Goal: Information Seeking & Learning: Learn about a topic

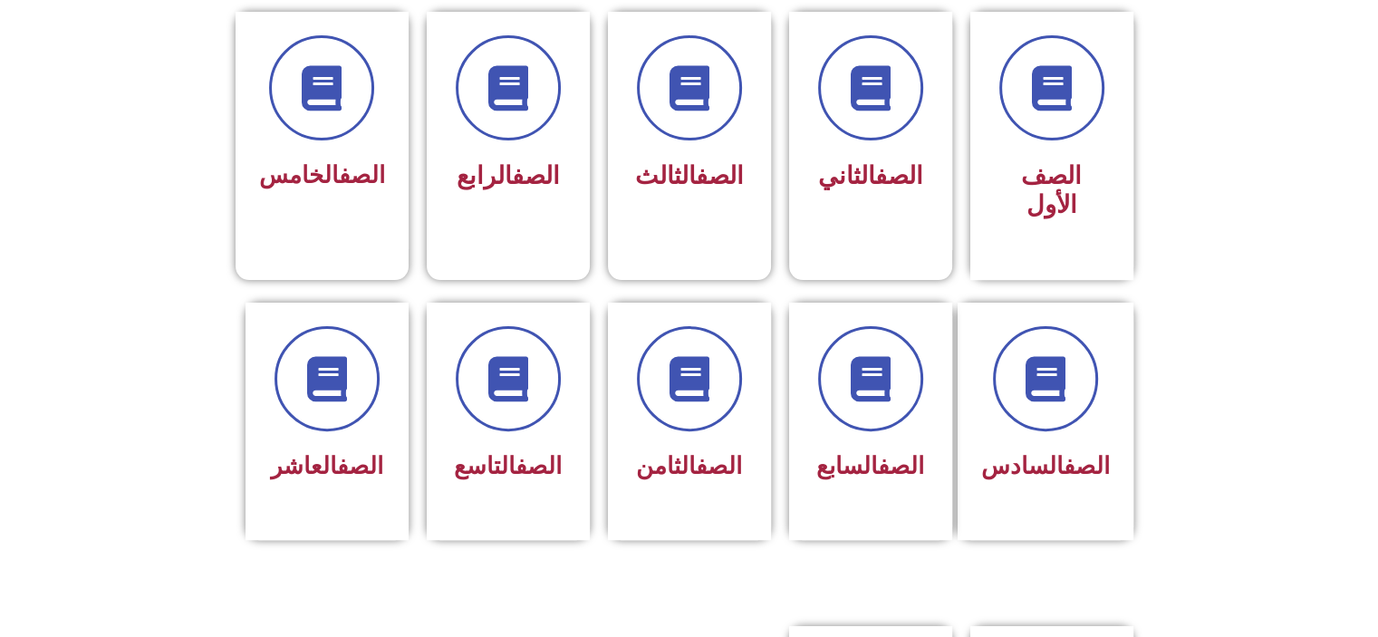
scroll to position [507, 0]
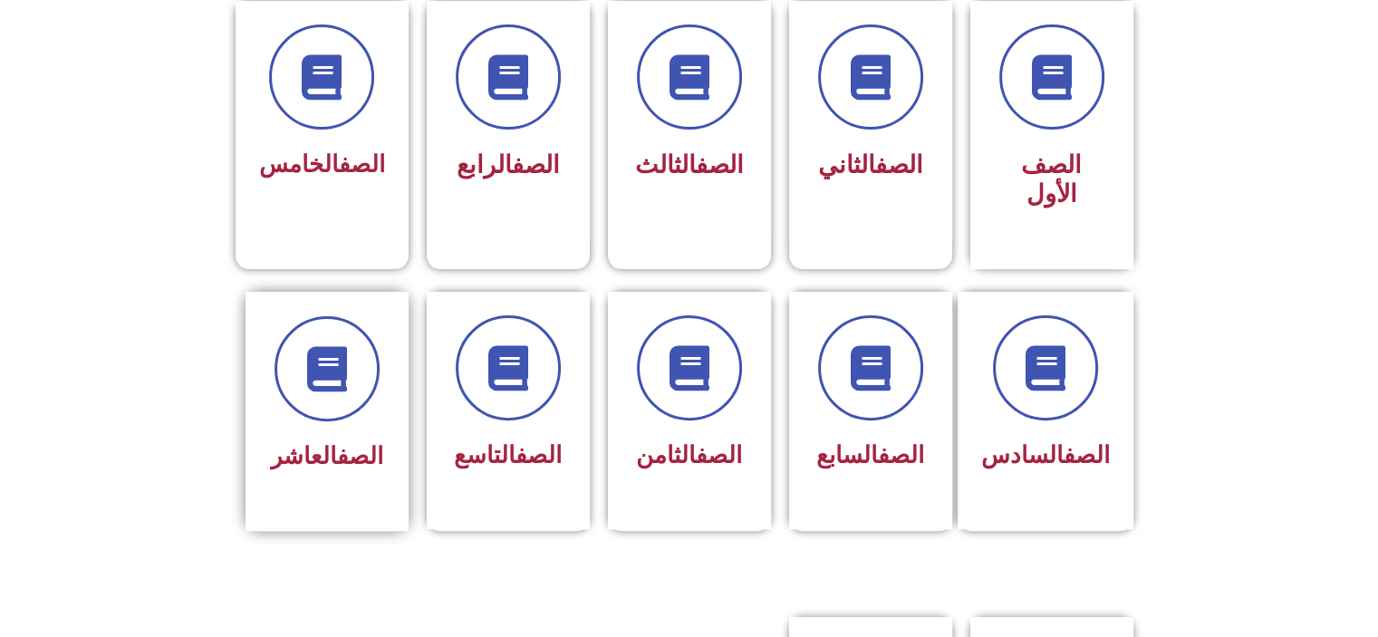
click at [365, 399] on div "الصف العاشر" at bounding box center [327, 397] width 114 height 163
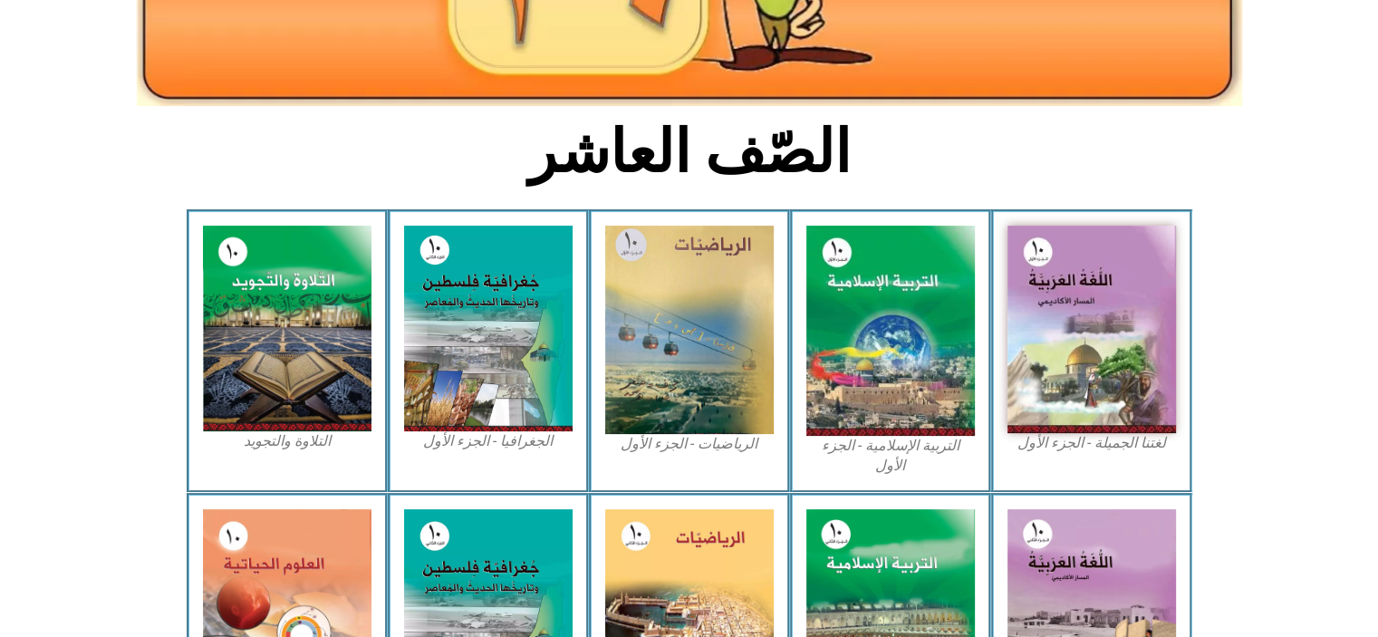
scroll to position [362, 0]
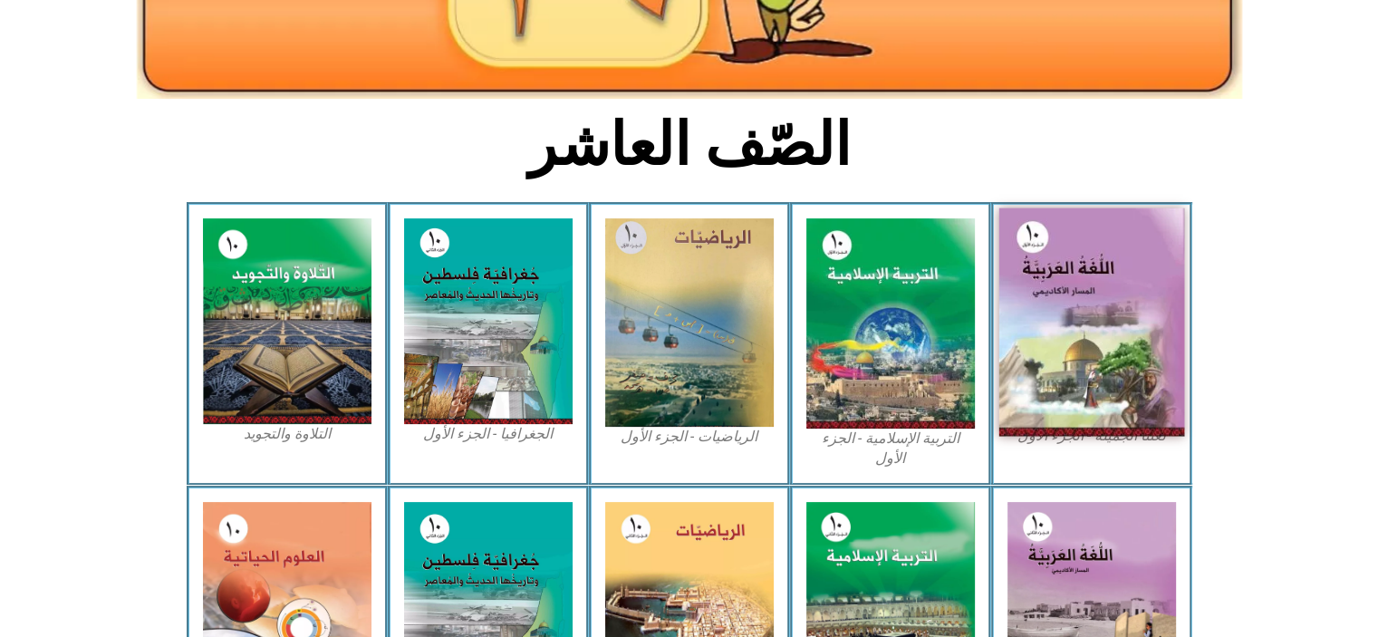
click at [1099, 405] on img at bounding box center [1092, 322] width 186 height 228
click at [1097, 392] on img at bounding box center [1092, 322] width 186 height 228
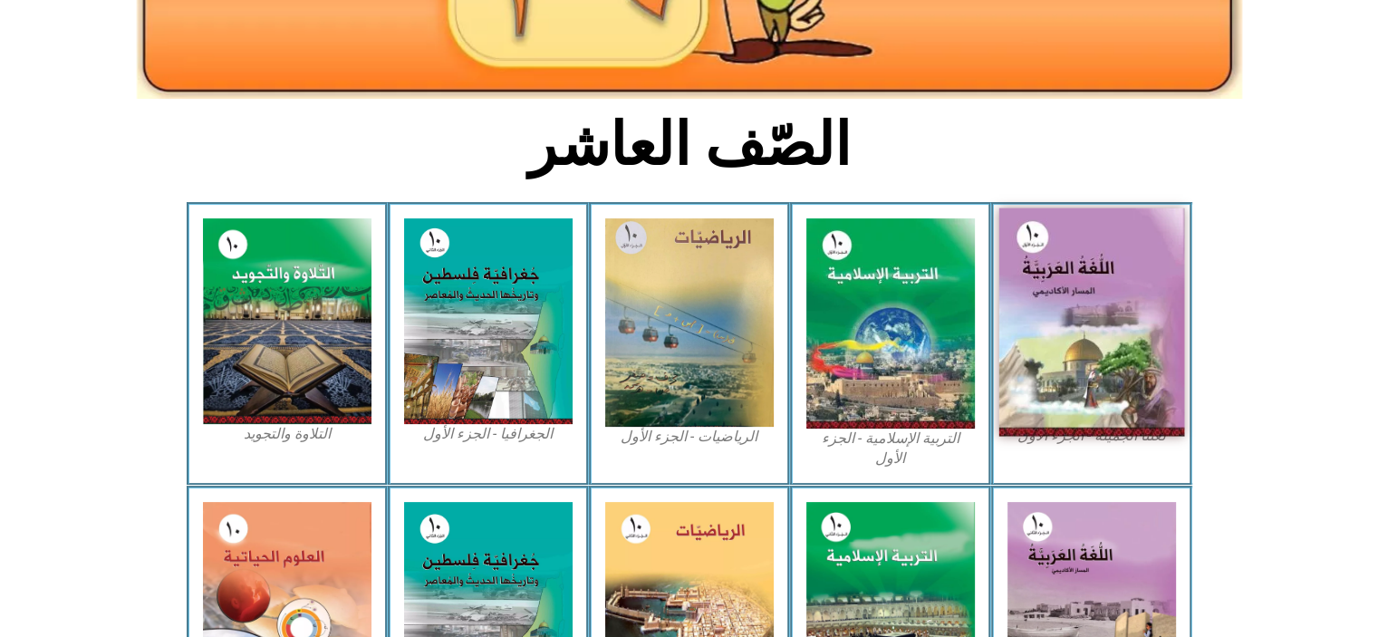
click at [1066, 317] on img at bounding box center [1092, 322] width 186 height 228
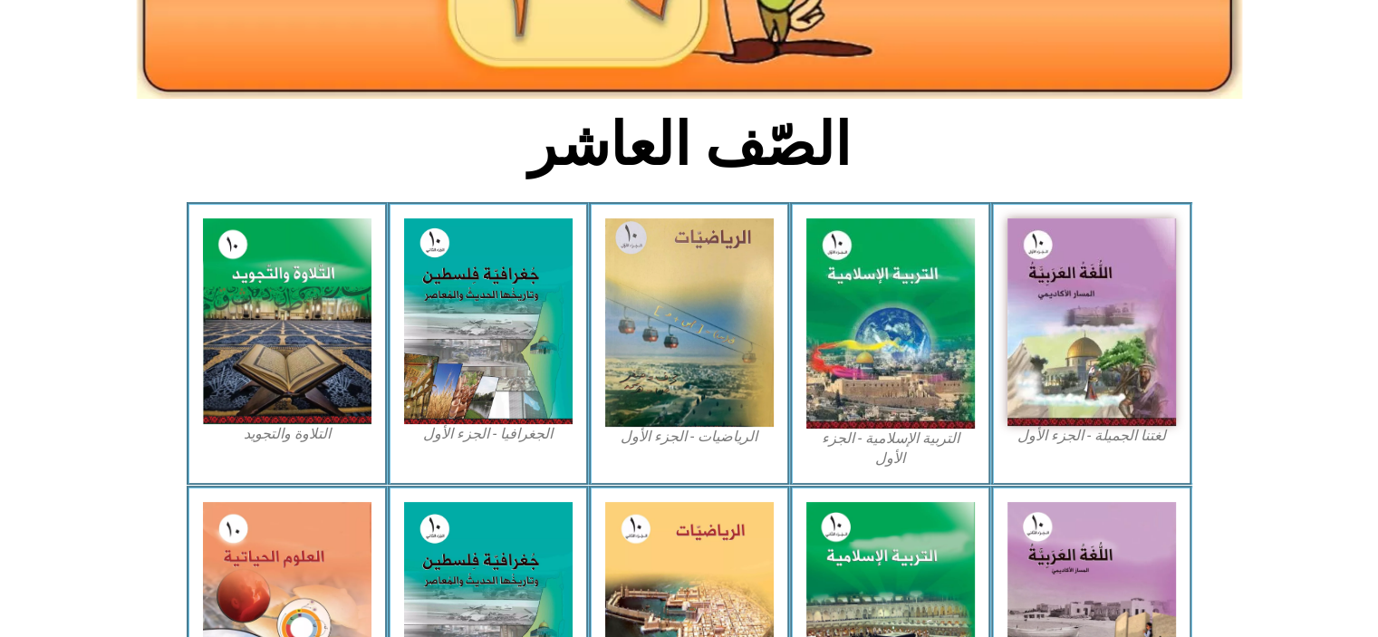
drag, startPoint x: 1066, startPoint y: 317, endPoint x: 940, endPoint y: -110, distance: 445.0
click at [940, 0] on html "الصفحة الرئيسية الصف الأول الصف الثاني الصف الثالث الصف الرابع الصف الخامس الصف…" at bounding box center [689, 372] width 1378 height 1469
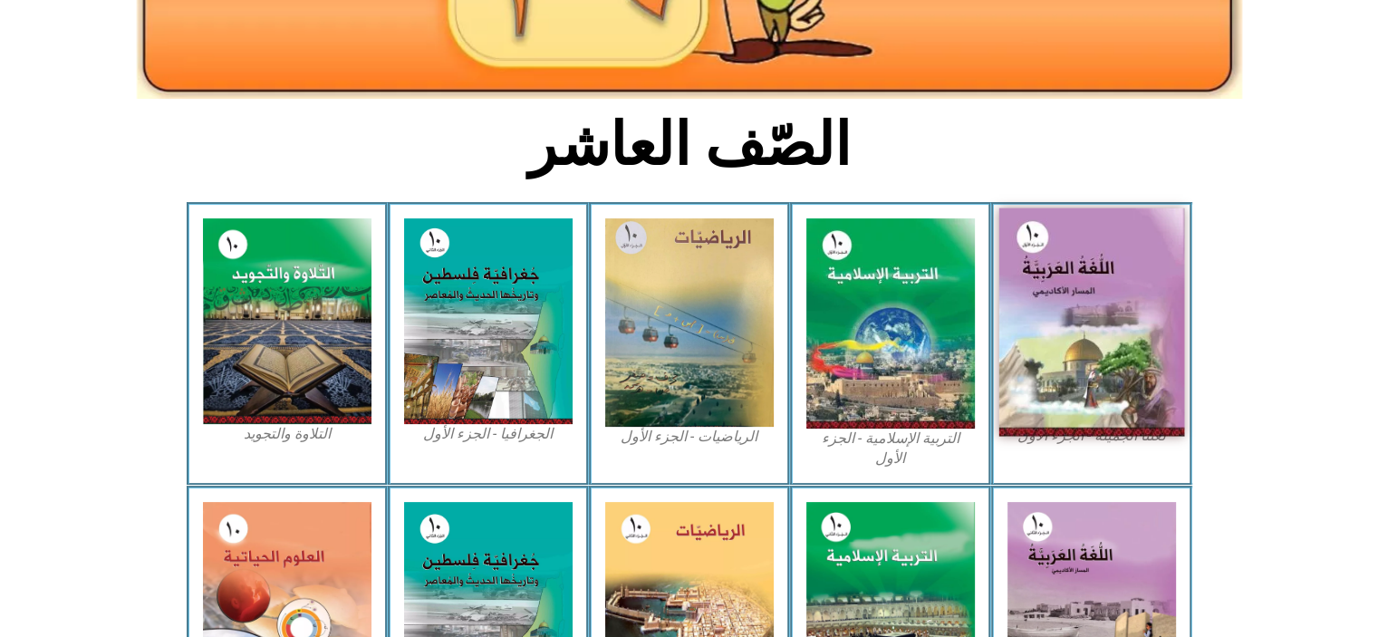
click at [1095, 384] on img at bounding box center [1092, 322] width 186 height 228
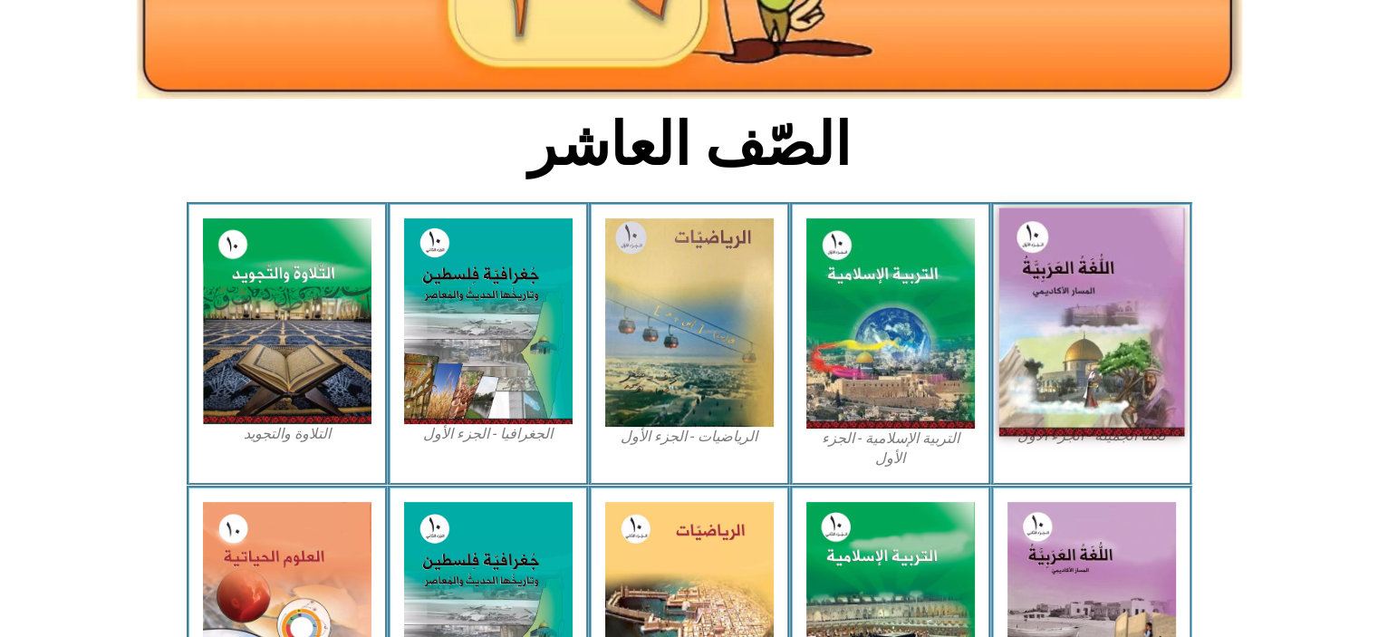
click at [1095, 384] on img at bounding box center [1092, 322] width 186 height 228
click at [1095, 383] on img at bounding box center [1092, 322] width 186 height 228
drag, startPoint x: 1095, startPoint y: 382, endPoint x: 1040, endPoint y: 392, distance: 55.4
click at [1040, 392] on img at bounding box center [1092, 322] width 186 height 228
click at [1124, 322] on img at bounding box center [1092, 322] width 186 height 228
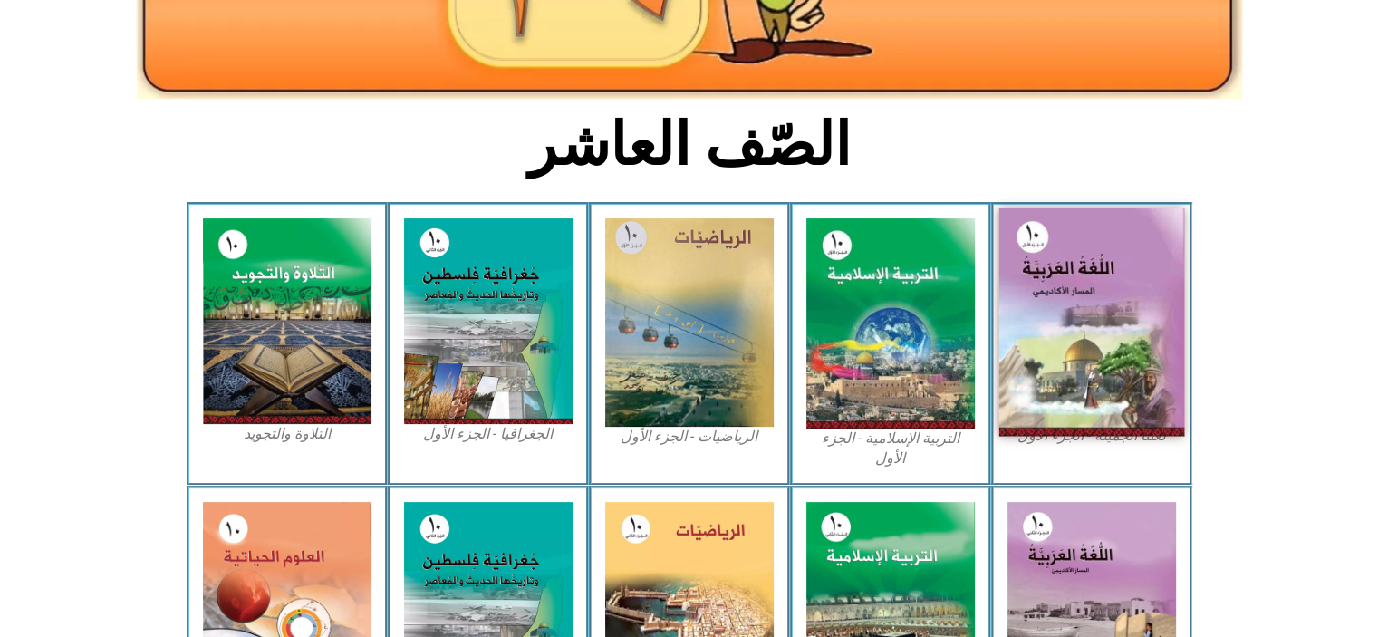
click at [1124, 322] on img at bounding box center [1092, 322] width 186 height 228
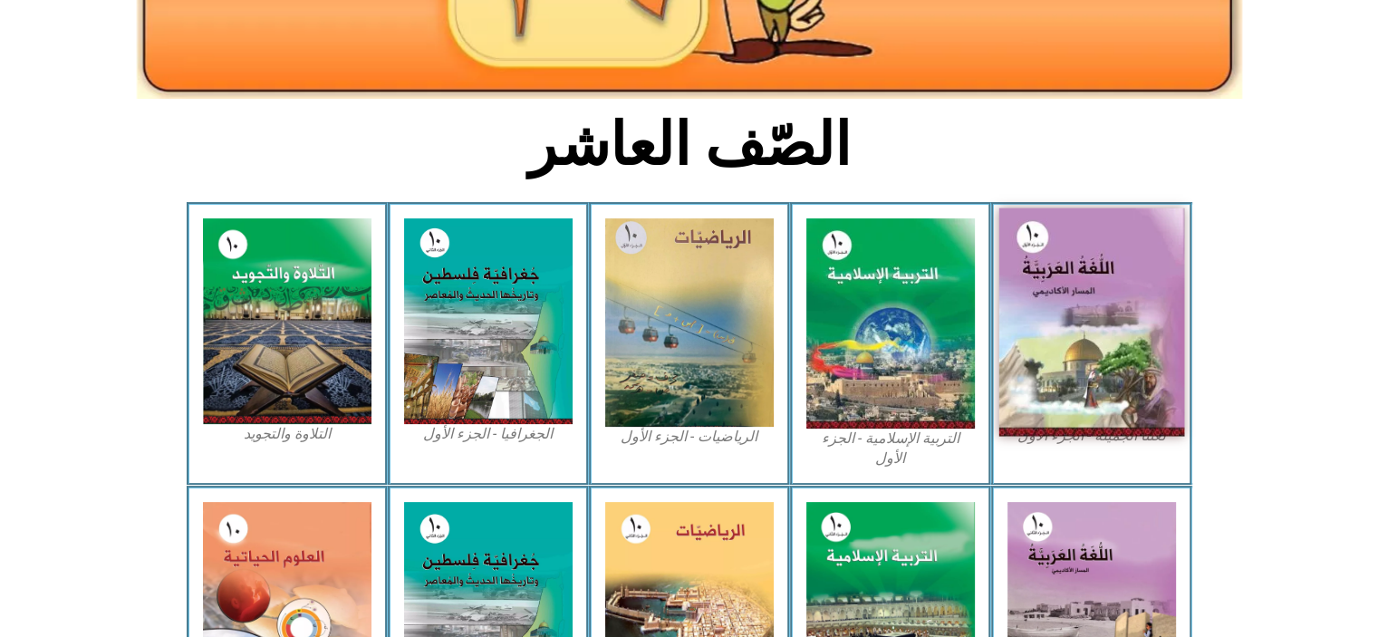
click at [1124, 322] on img at bounding box center [1092, 322] width 186 height 228
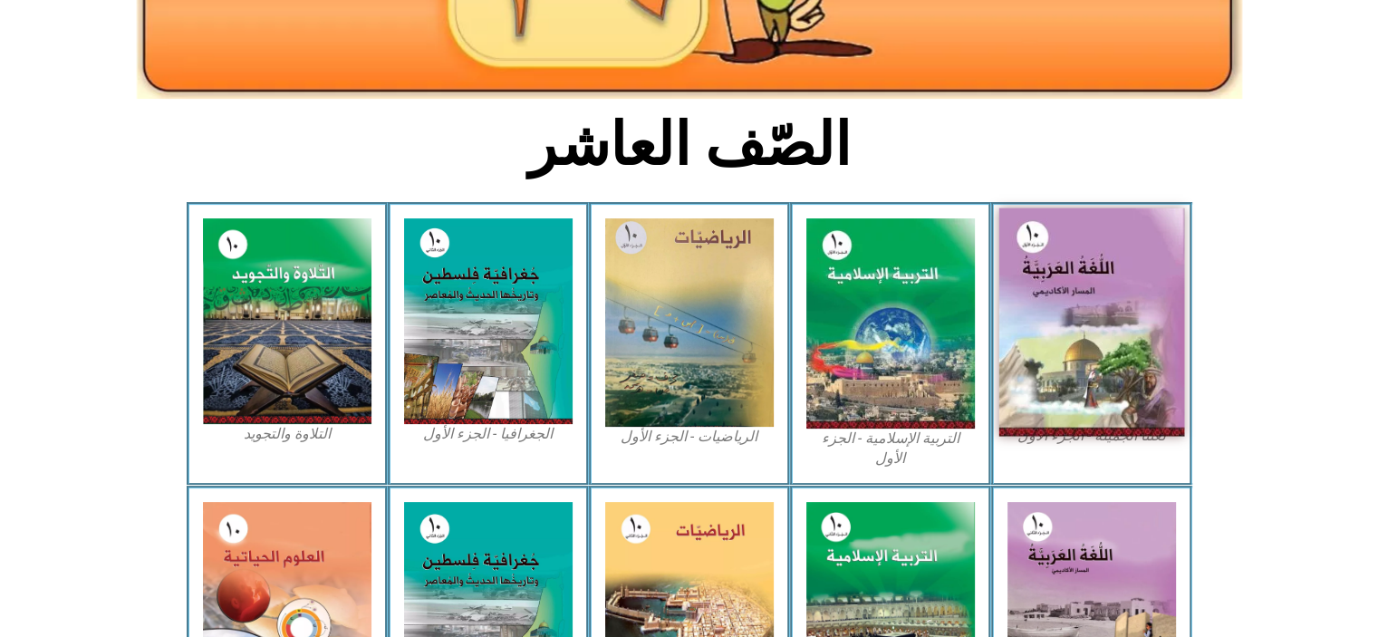
click at [1124, 322] on img at bounding box center [1092, 322] width 186 height 228
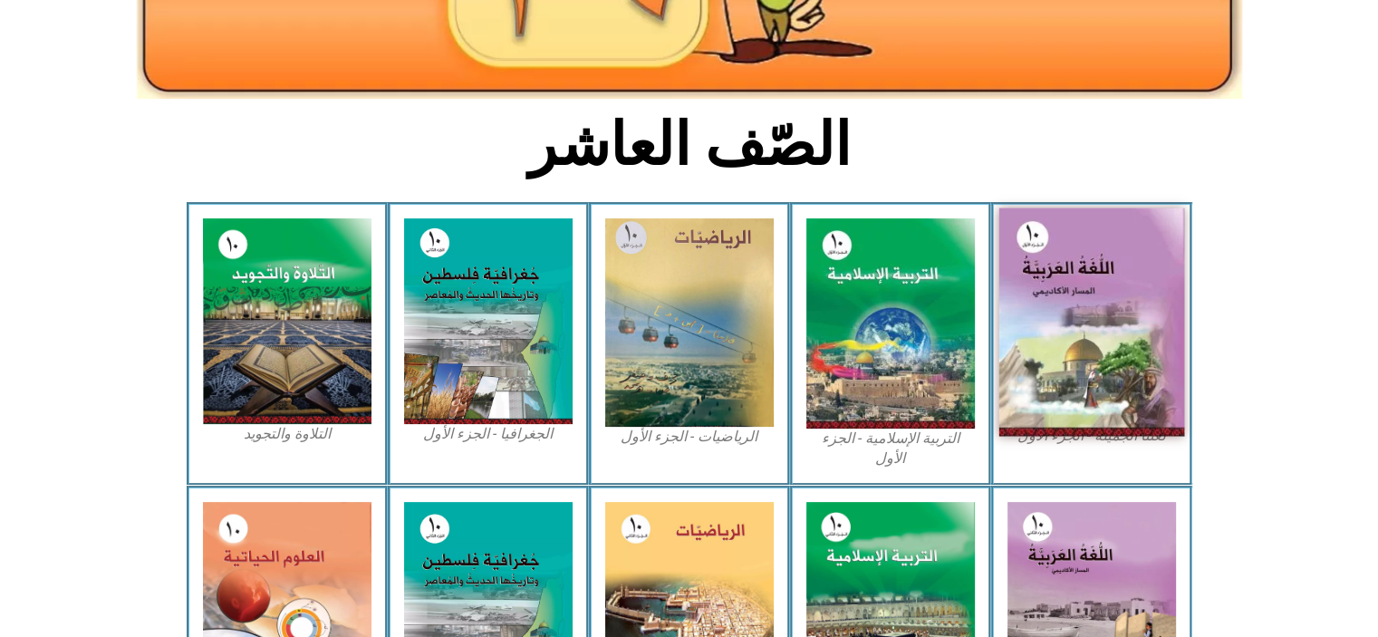
click at [1124, 322] on img at bounding box center [1092, 322] width 186 height 228
drag, startPoint x: 1124, startPoint y: 322, endPoint x: 1135, endPoint y: 220, distance: 102.2
click at [1135, 220] on img at bounding box center [1092, 322] width 186 height 228
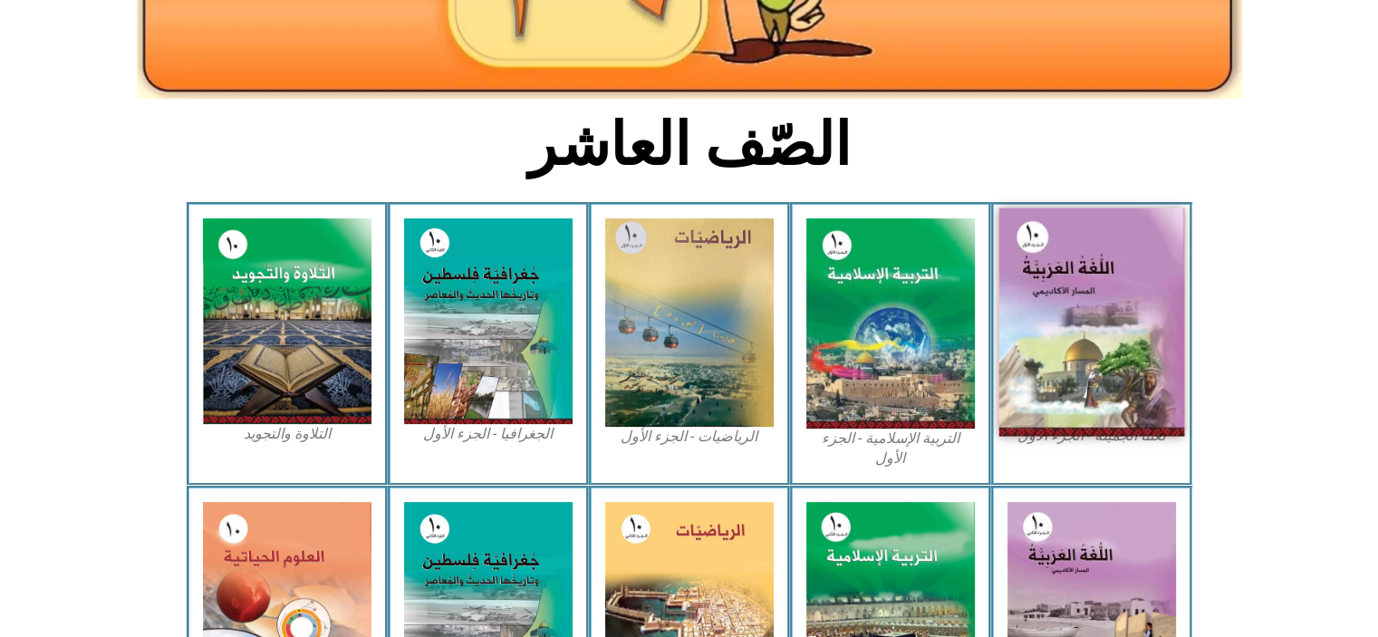
click at [1135, 220] on img at bounding box center [1092, 322] width 186 height 228
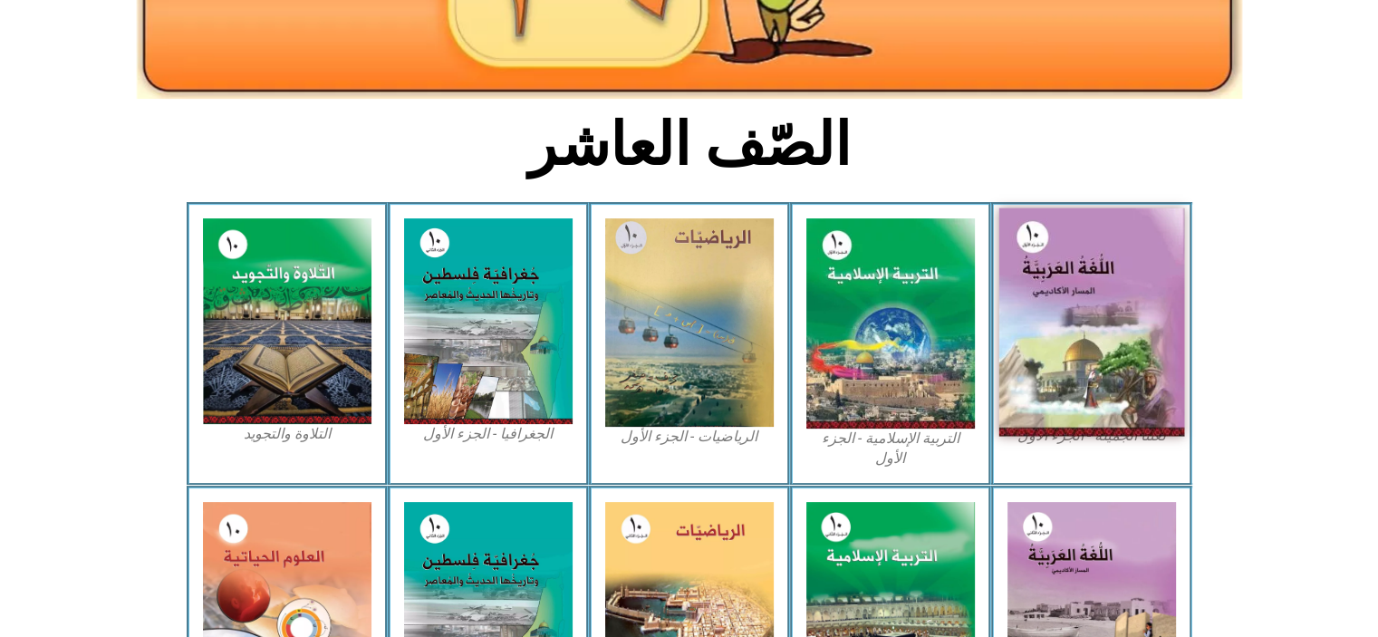
click at [1067, 359] on img at bounding box center [1092, 322] width 186 height 228
drag, startPoint x: 1067, startPoint y: 359, endPoint x: 1066, endPoint y: 324, distance: 34.4
click at [1066, 324] on img at bounding box center [1092, 322] width 186 height 228
click at [1066, 325] on img at bounding box center [1092, 322] width 186 height 228
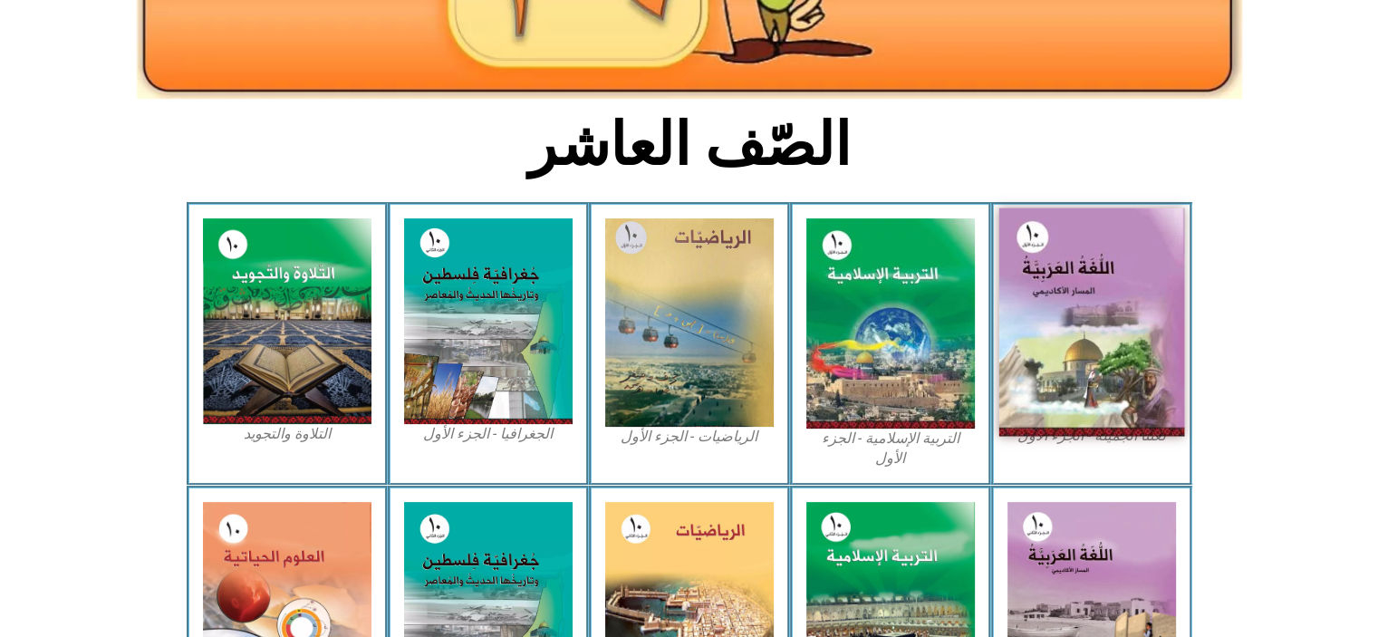
click at [1066, 325] on img at bounding box center [1092, 322] width 186 height 228
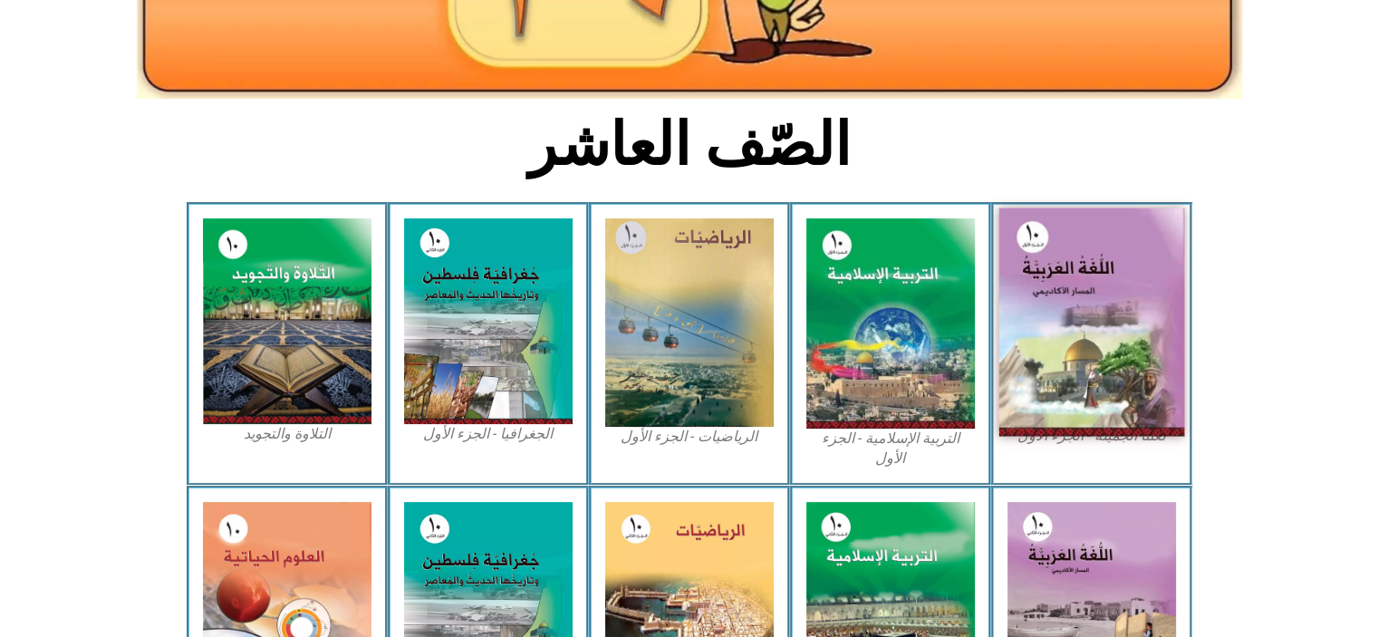
click at [1066, 325] on img at bounding box center [1092, 322] width 186 height 228
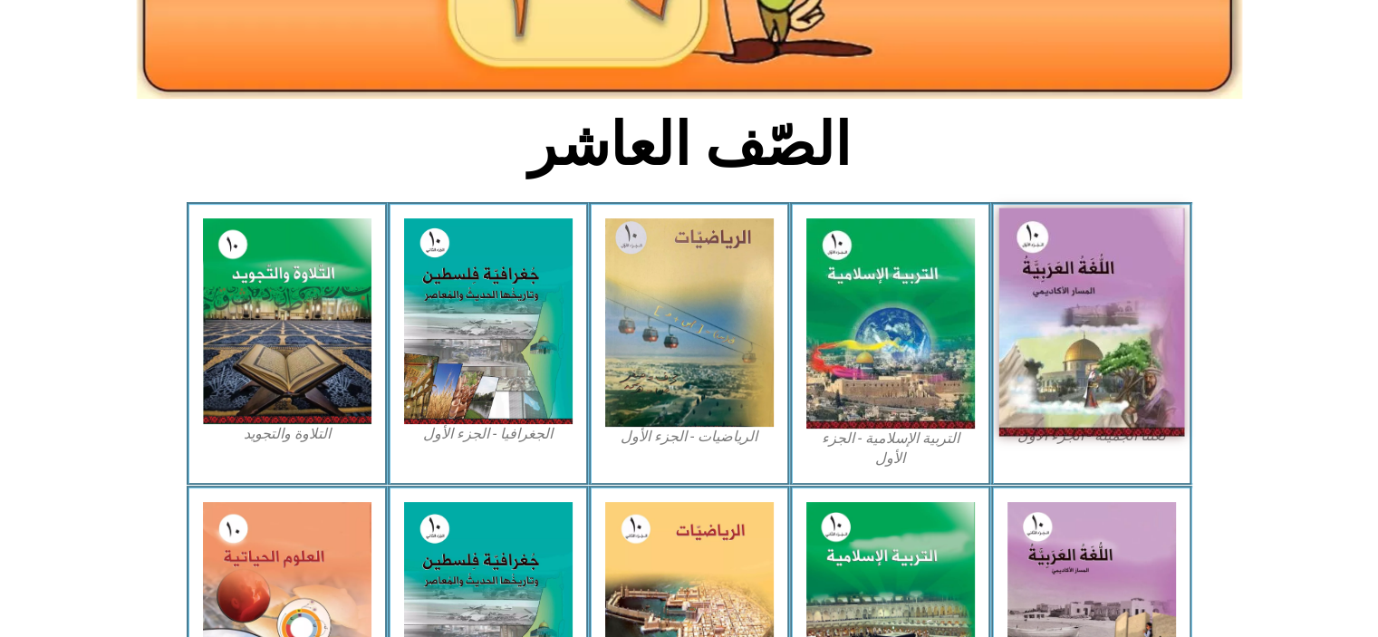
click at [1066, 318] on img at bounding box center [1092, 322] width 186 height 228
click at [1067, 318] on img at bounding box center [1092, 322] width 186 height 228
drag, startPoint x: 1067, startPoint y: 318, endPoint x: 1091, endPoint y: 229, distance: 92.1
click at [1091, 229] on img at bounding box center [1092, 322] width 186 height 228
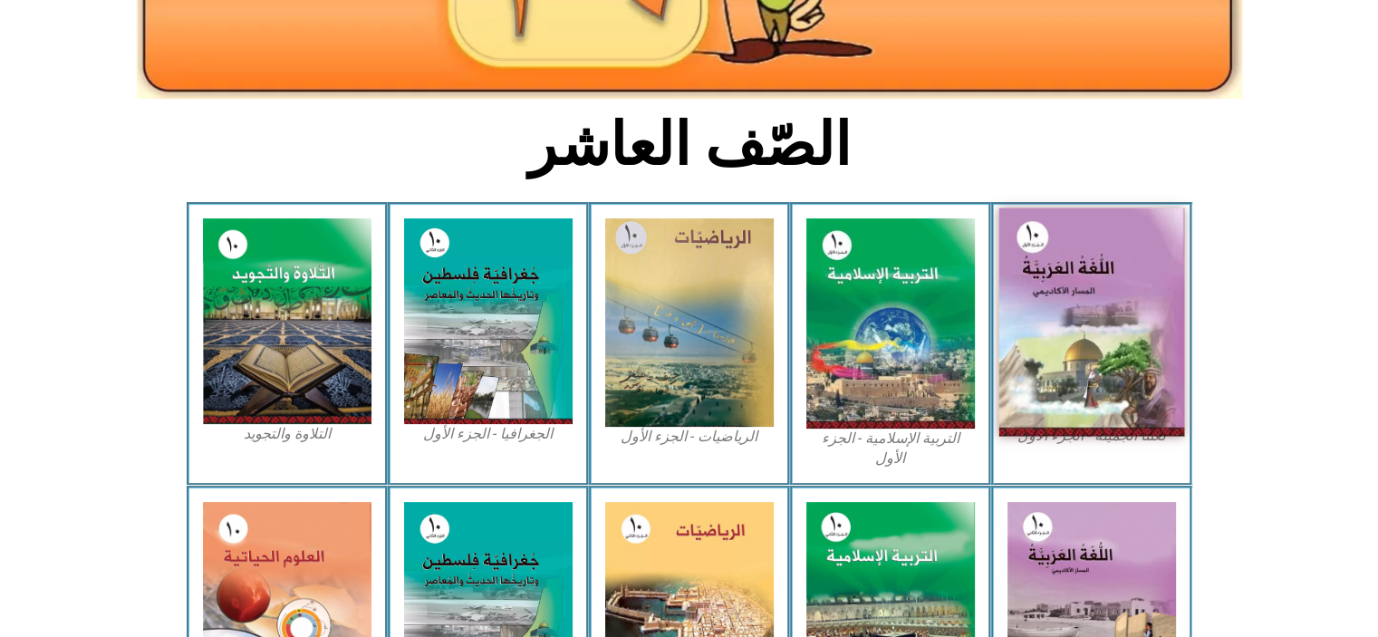
click at [1091, 229] on img at bounding box center [1092, 322] width 186 height 228
drag, startPoint x: 1091, startPoint y: 229, endPoint x: 1069, endPoint y: 409, distance: 180.7
click at [1069, 409] on img at bounding box center [1092, 322] width 186 height 228
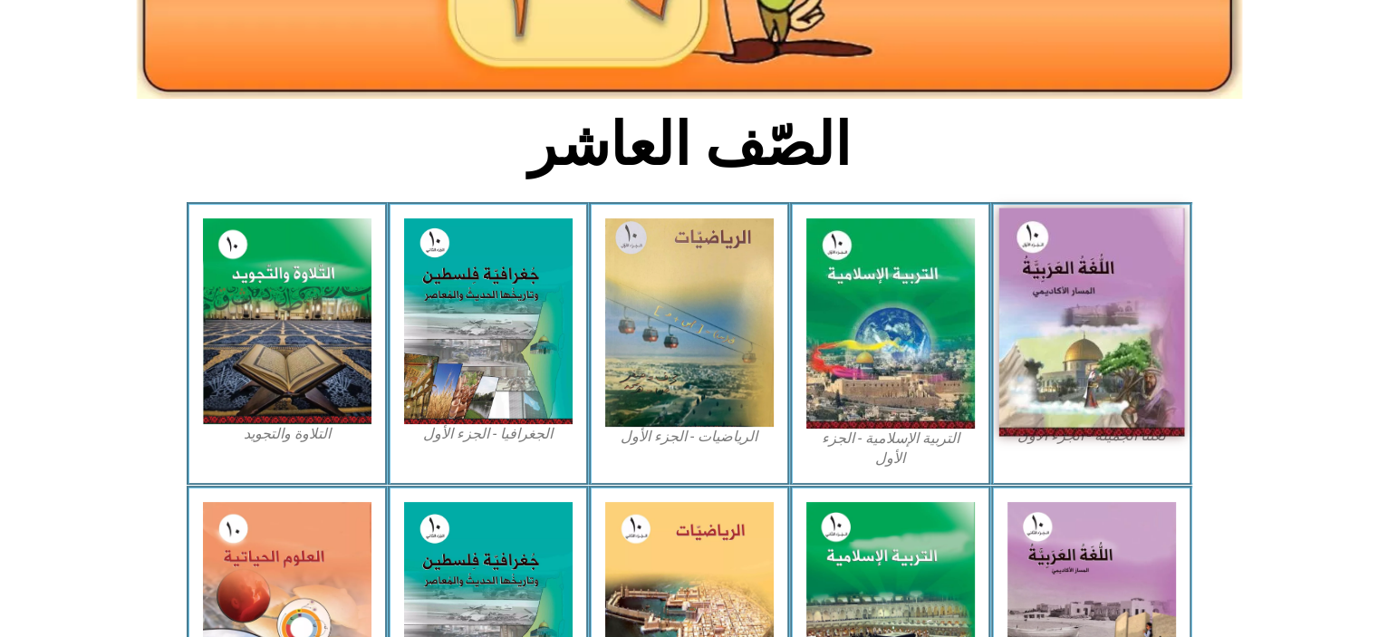
click at [1069, 409] on img at bounding box center [1092, 322] width 186 height 228
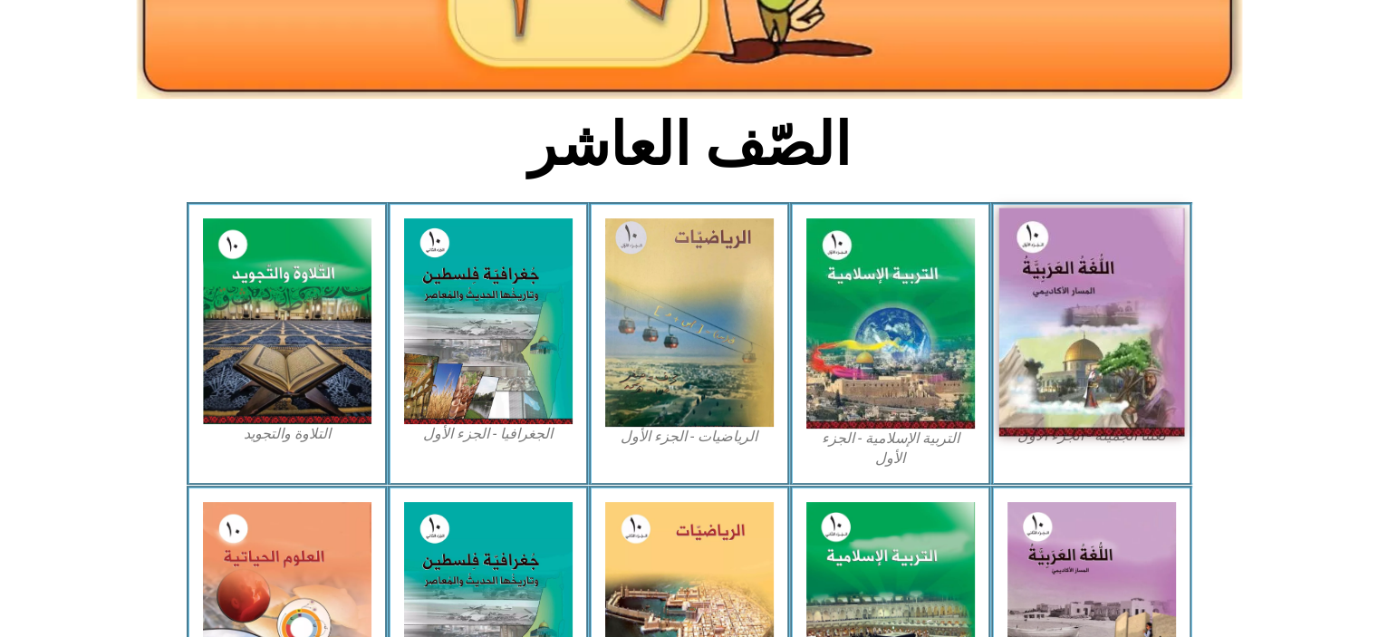
click at [1069, 409] on img at bounding box center [1092, 322] width 186 height 228
click at [1069, 408] on img at bounding box center [1092, 322] width 186 height 228
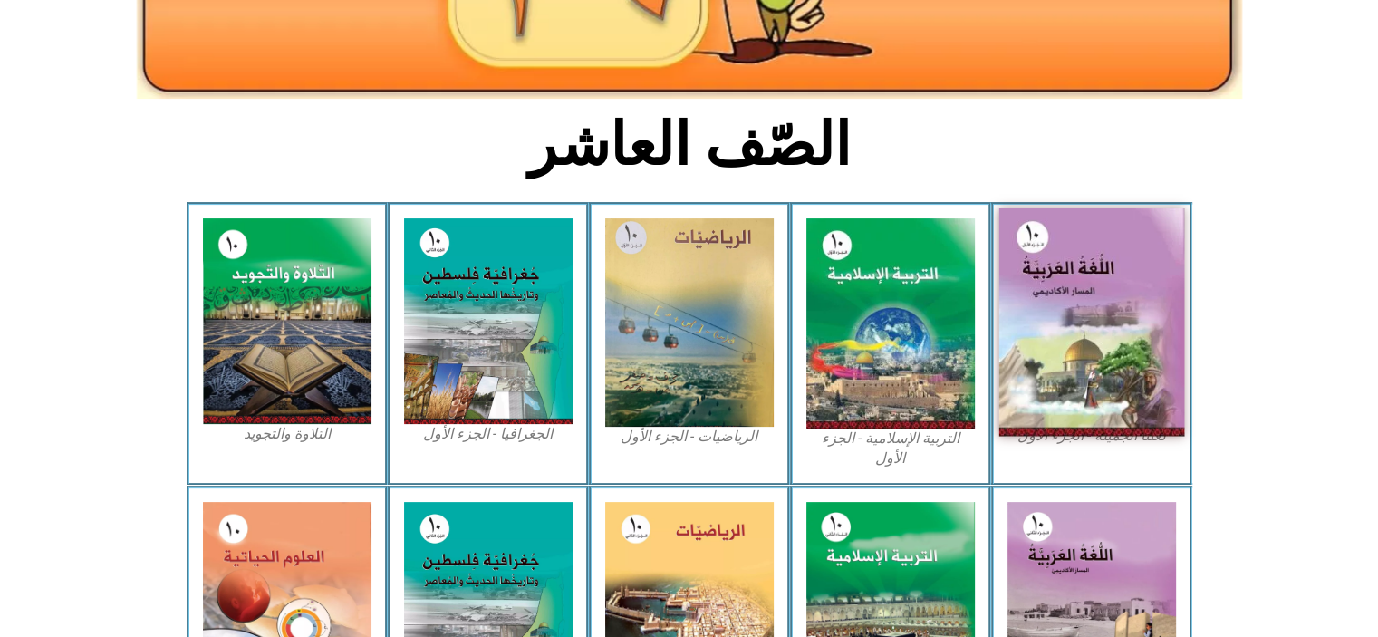
click at [1069, 408] on img at bounding box center [1092, 322] width 186 height 228
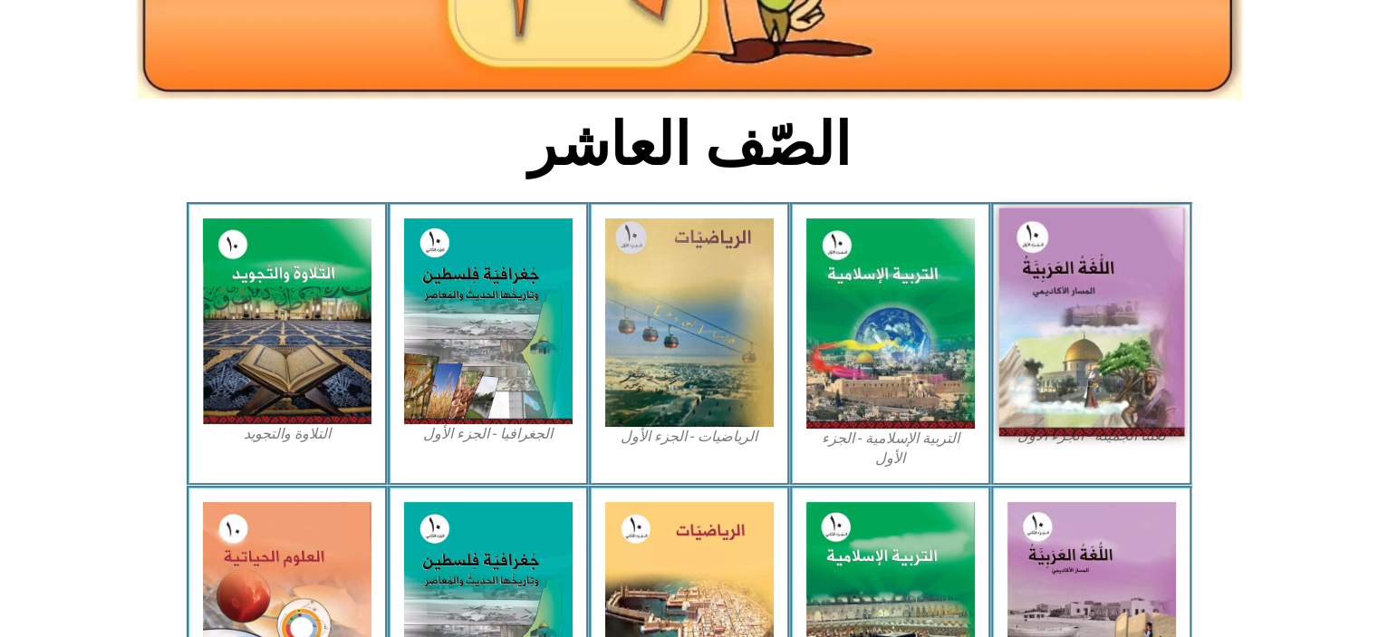
click at [1069, 408] on img at bounding box center [1092, 322] width 186 height 228
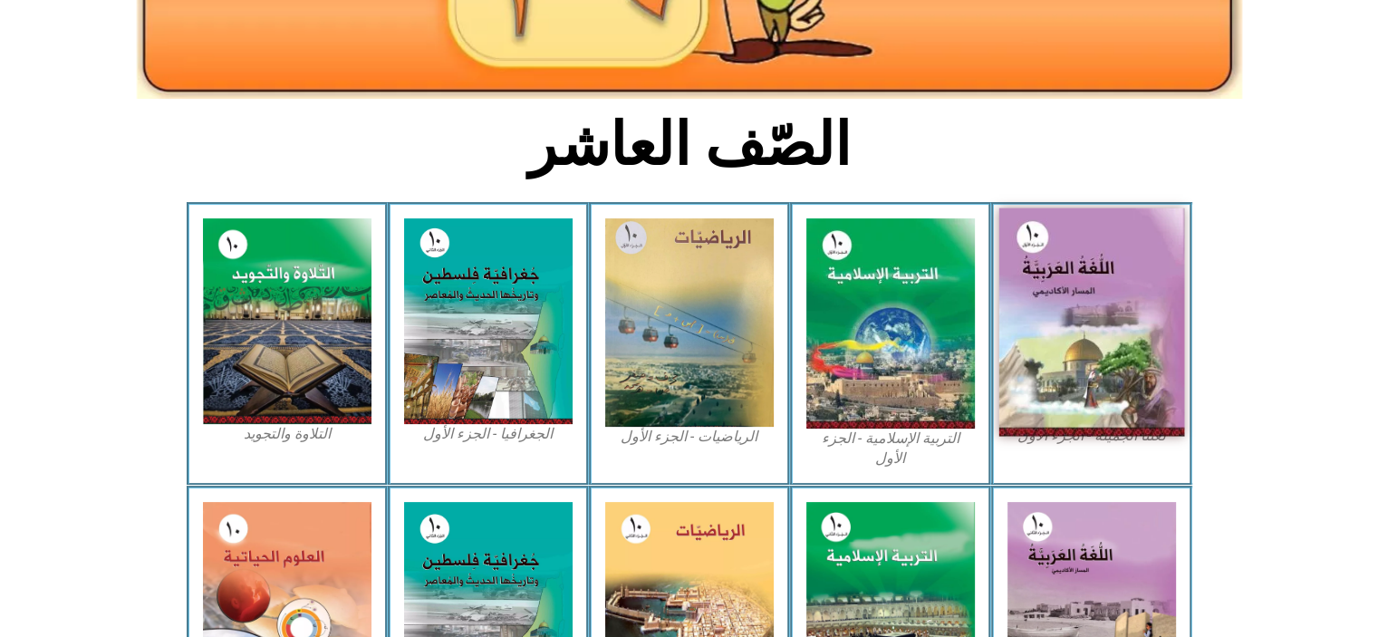
click at [1069, 408] on img at bounding box center [1092, 322] width 186 height 228
click at [1105, 322] on img at bounding box center [1092, 322] width 186 height 228
click at [1078, 228] on img at bounding box center [1092, 322] width 186 height 228
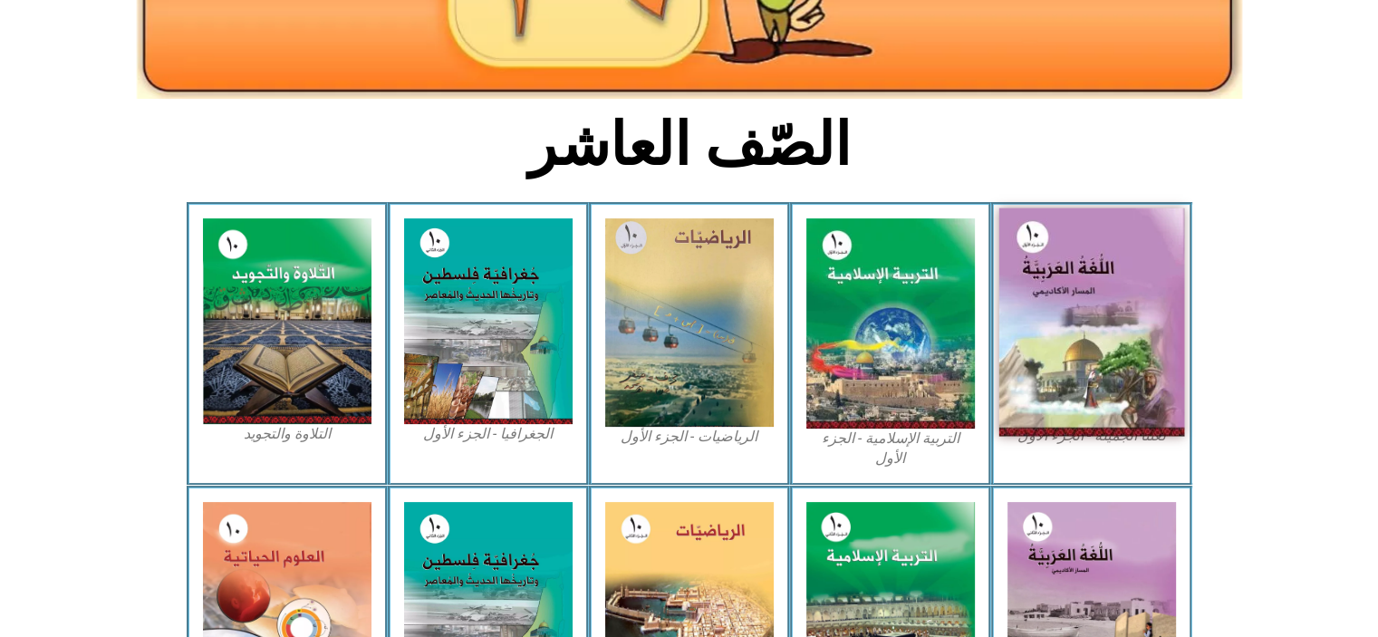
click at [1078, 228] on img at bounding box center [1092, 322] width 186 height 228
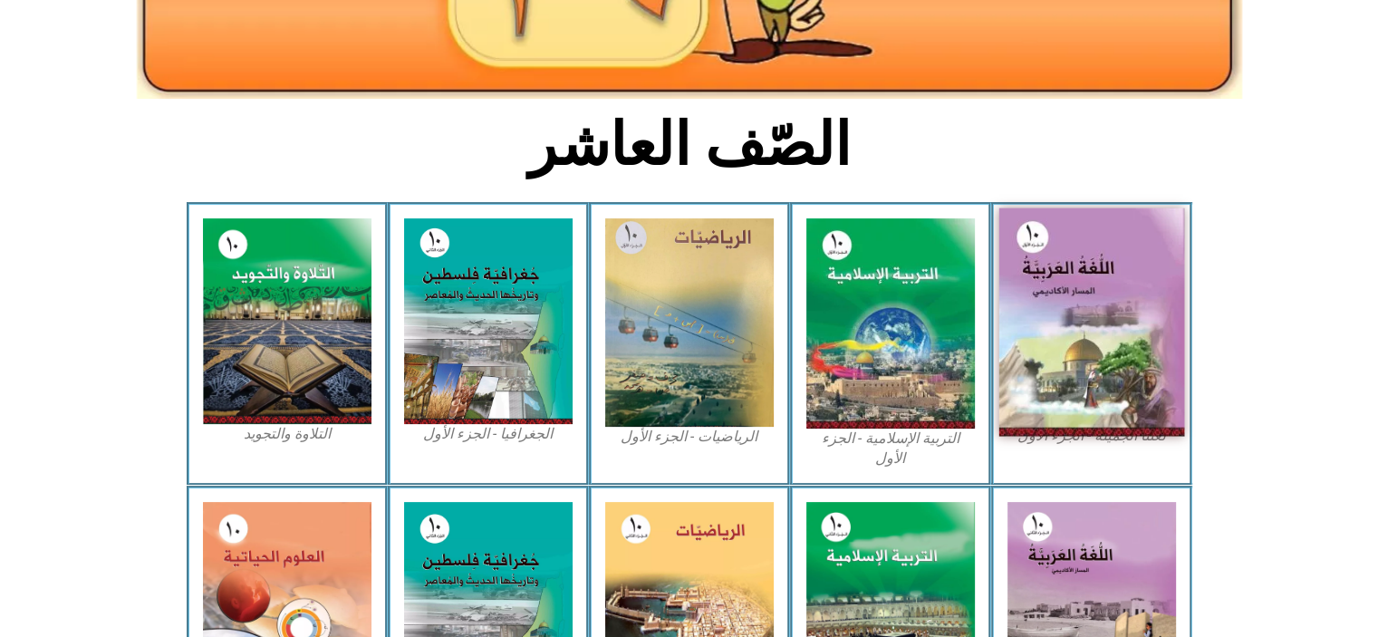
click at [1078, 228] on img at bounding box center [1092, 322] width 186 height 228
click at [1105, 299] on img at bounding box center [1092, 322] width 186 height 228
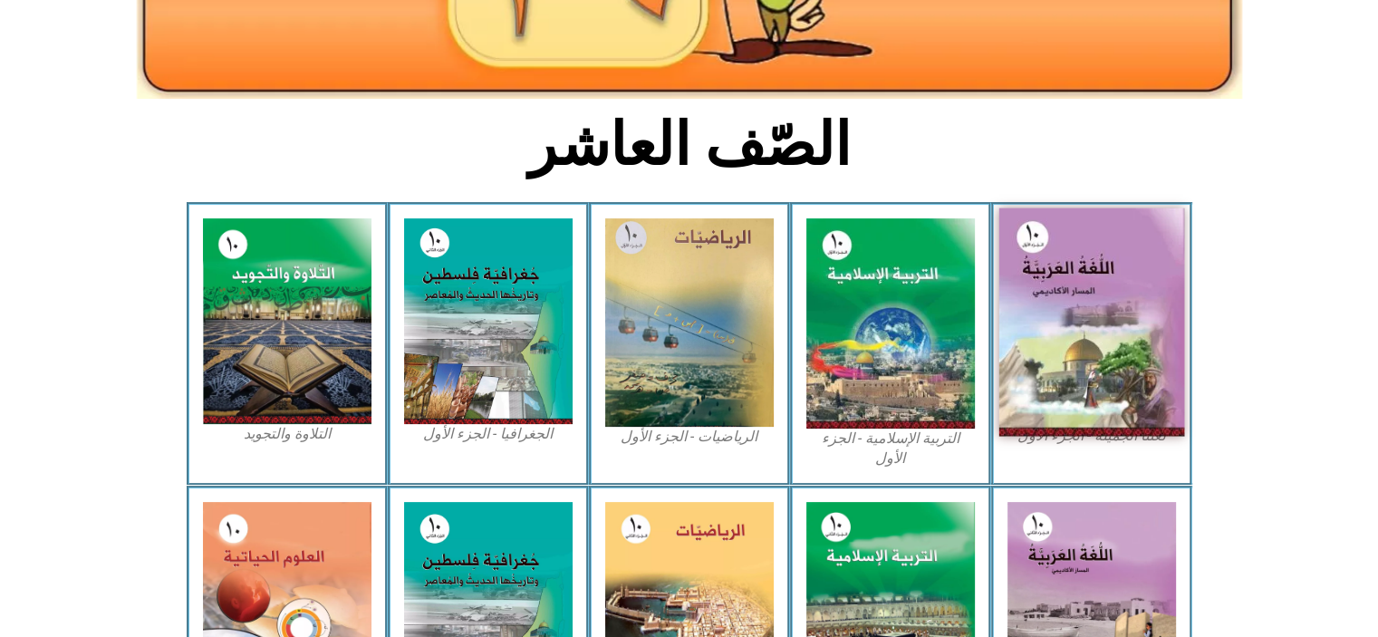
click at [1105, 299] on img at bounding box center [1092, 322] width 186 height 228
drag, startPoint x: 1105, startPoint y: 299, endPoint x: 1003, endPoint y: 320, distance: 103.6
click at [1003, 320] on img at bounding box center [1092, 322] width 186 height 228
drag, startPoint x: 1003, startPoint y: 320, endPoint x: 1053, endPoint y: 333, distance: 51.7
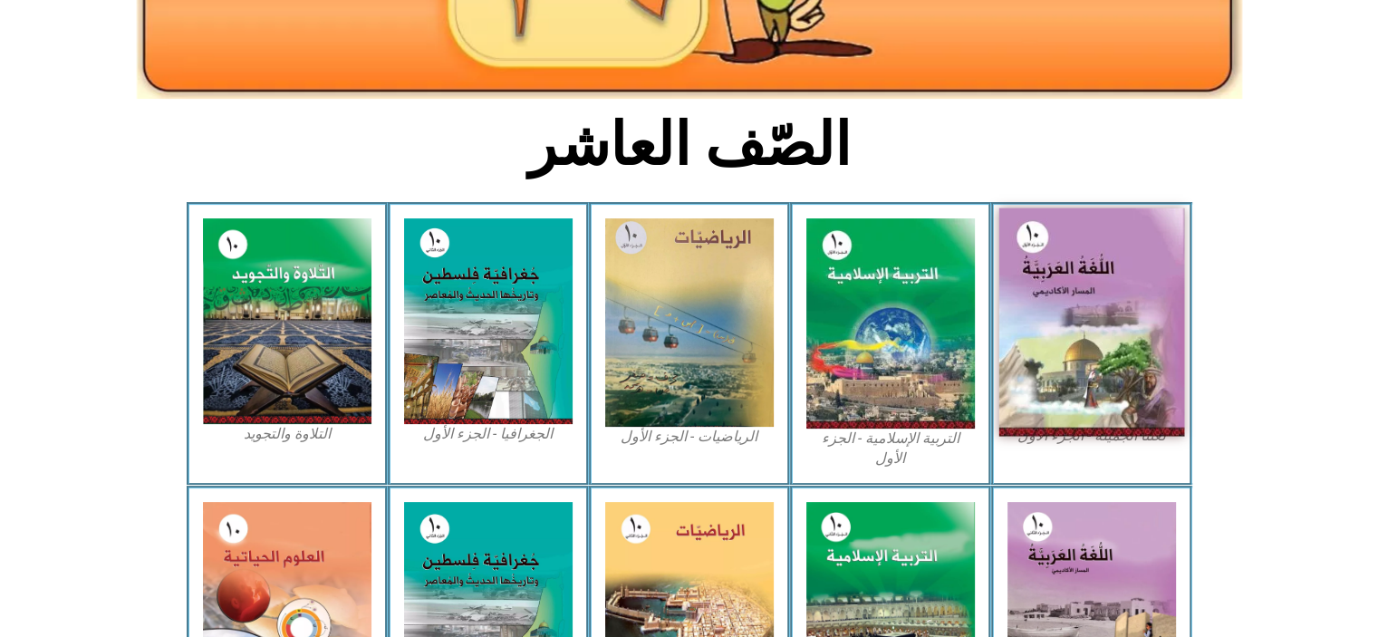
click at [1053, 333] on img at bounding box center [1092, 322] width 186 height 228
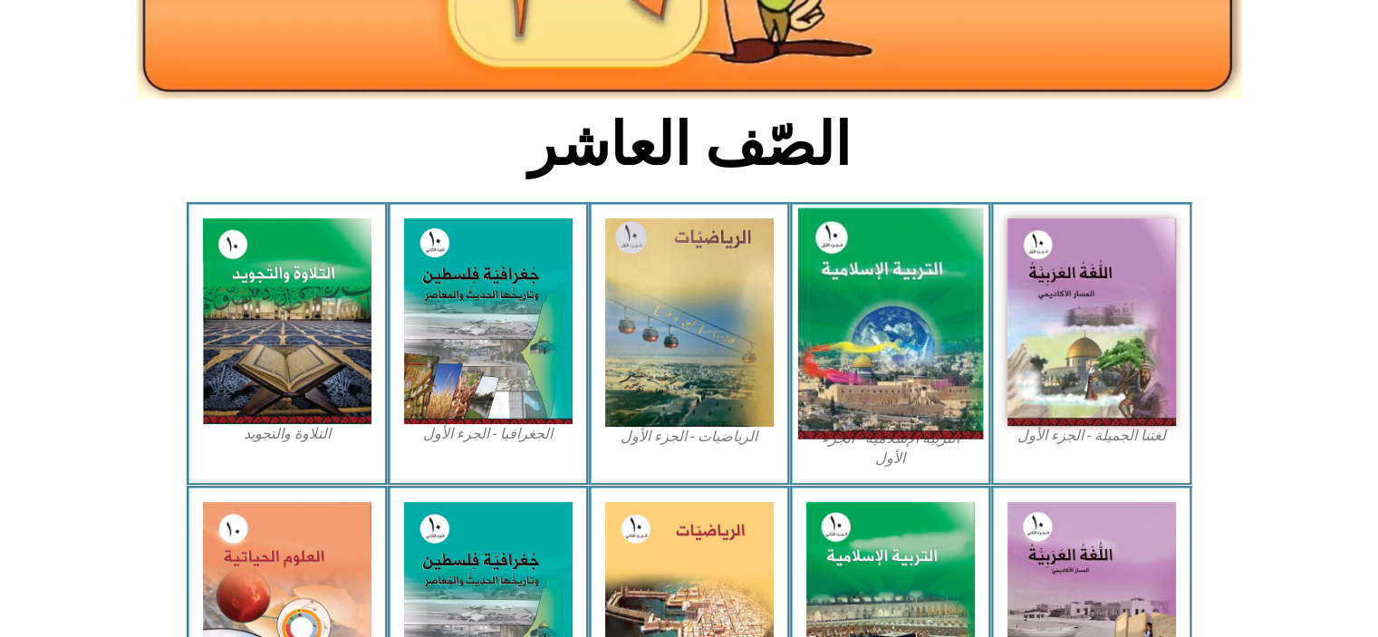
drag, startPoint x: 1053, startPoint y: 333, endPoint x: 880, endPoint y: 316, distance: 173.9
click at [880, 316] on img at bounding box center [890, 323] width 186 height 231
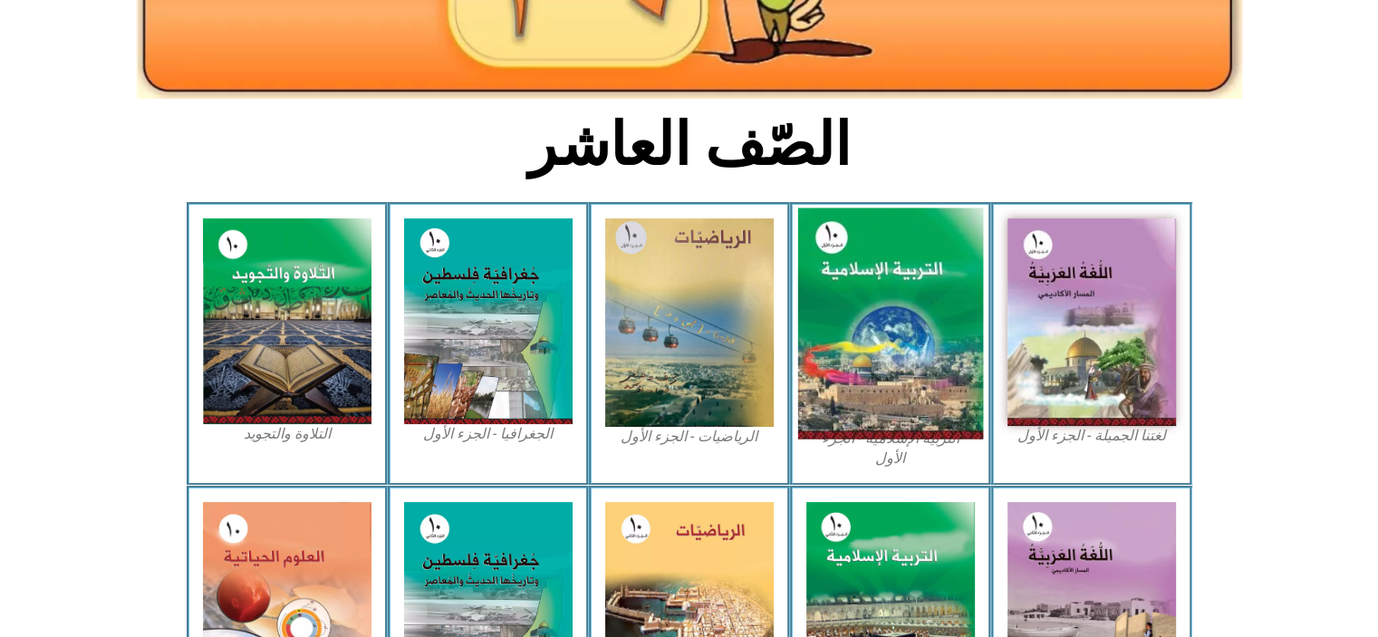
click at [880, 316] on img at bounding box center [890, 323] width 186 height 231
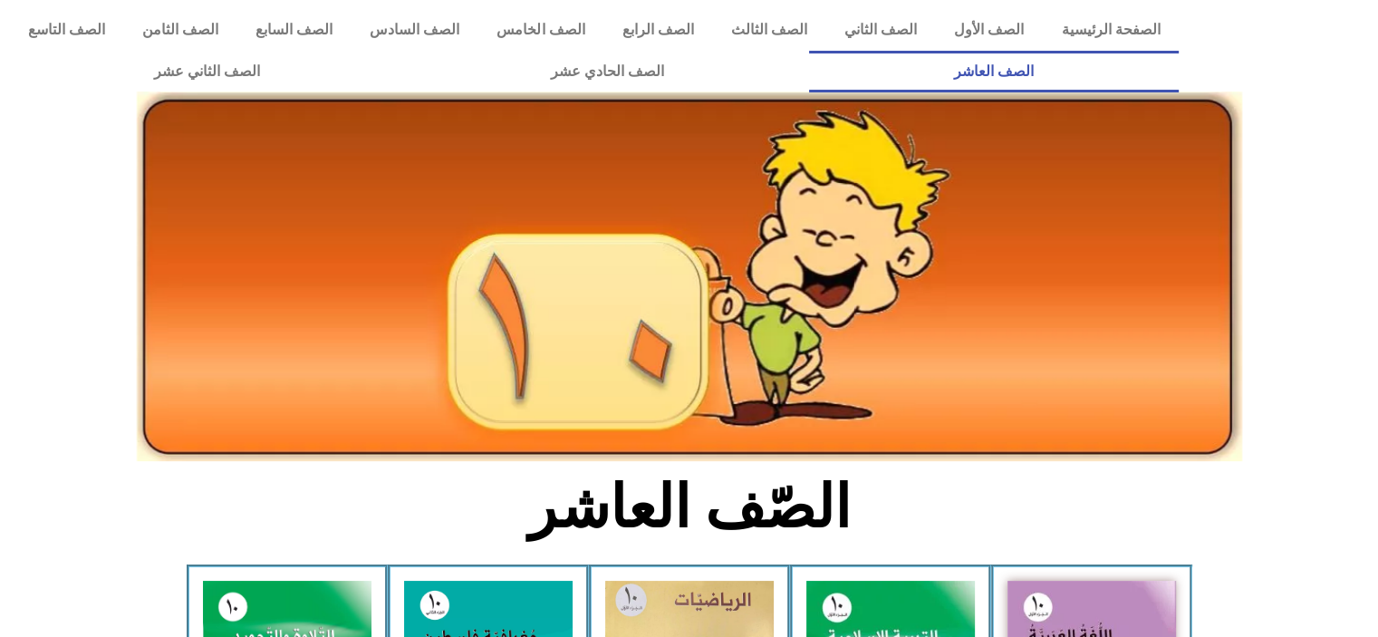
scroll to position [0, 0]
click at [224, 28] on link "الصف الثامن" at bounding box center [179, 30] width 113 height 42
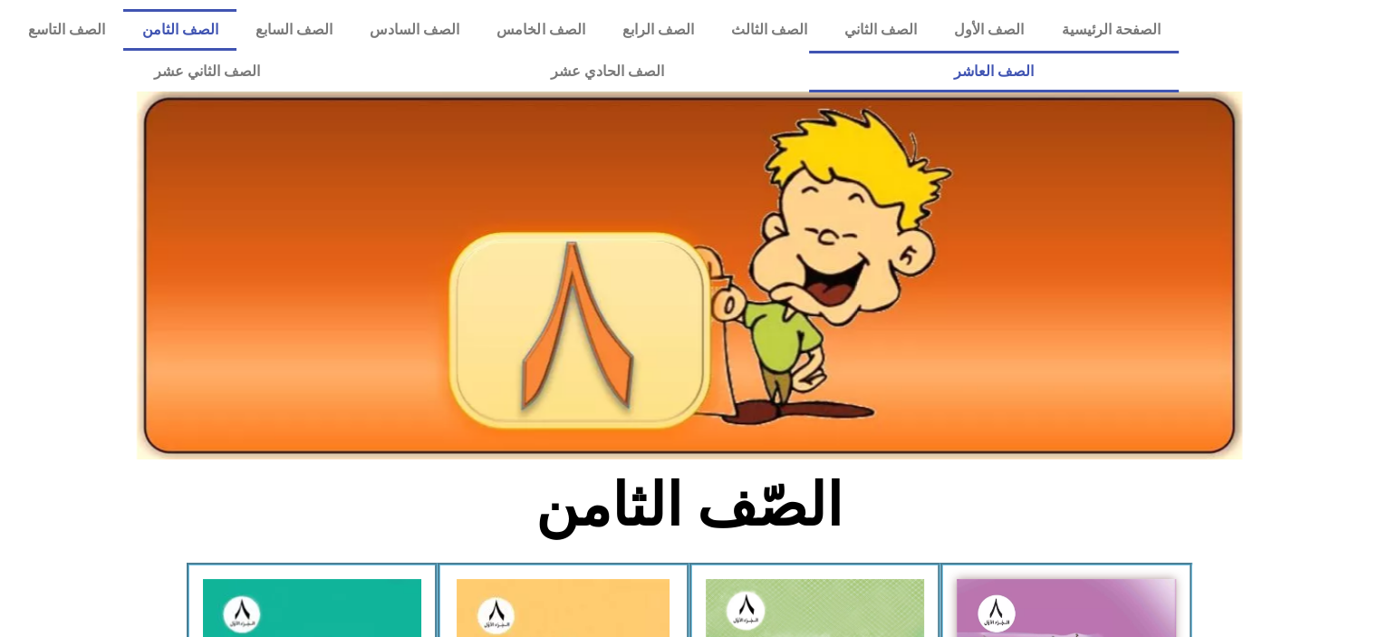
click at [809, 51] on link "الصف العاشر" at bounding box center [994, 72] width 370 height 42
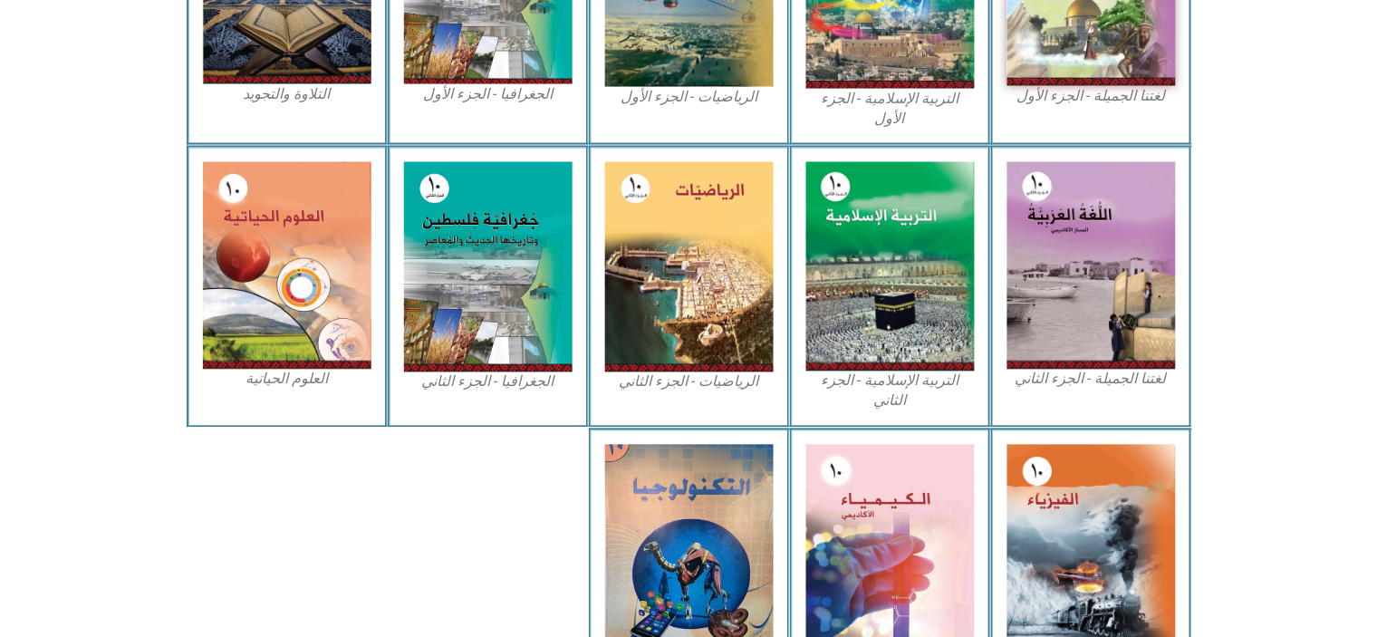
scroll to position [712, 0]
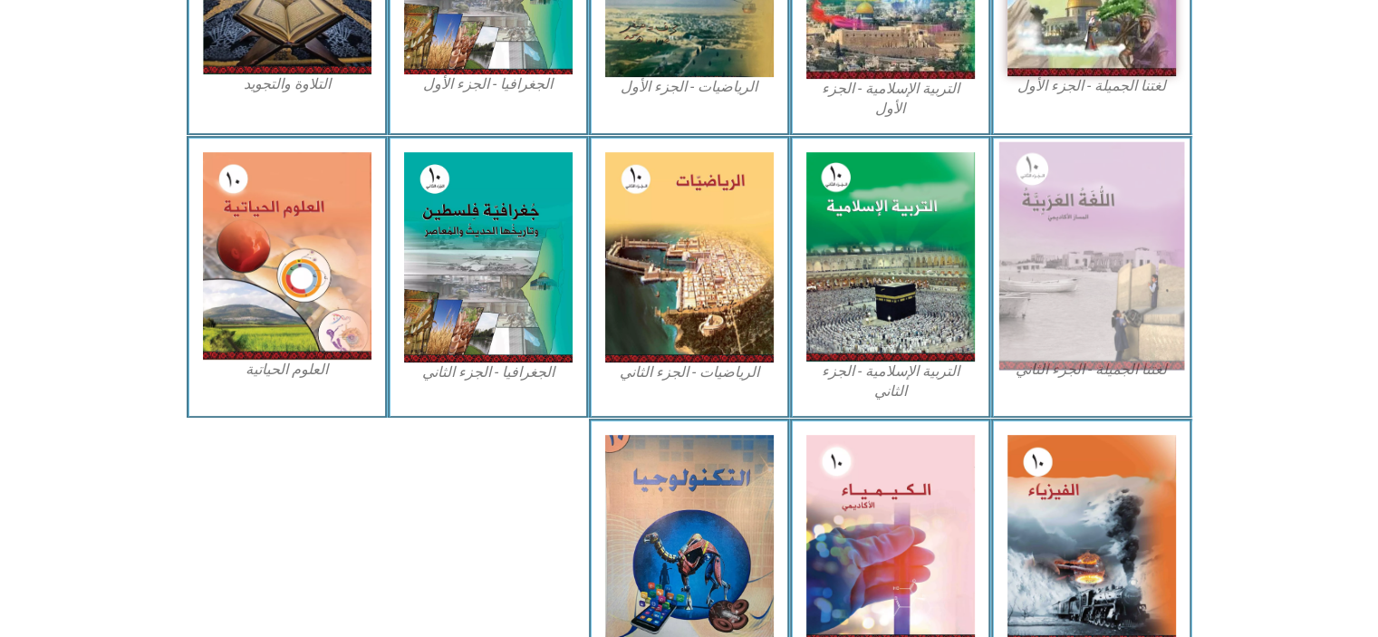
click at [1106, 217] on img at bounding box center [1092, 255] width 186 height 228
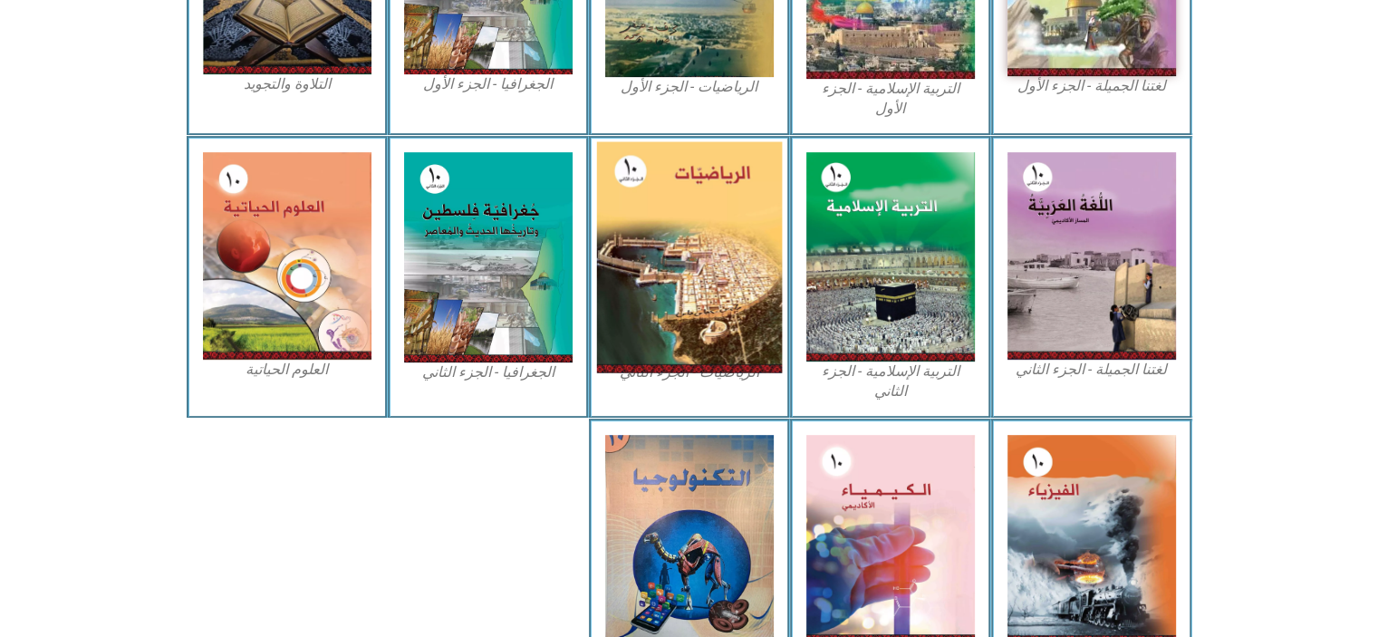
click at [761, 247] on img at bounding box center [689, 256] width 186 height 231
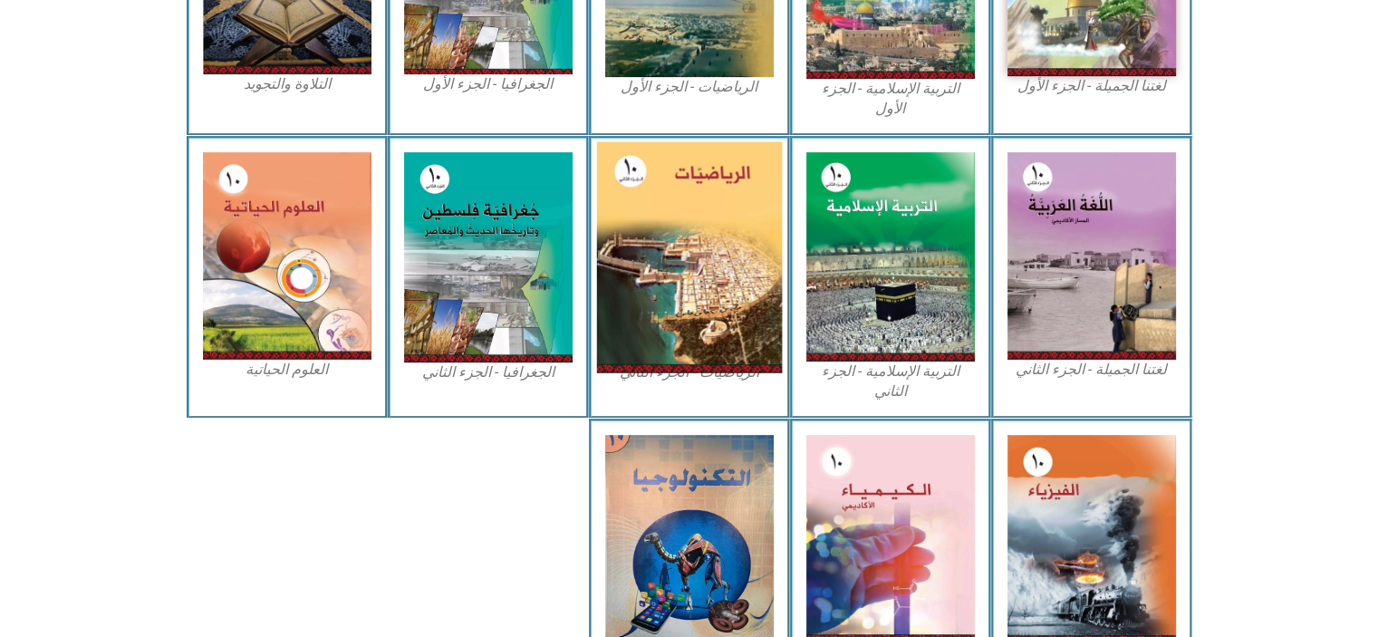
click at [761, 247] on img at bounding box center [689, 256] width 186 height 231
click at [761, 235] on img at bounding box center [689, 256] width 186 height 231
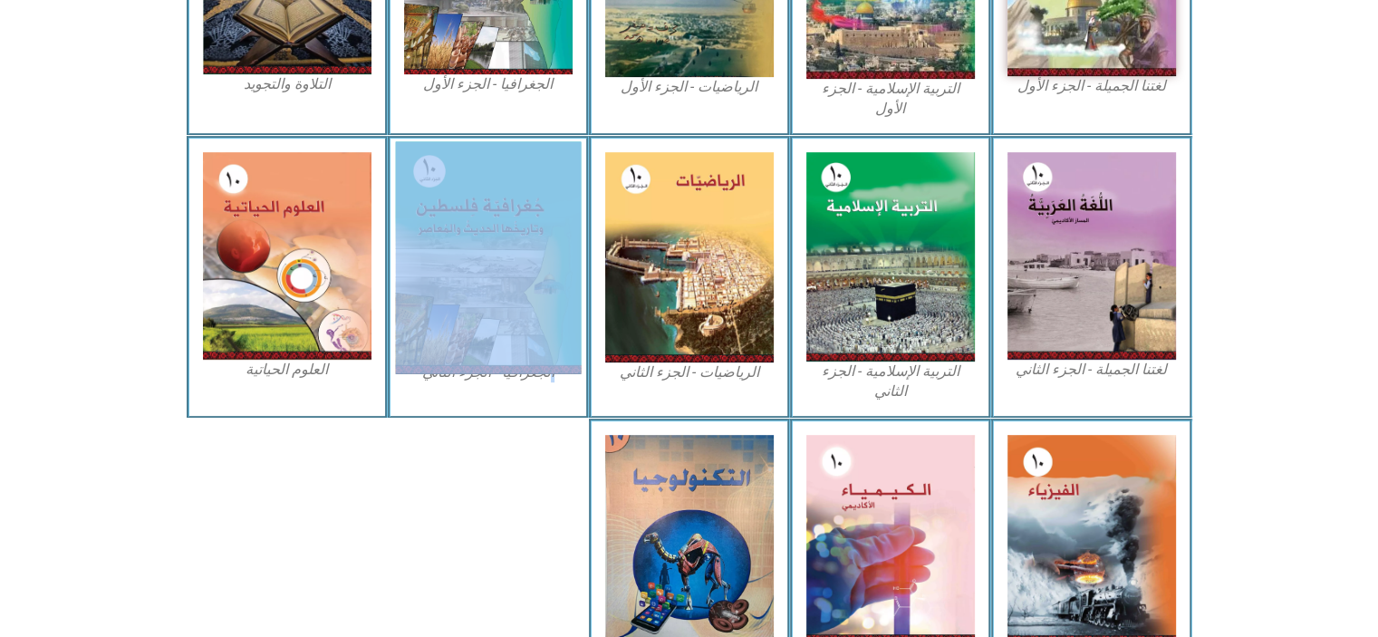
drag, startPoint x: 761, startPoint y: 235, endPoint x: 520, endPoint y: 323, distance: 256.6
click at [520, 323] on figure "الجغرافيا - الجزء الثاني" at bounding box center [488, 267] width 169 height 231
click at [520, 323] on img at bounding box center [488, 257] width 186 height 232
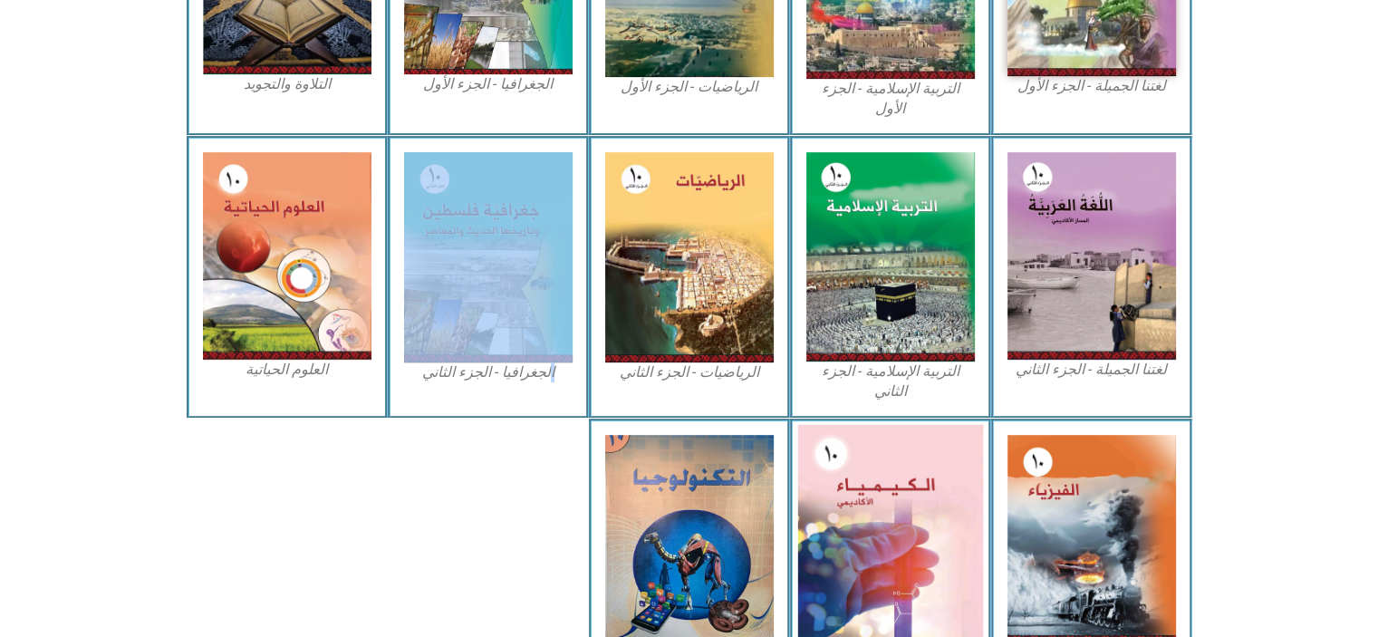
click at [928, 567] on img at bounding box center [890, 538] width 186 height 228
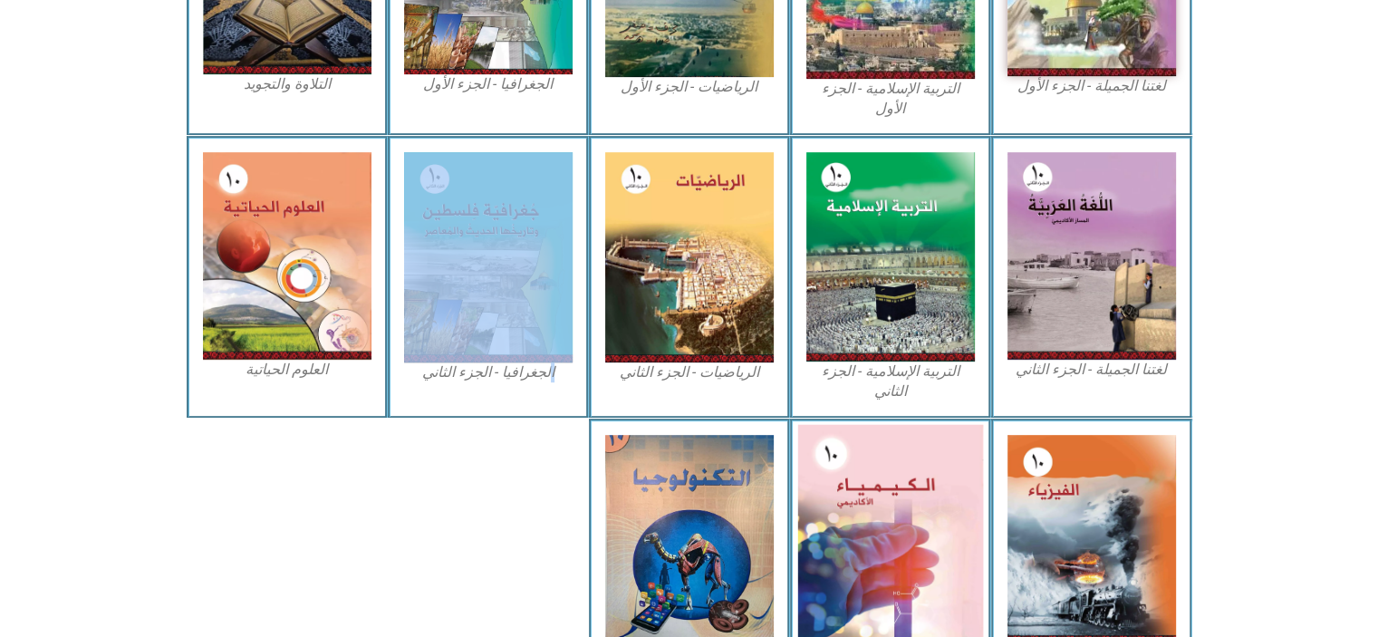
click at [928, 567] on img at bounding box center [890, 538] width 186 height 228
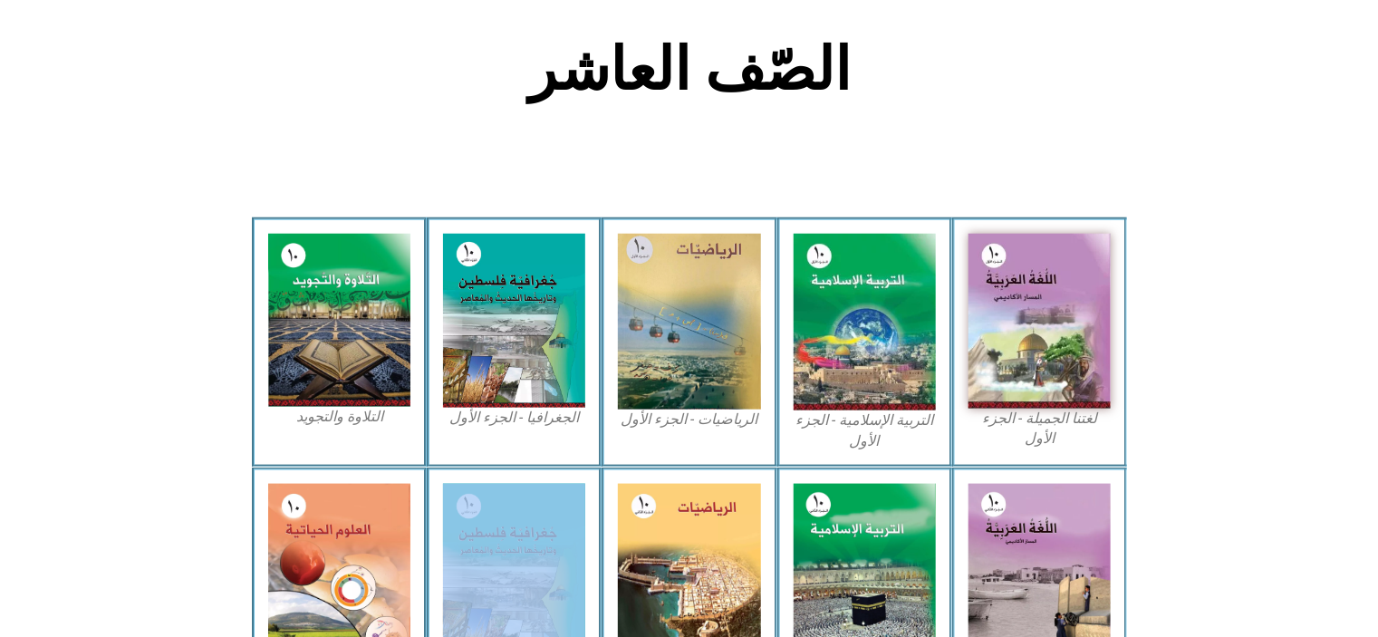
scroll to position [447, 0]
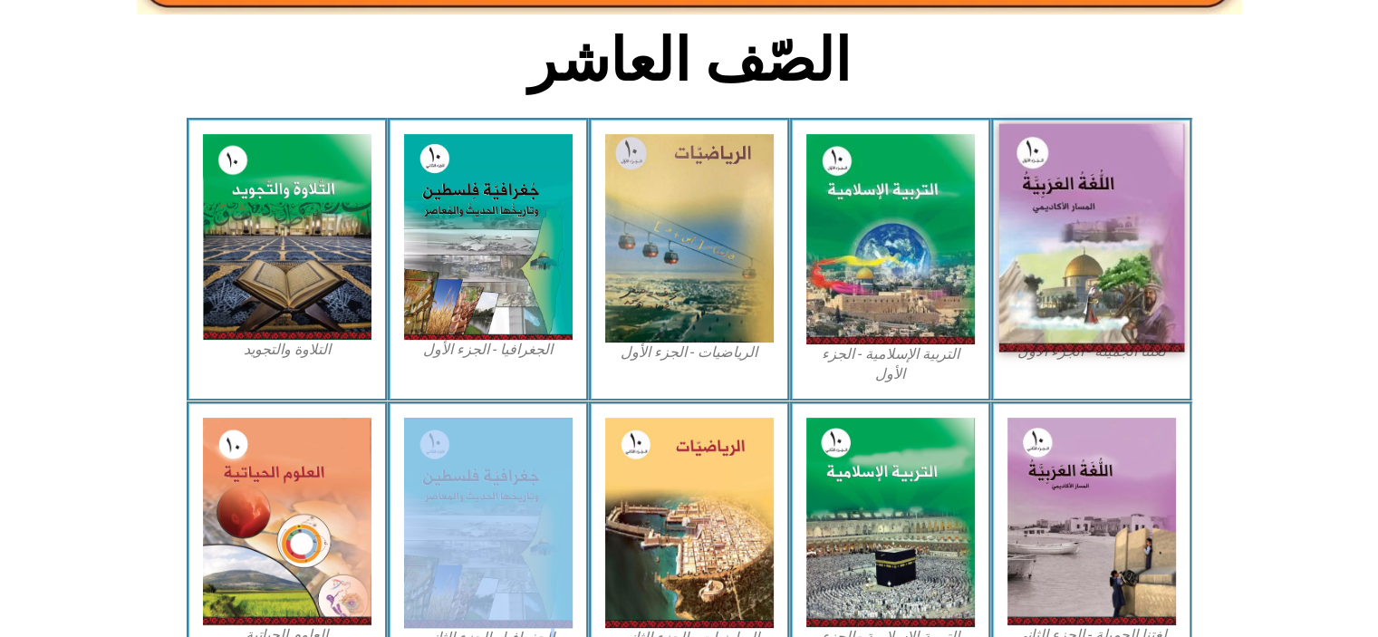
click at [1120, 207] on img at bounding box center [1092, 238] width 186 height 228
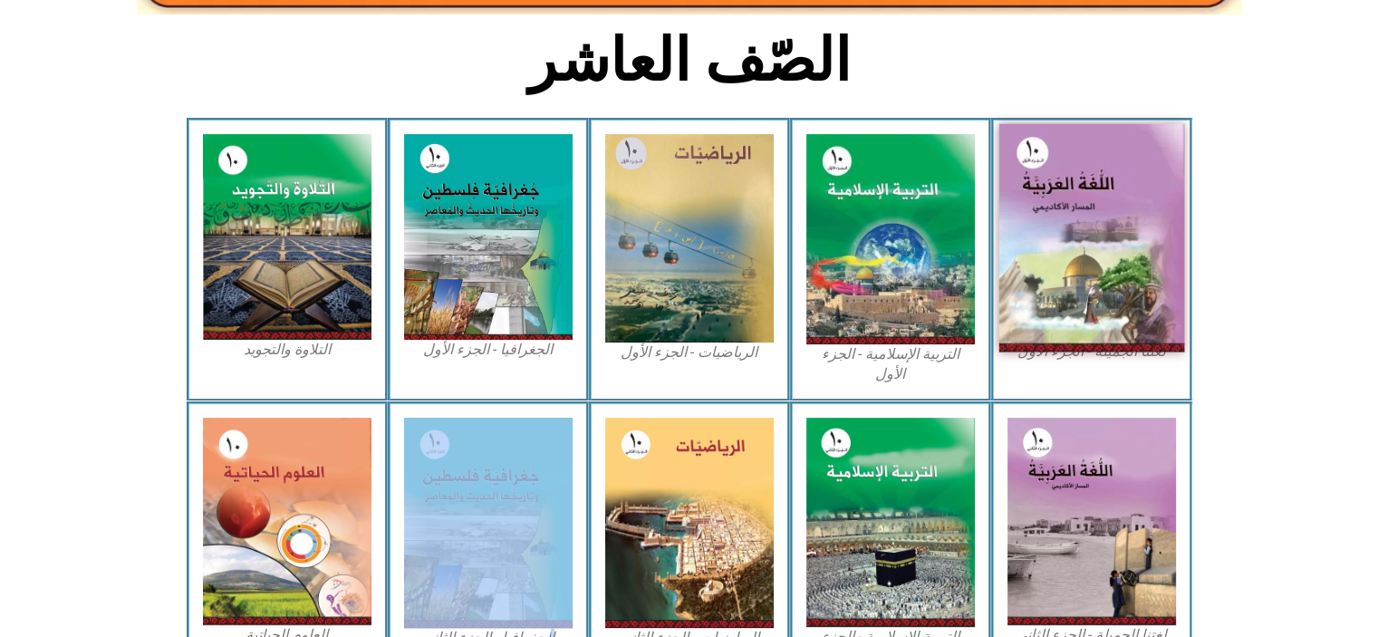
click at [1120, 207] on img at bounding box center [1092, 238] width 186 height 228
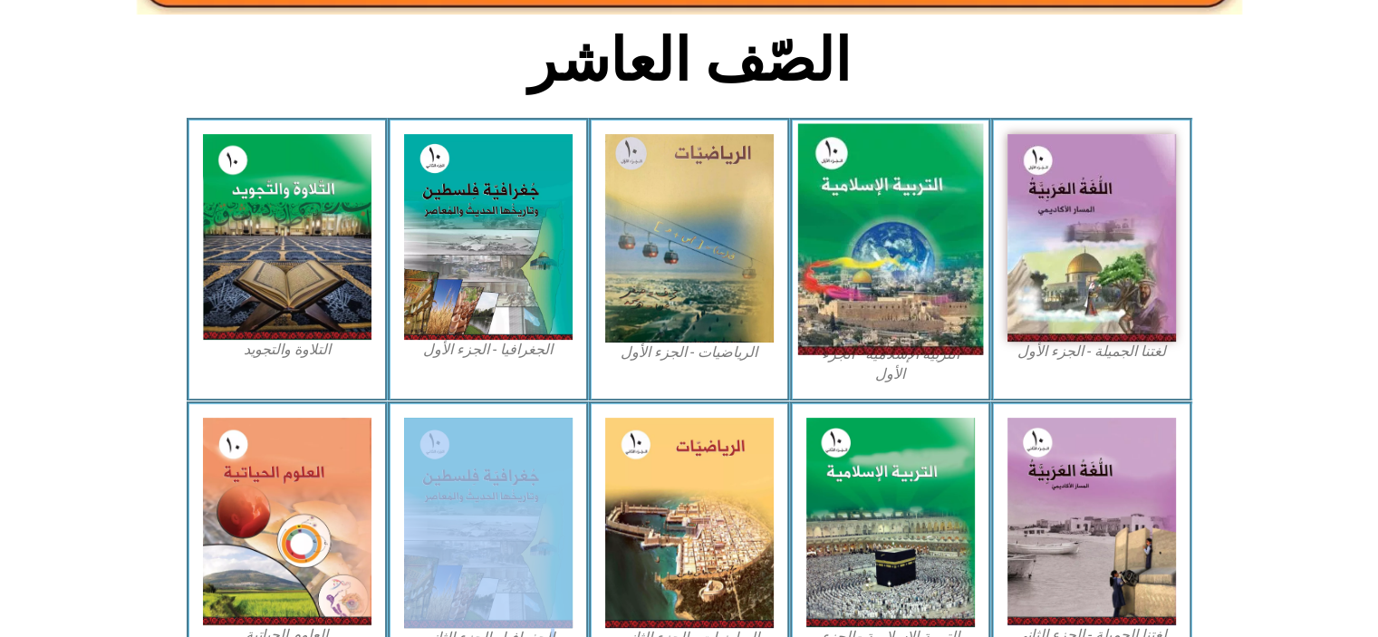
click at [925, 292] on img at bounding box center [890, 239] width 186 height 231
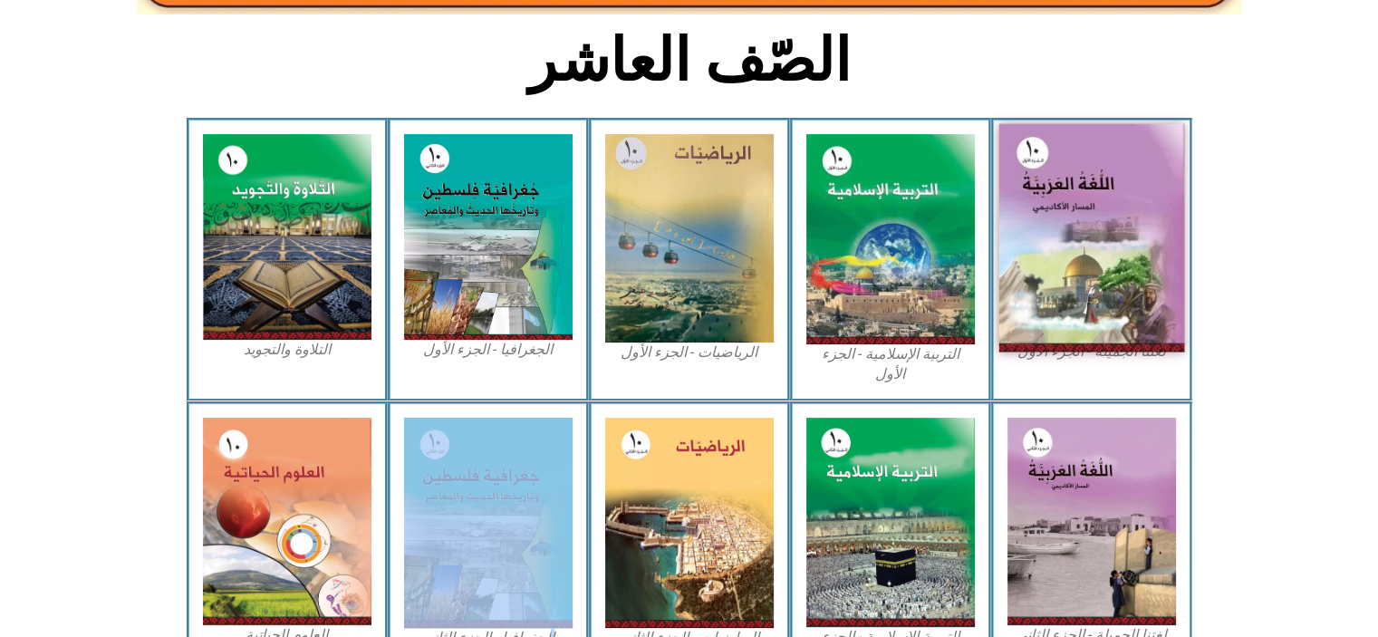
click at [1148, 273] on img at bounding box center [1092, 238] width 186 height 228
click at [1127, 269] on img at bounding box center [1092, 238] width 186 height 228
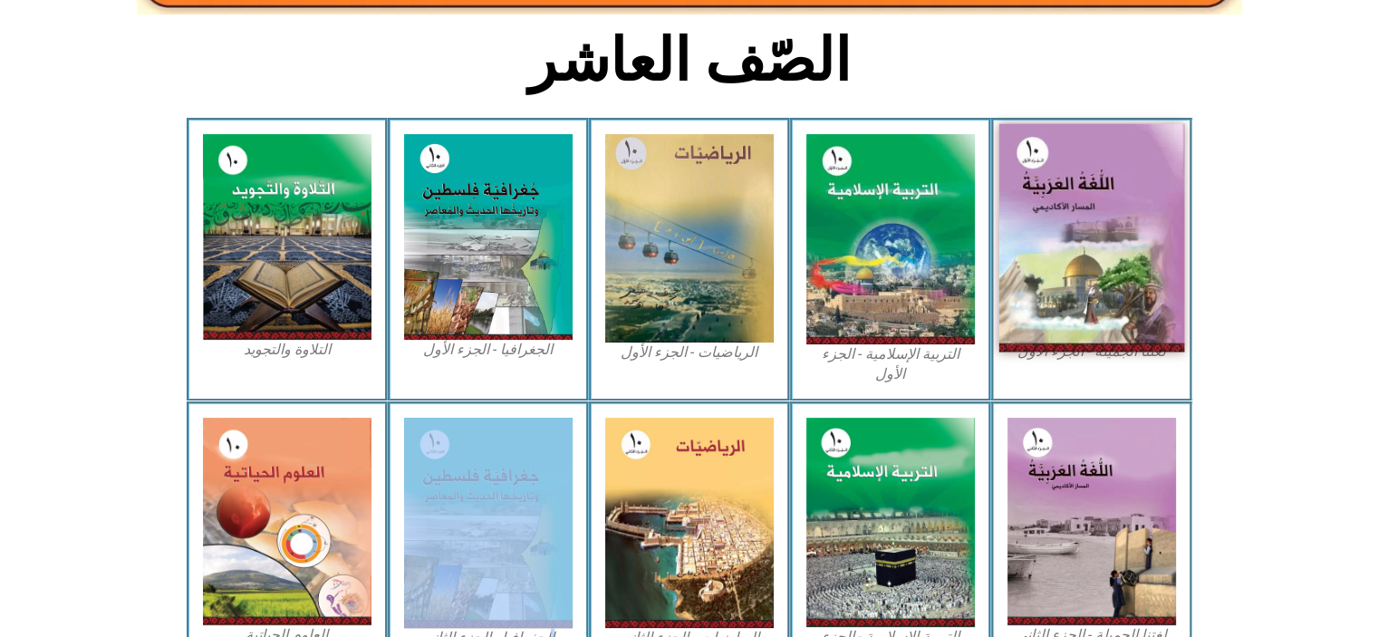
click at [1030, 230] on img at bounding box center [1092, 238] width 186 height 228
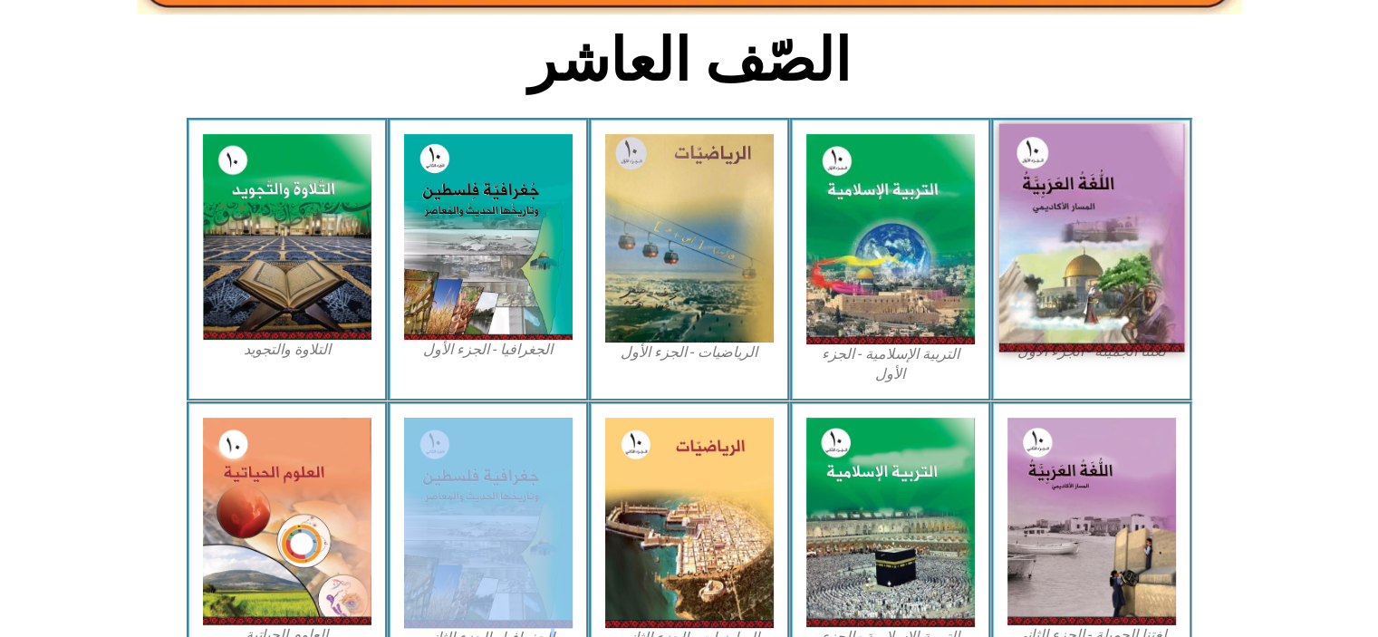
click at [1031, 227] on img at bounding box center [1092, 238] width 186 height 228
click at [1044, 284] on img at bounding box center [1092, 238] width 186 height 228
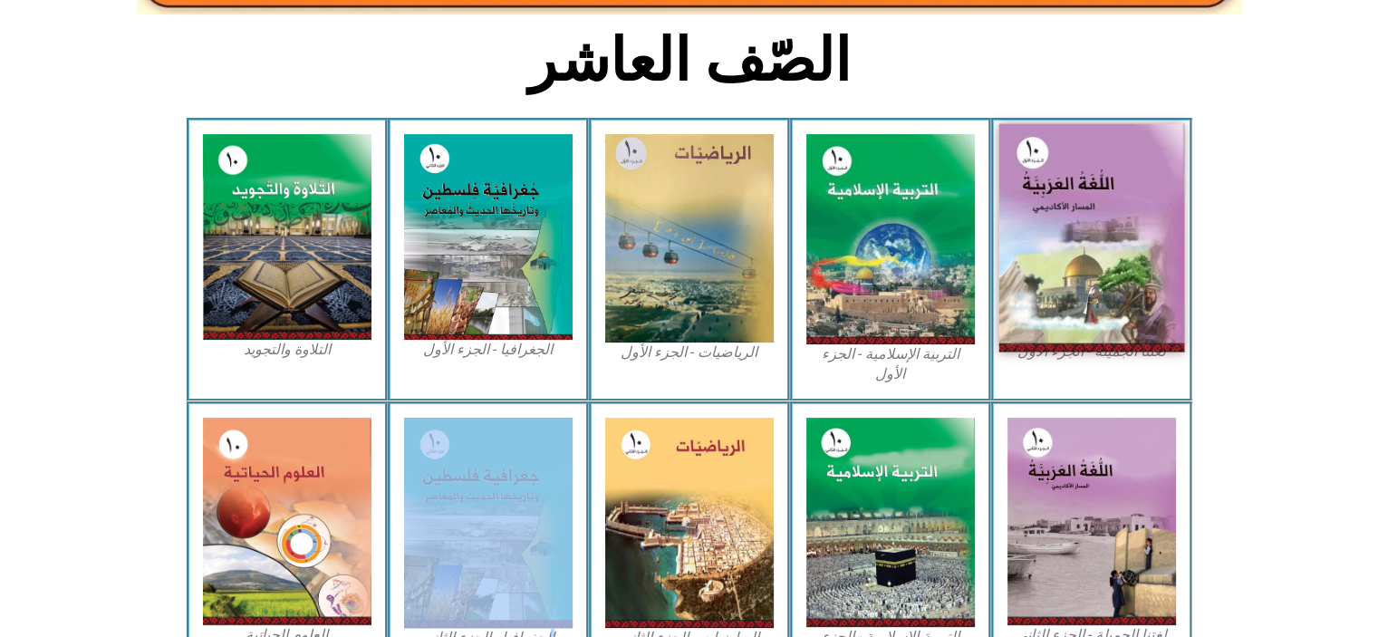
click at [1044, 284] on img at bounding box center [1092, 238] width 186 height 228
click at [1044, 256] on img at bounding box center [1092, 238] width 186 height 228
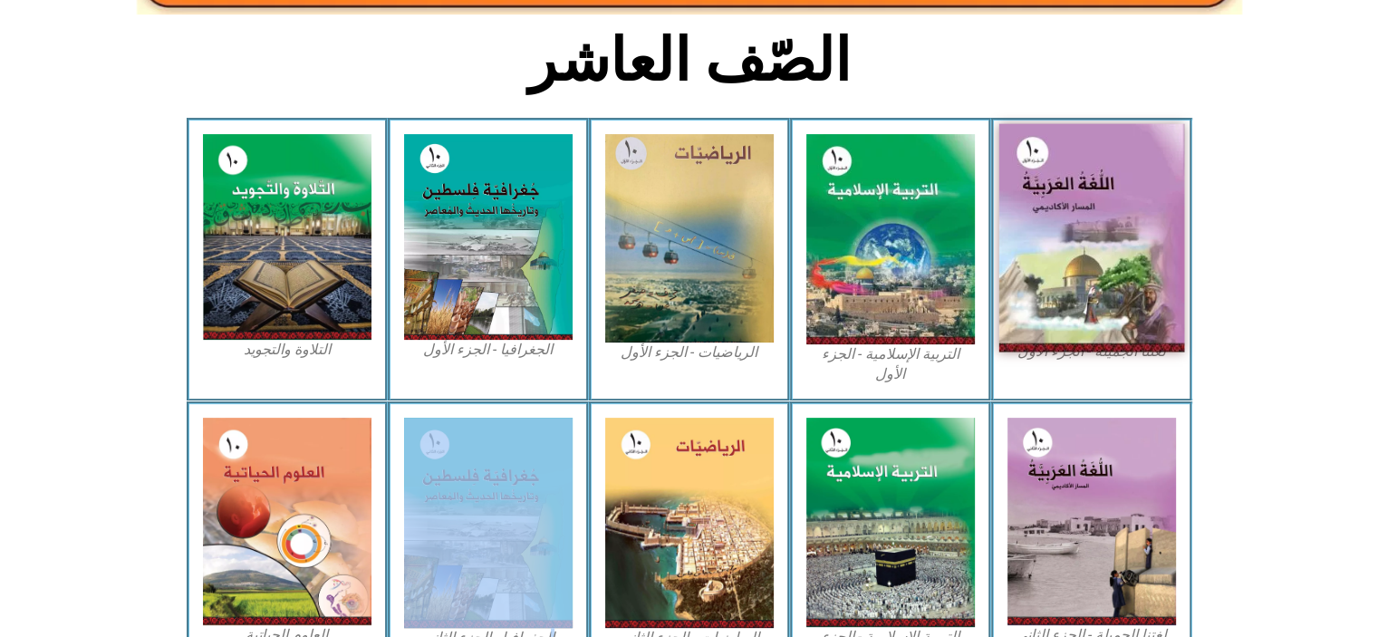
click at [1044, 256] on img at bounding box center [1092, 238] width 186 height 228
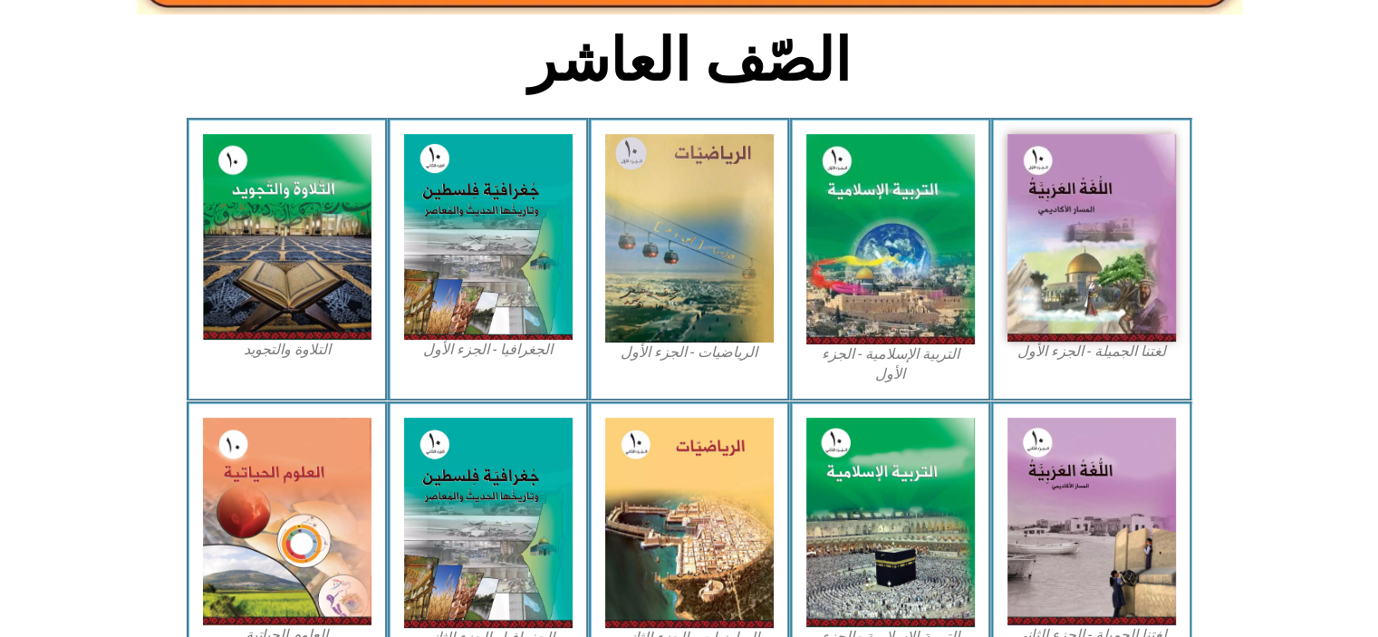
drag, startPoint x: 1044, startPoint y: 256, endPoint x: 43, endPoint y: 97, distance: 1013.1
click at [43, 97] on section "الصّف العاشر" at bounding box center [689, 71] width 1378 height 94
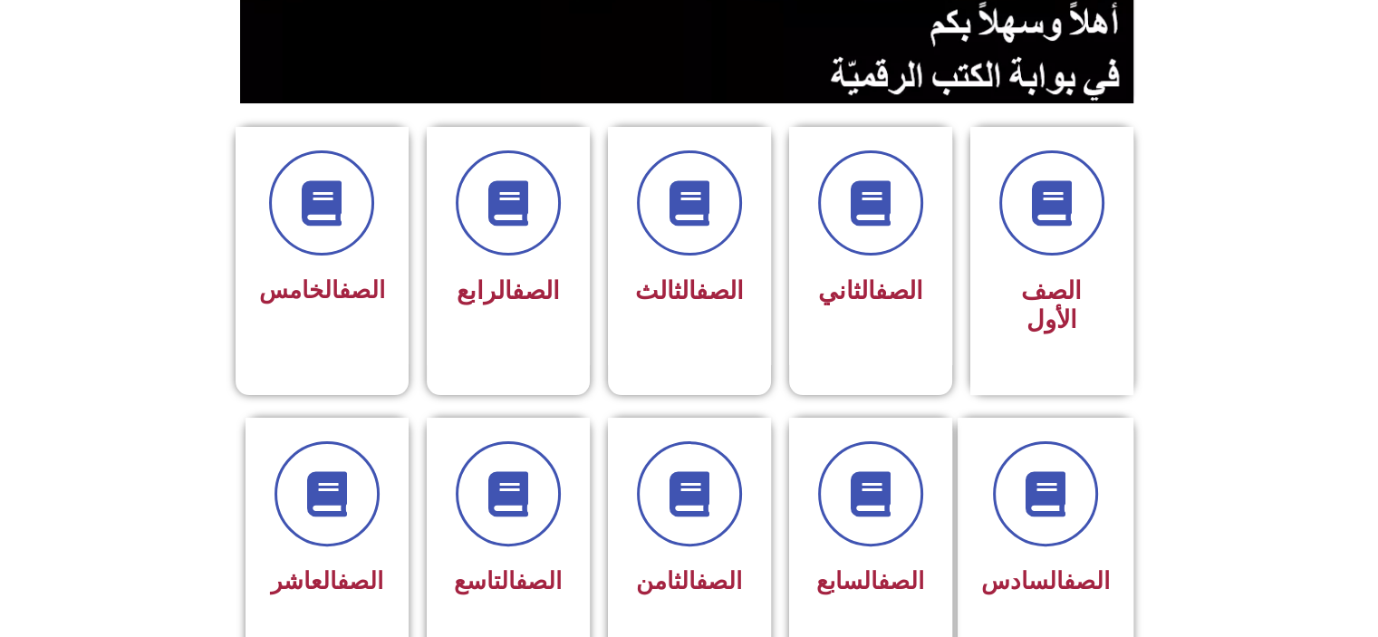
scroll to position [399, 0]
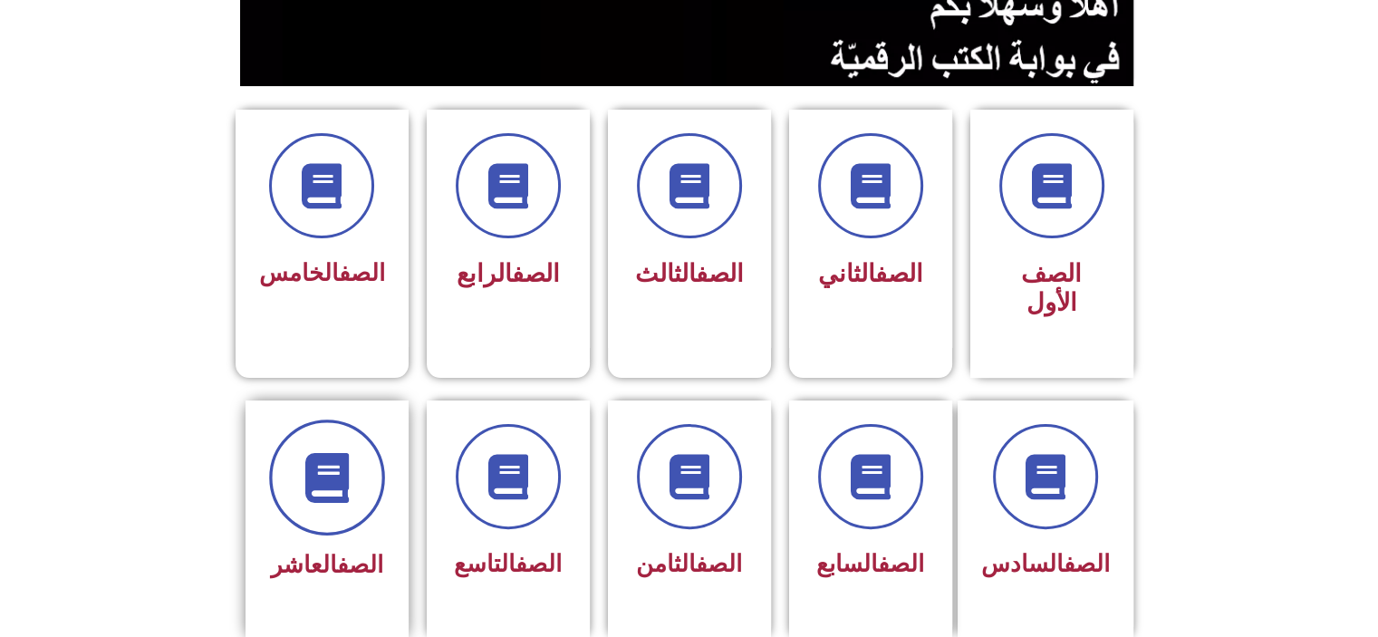
click at [344, 452] on icon at bounding box center [327, 477] width 50 height 50
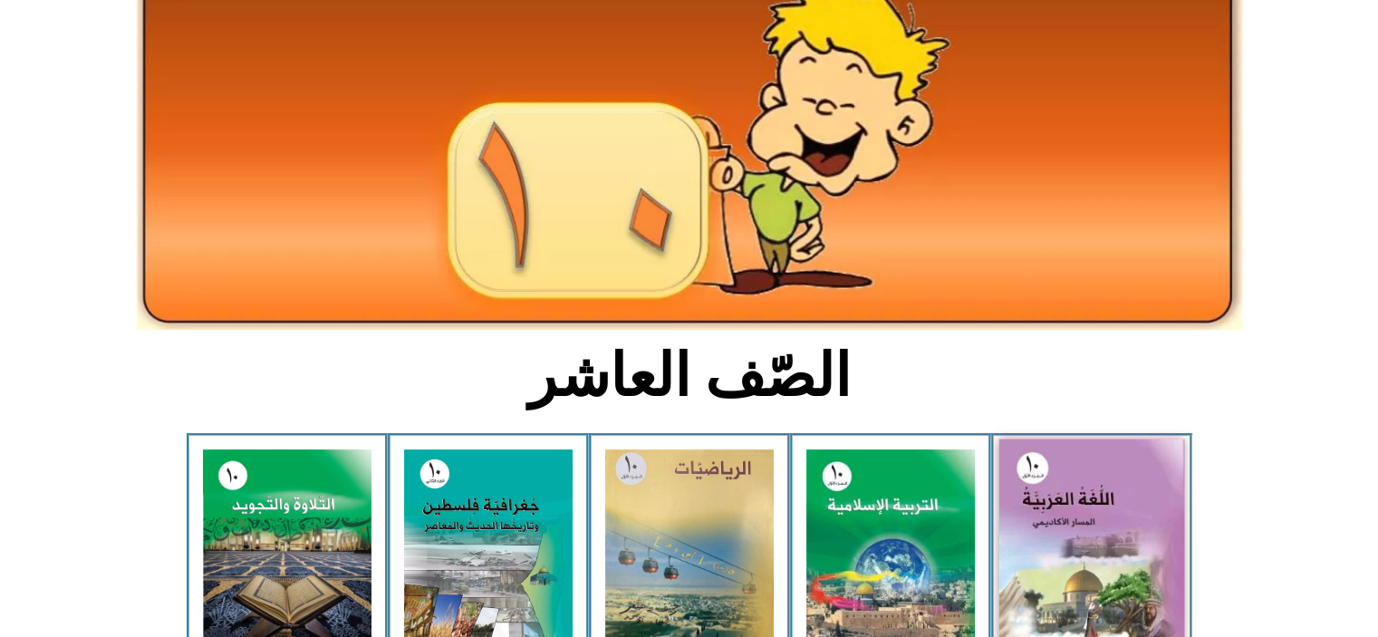
scroll to position [133, 0]
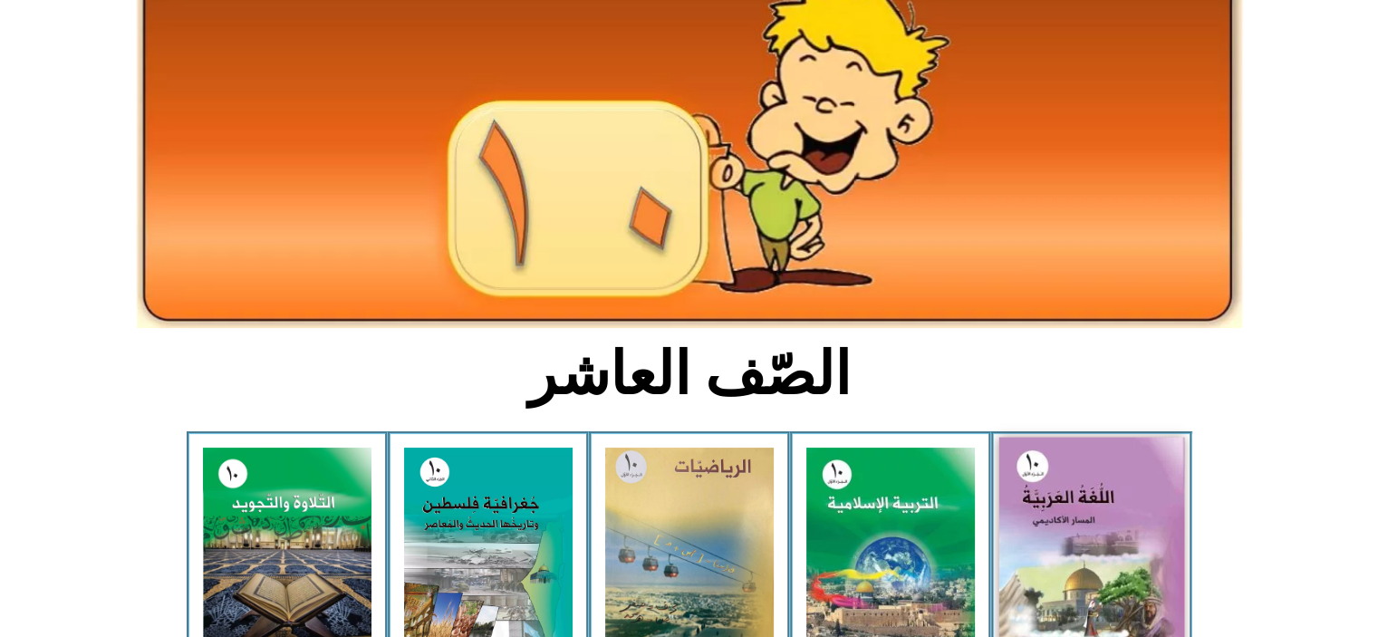
click at [1113, 487] on img at bounding box center [1092, 552] width 186 height 228
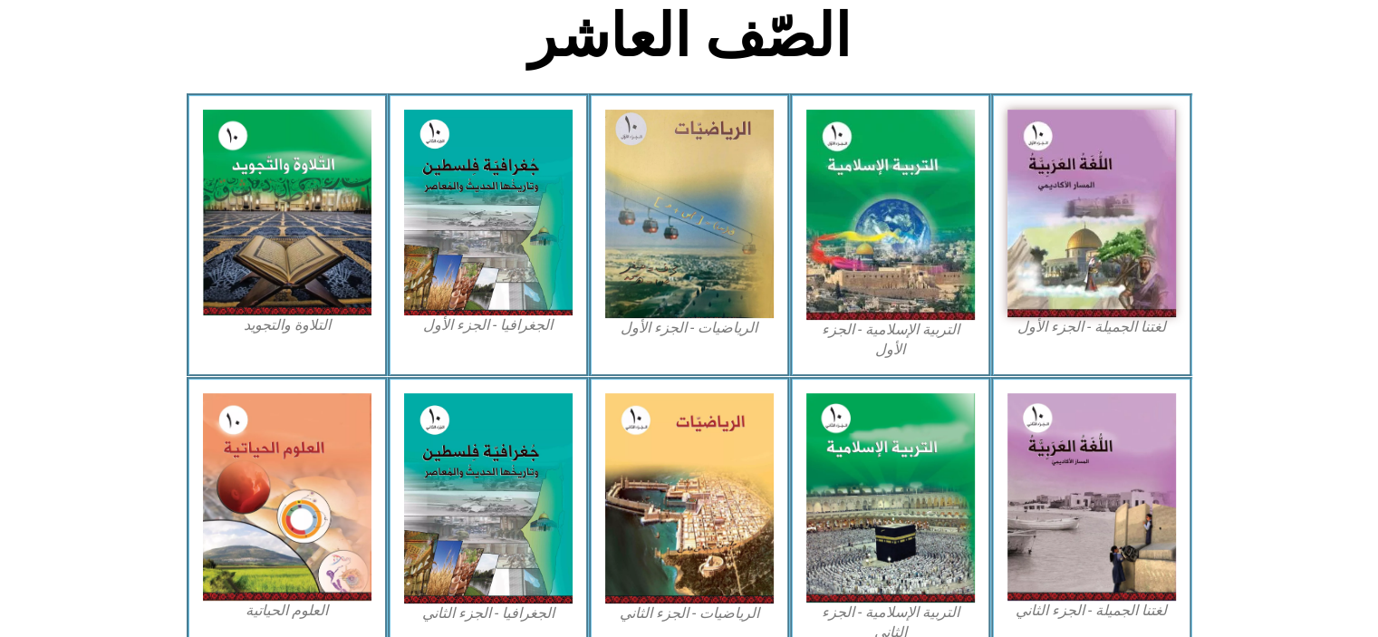
scroll to position [471, 0]
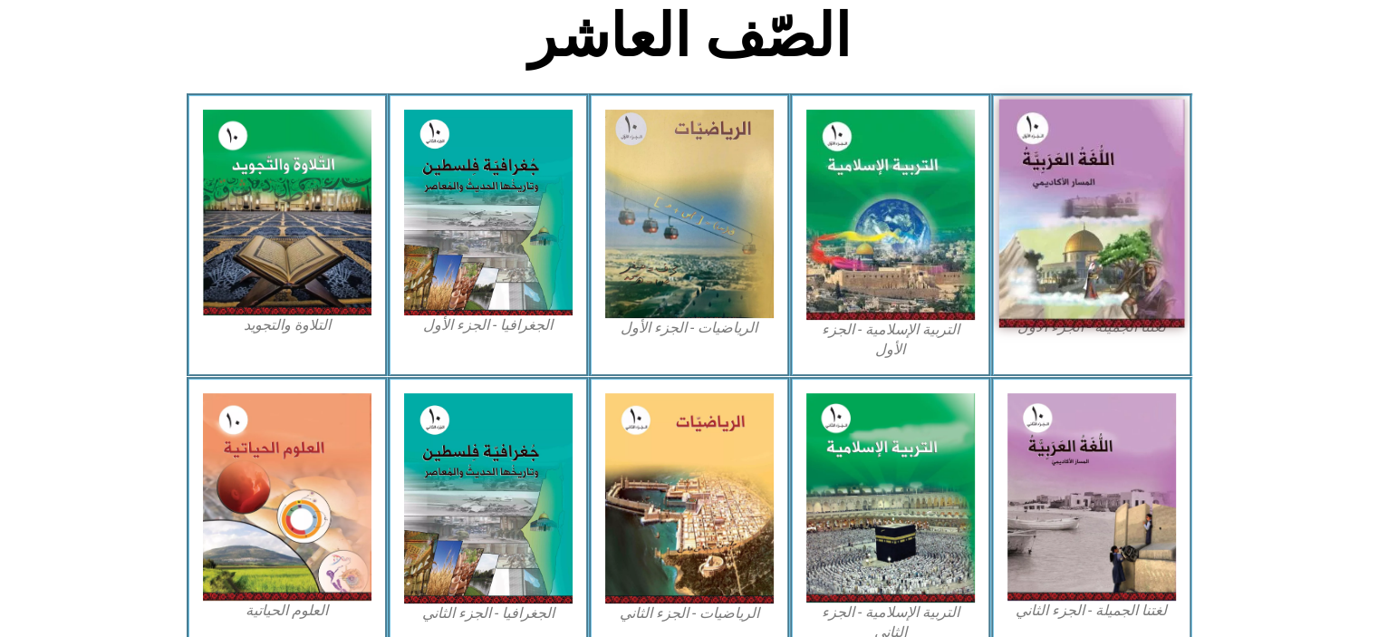
click at [1126, 227] on img at bounding box center [1092, 214] width 186 height 228
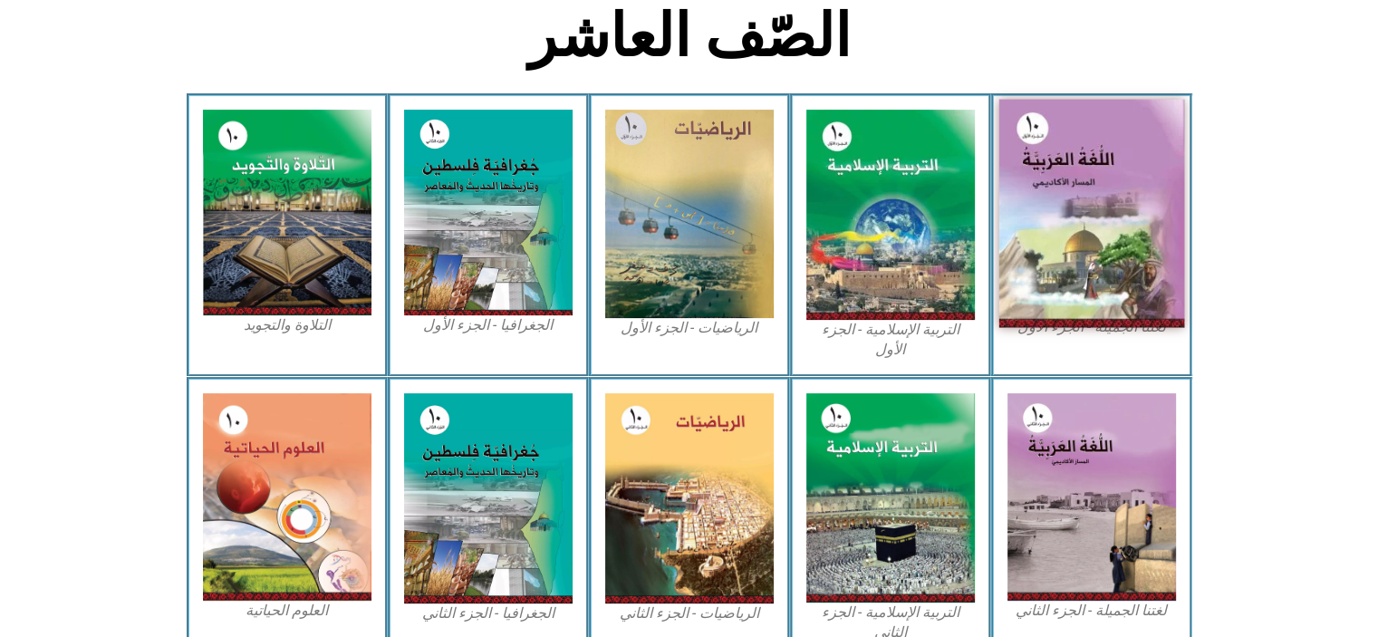
click at [1126, 227] on img at bounding box center [1092, 214] width 186 height 228
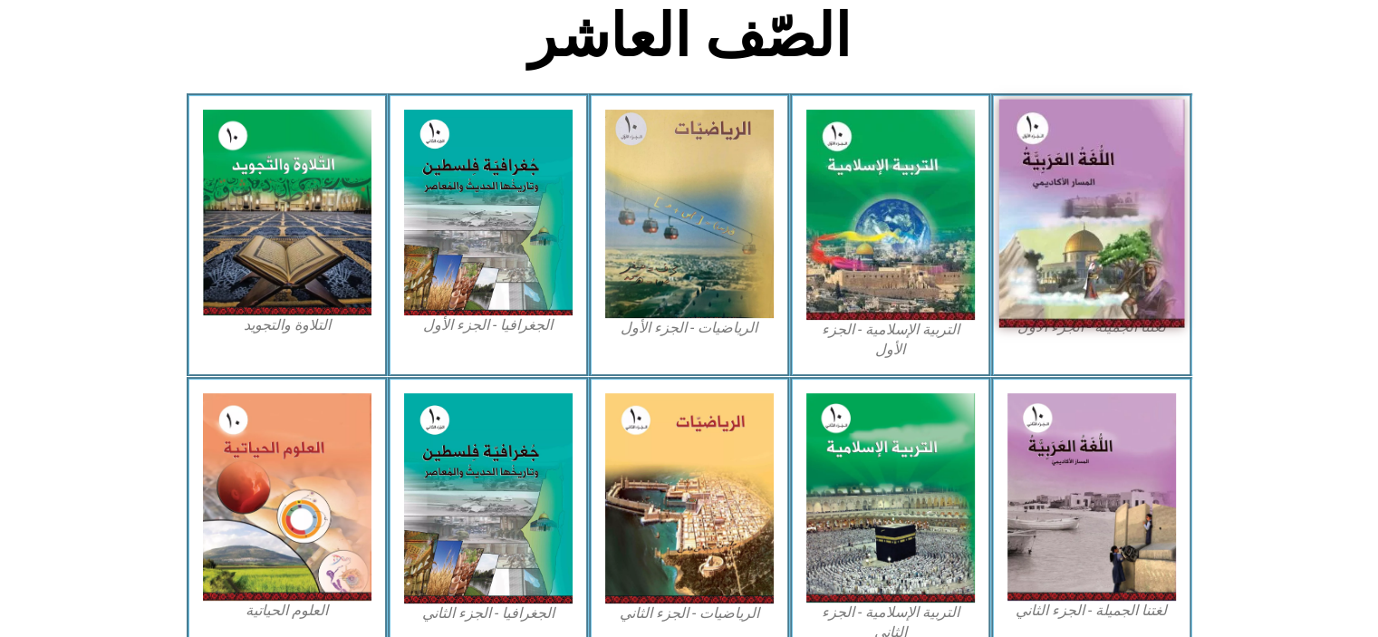
click at [1126, 227] on img at bounding box center [1092, 214] width 186 height 228
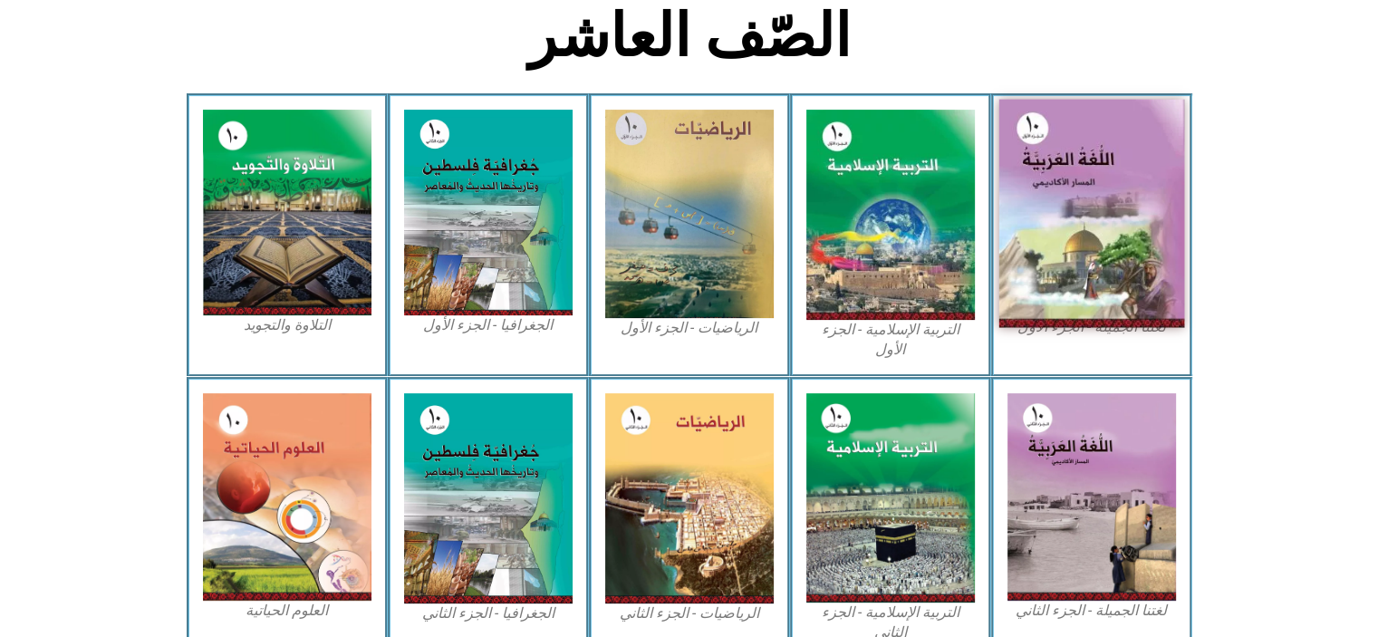
click at [1126, 227] on img at bounding box center [1092, 214] width 186 height 228
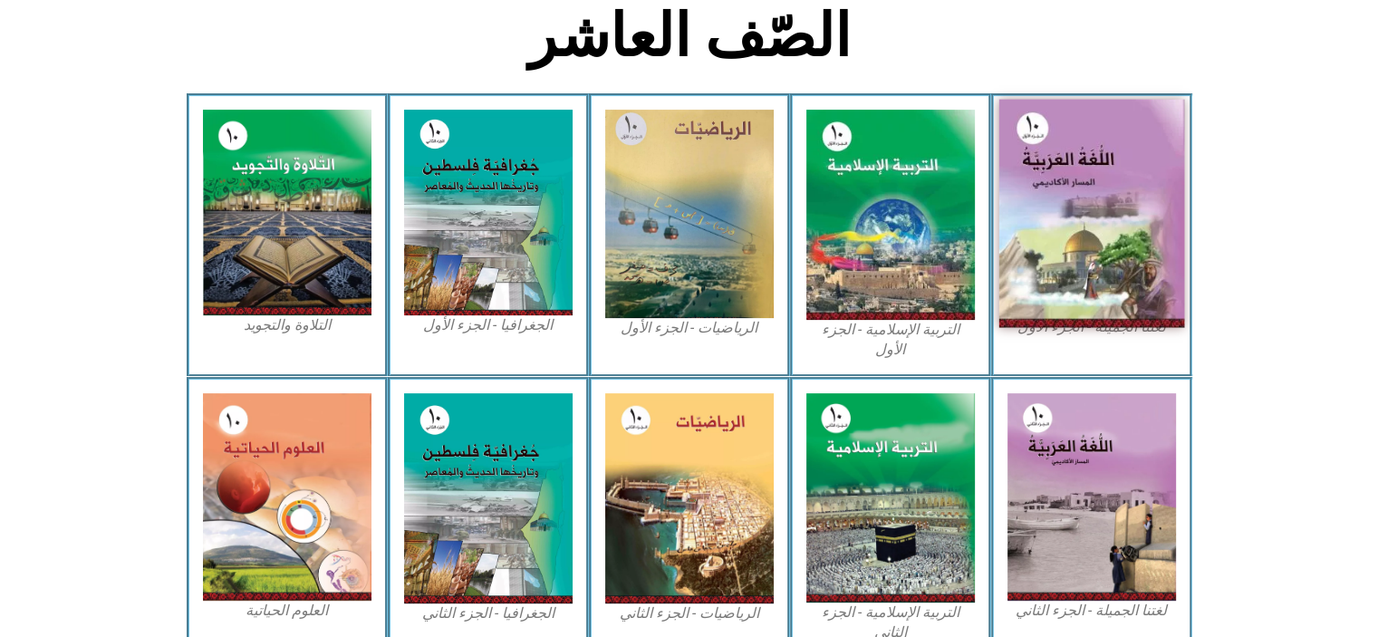
click at [1126, 227] on img at bounding box center [1092, 214] width 186 height 228
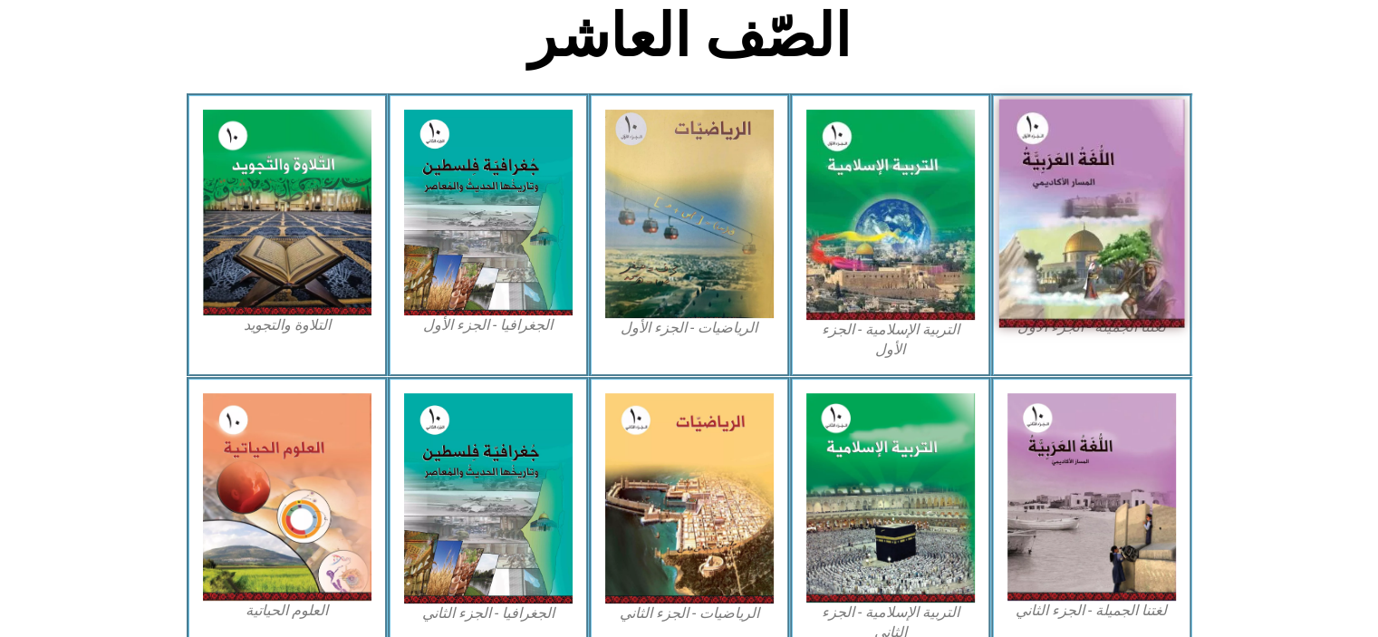
click at [1126, 227] on img at bounding box center [1092, 214] width 186 height 228
click at [1125, 220] on img at bounding box center [1092, 214] width 186 height 228
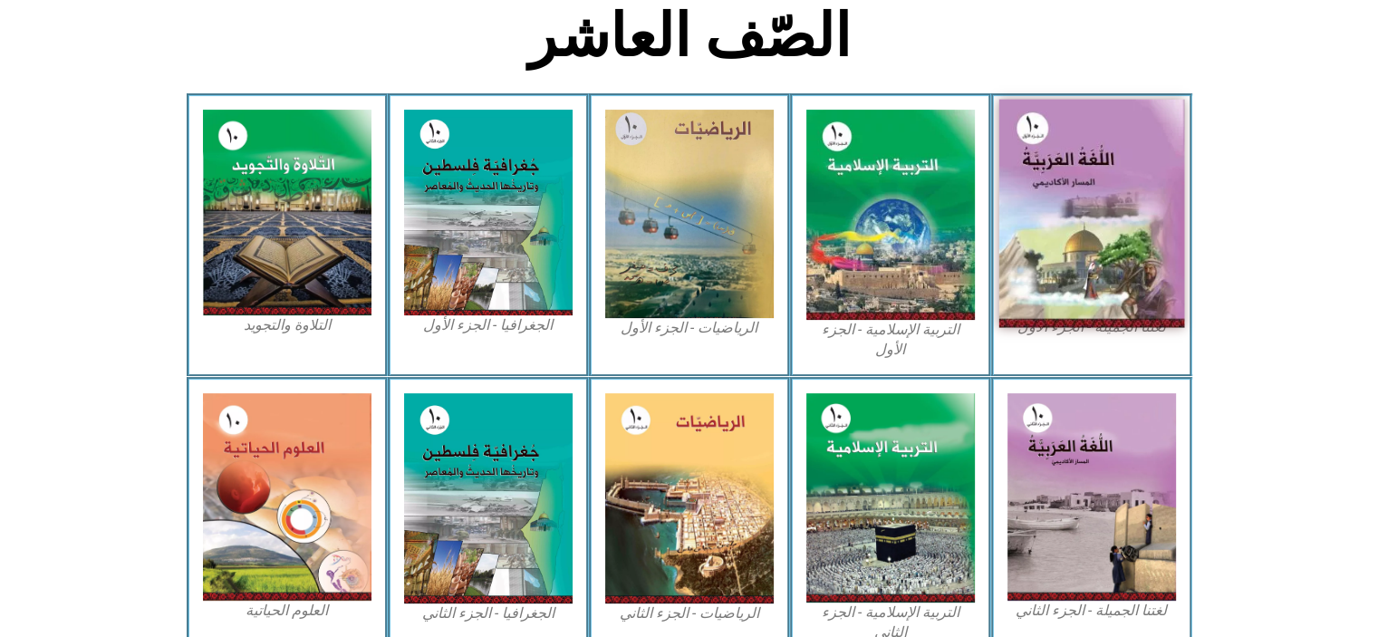
click at [1125, 220] on img at bounding box center [1092, 214] width 186 height 228
click at [1131, 168] on img at bounding box center [1092, 214] width 186 height 228
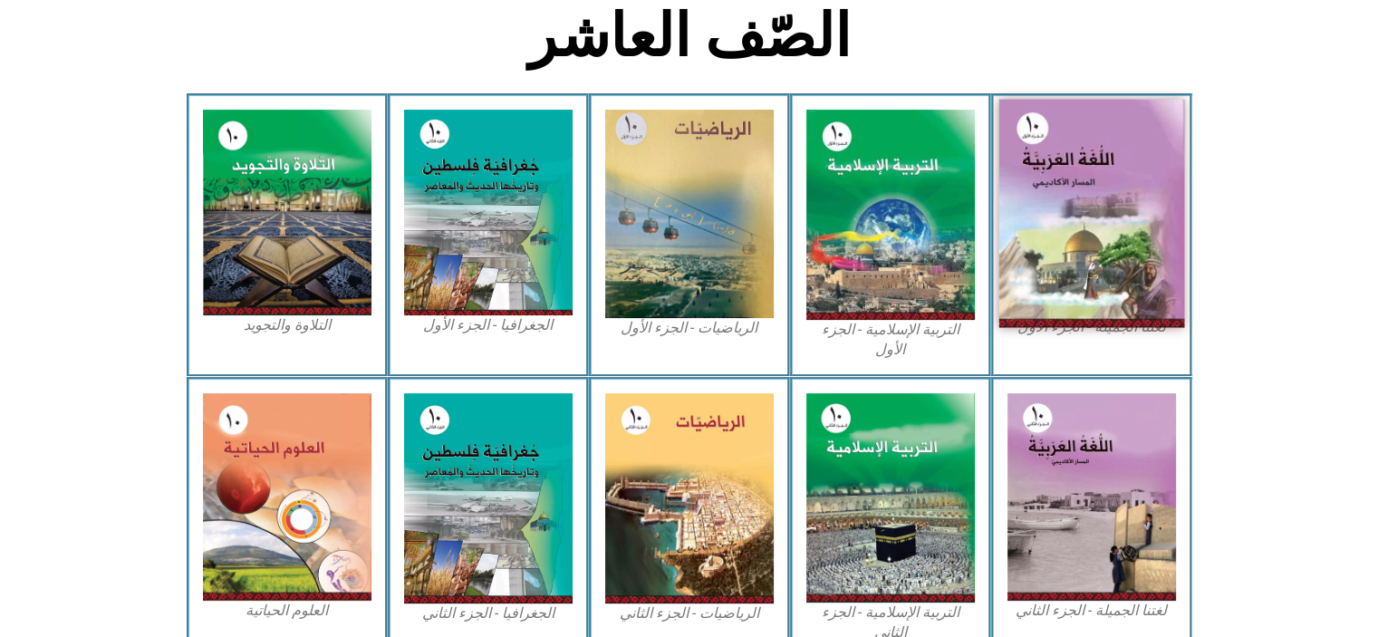
click at [1131, 168] on img at bounding box center [1092, 214] width 186 height 228
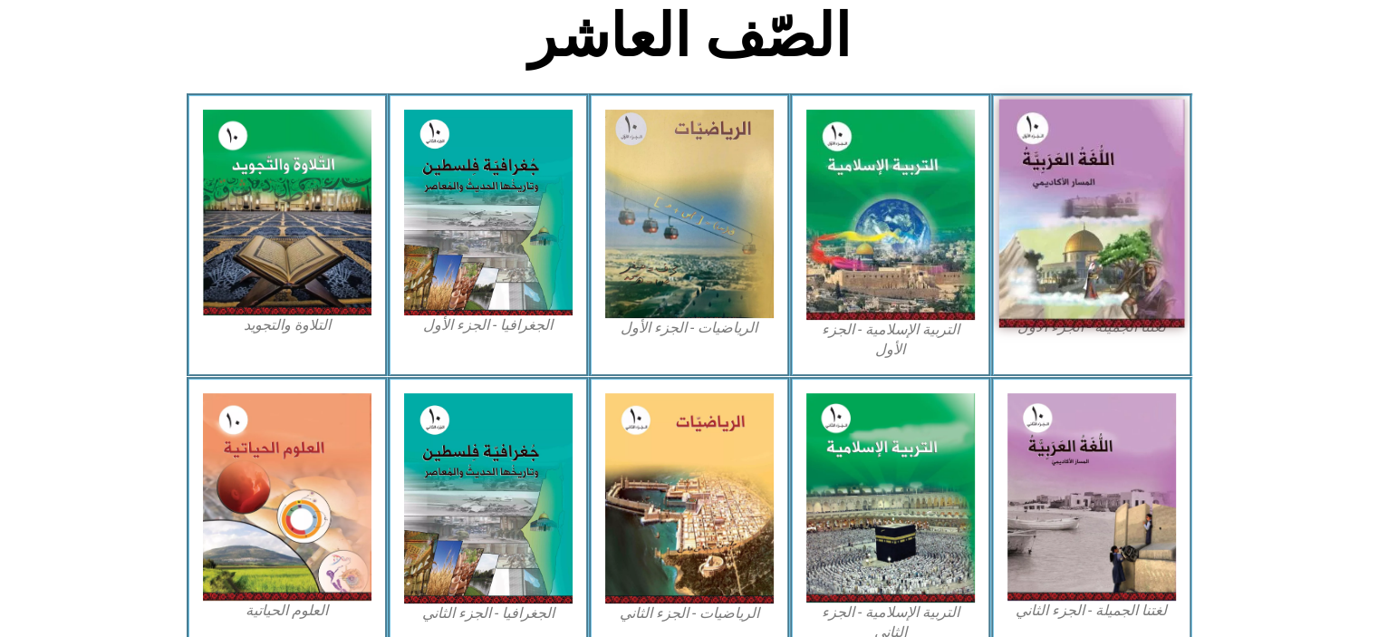
click at [1131, 168] on img at bounding box center [1092, 214] width 186 height 228
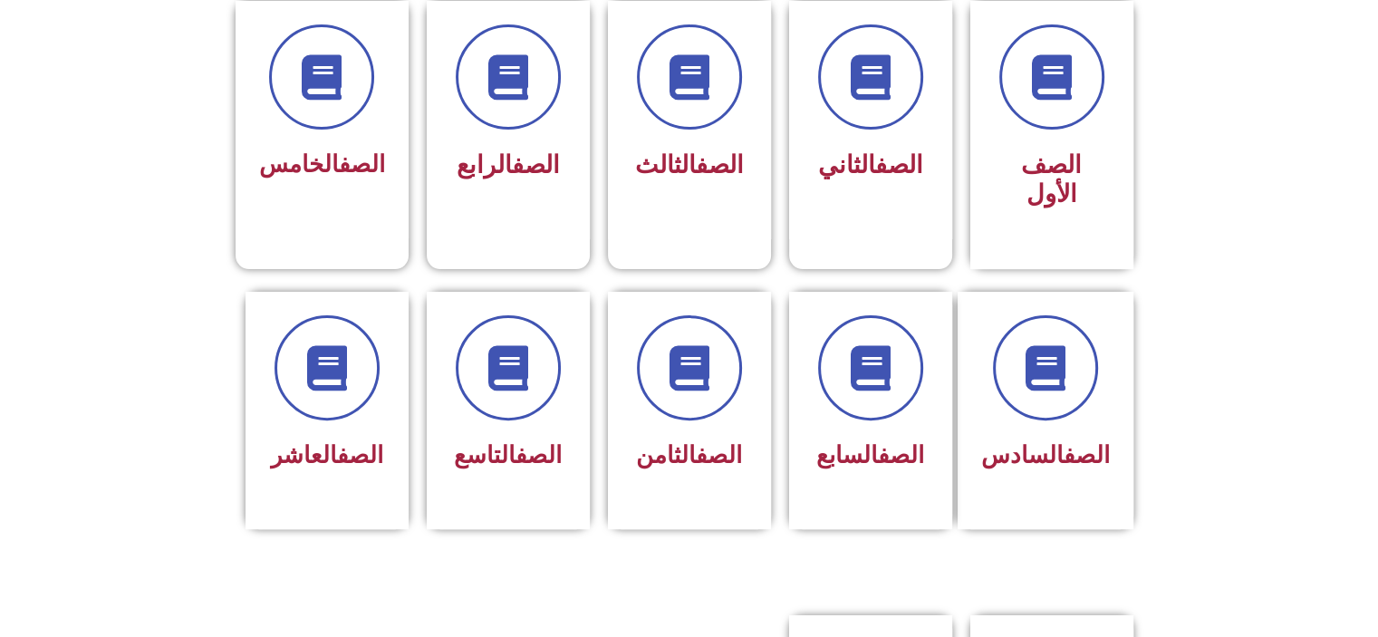
scroll to position [555, 0]
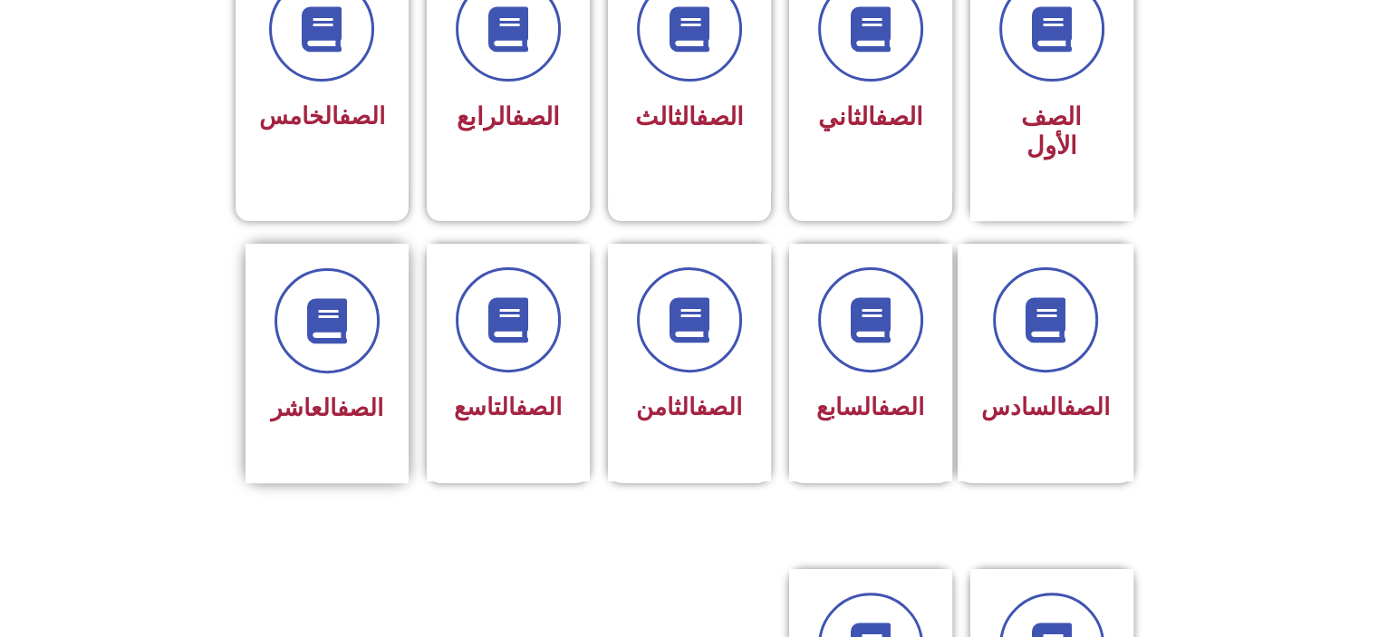
click at [308, 348] on div "الصف العاشر" at bounding box center [327, 349] width 114 height 163
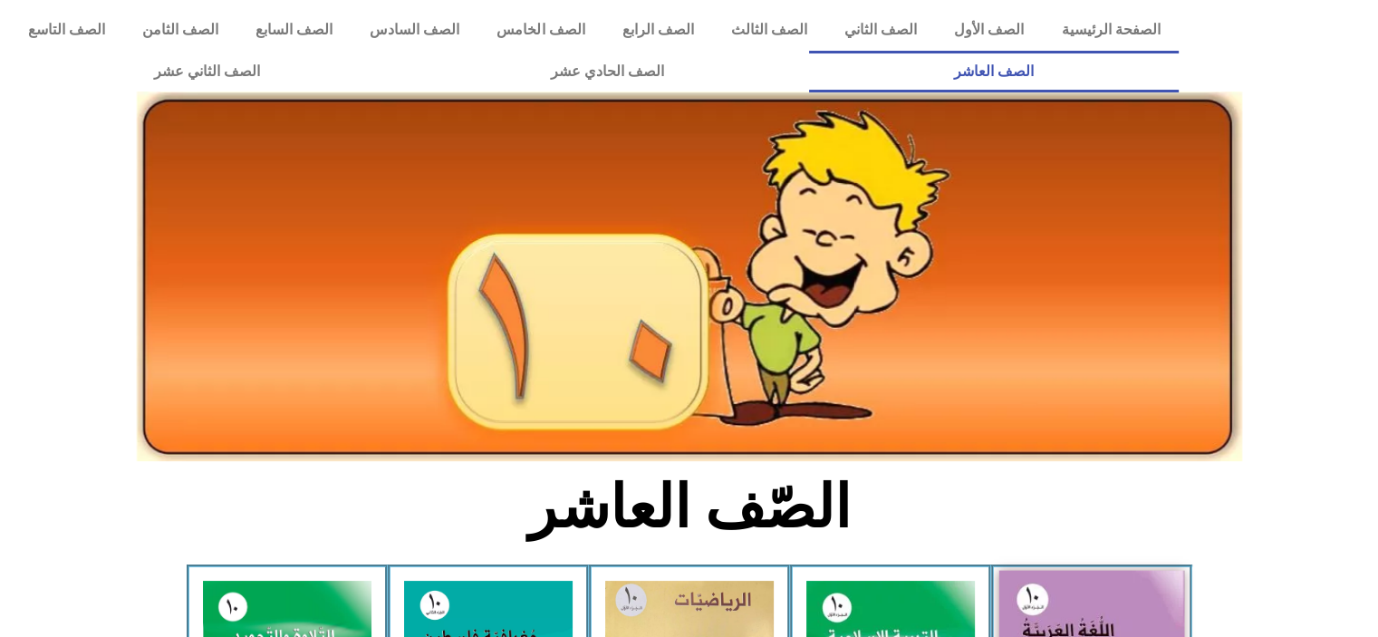
drag, startPoint x: 1037, startPoint y: 605, endPoint x: 1386, endPoint y: 626, distance: 350.4
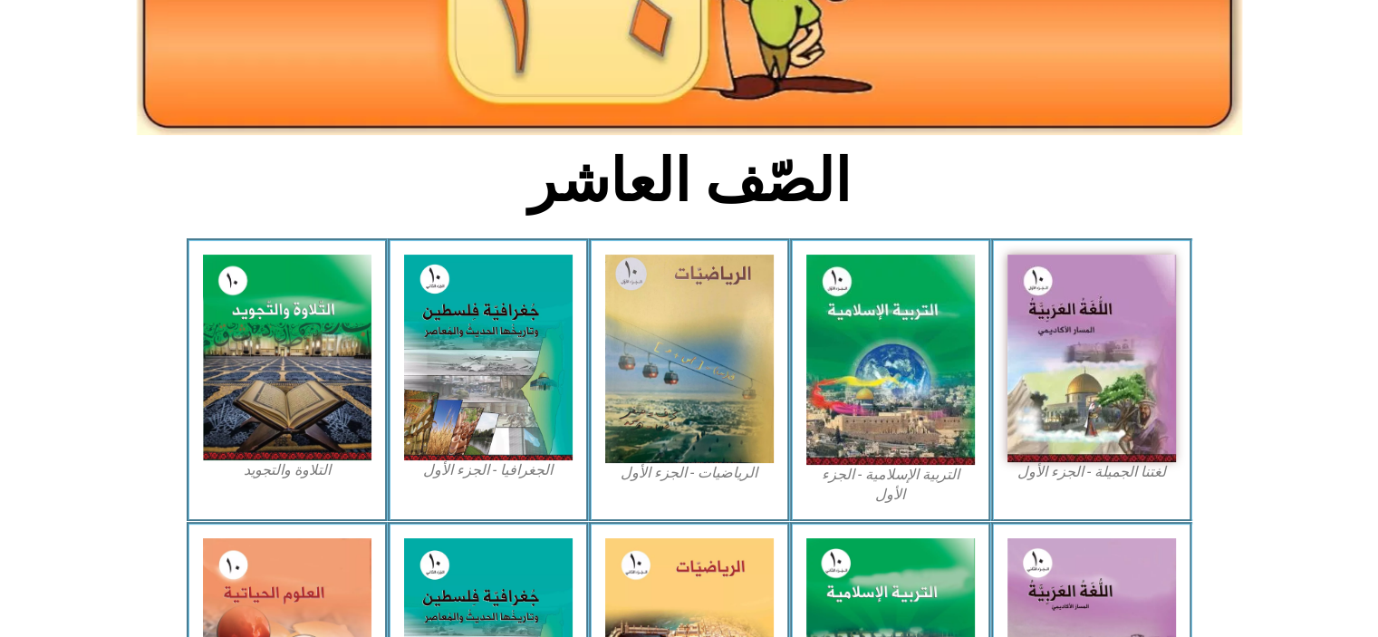
scroll to position [338, 0]
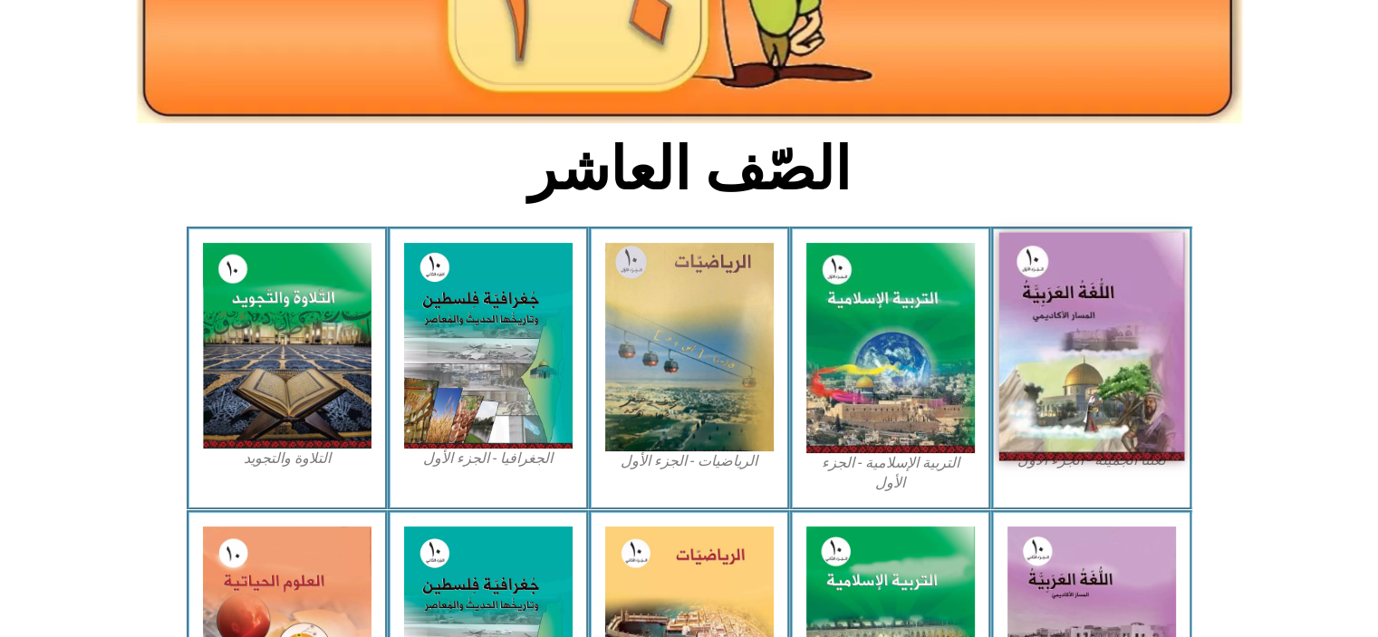
click at [1150, 405] on img at bounding box center [1092, 347] width 186 height 228
click at [1153, 295] on img at bounding box center [1092, 347] width 186 height 228
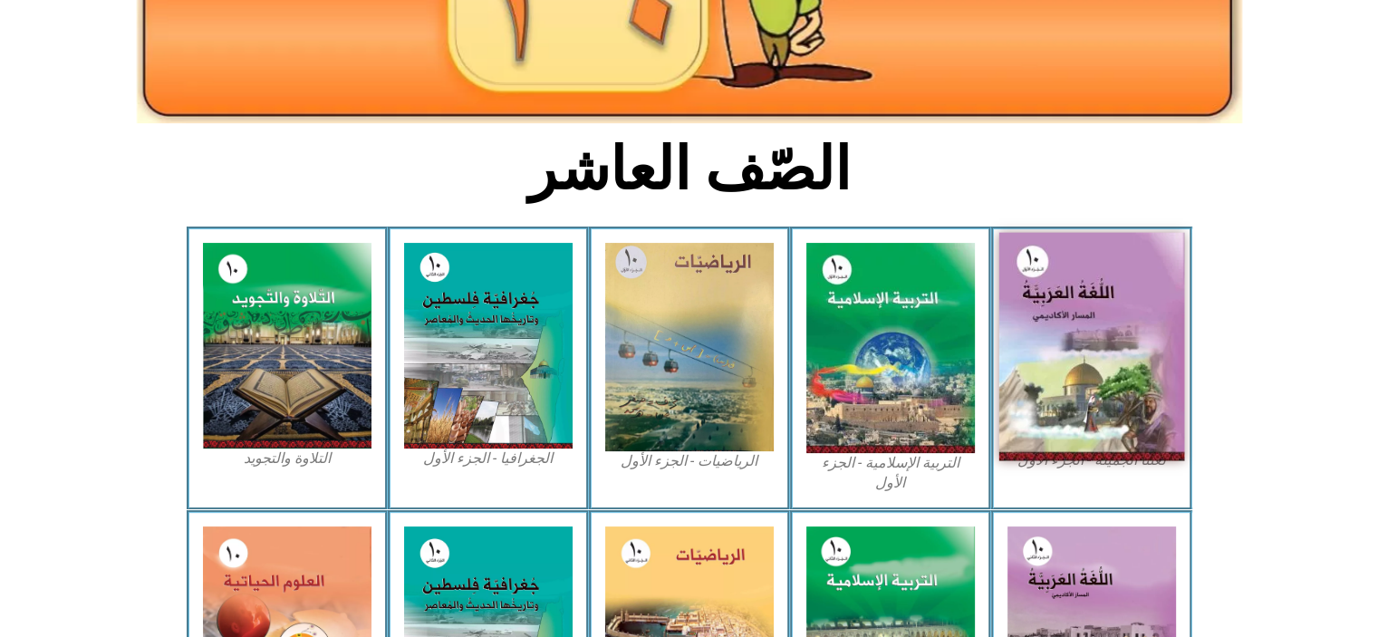
click at [1153, 295] on img at bounding box center [1092, 347] width 186 height 228
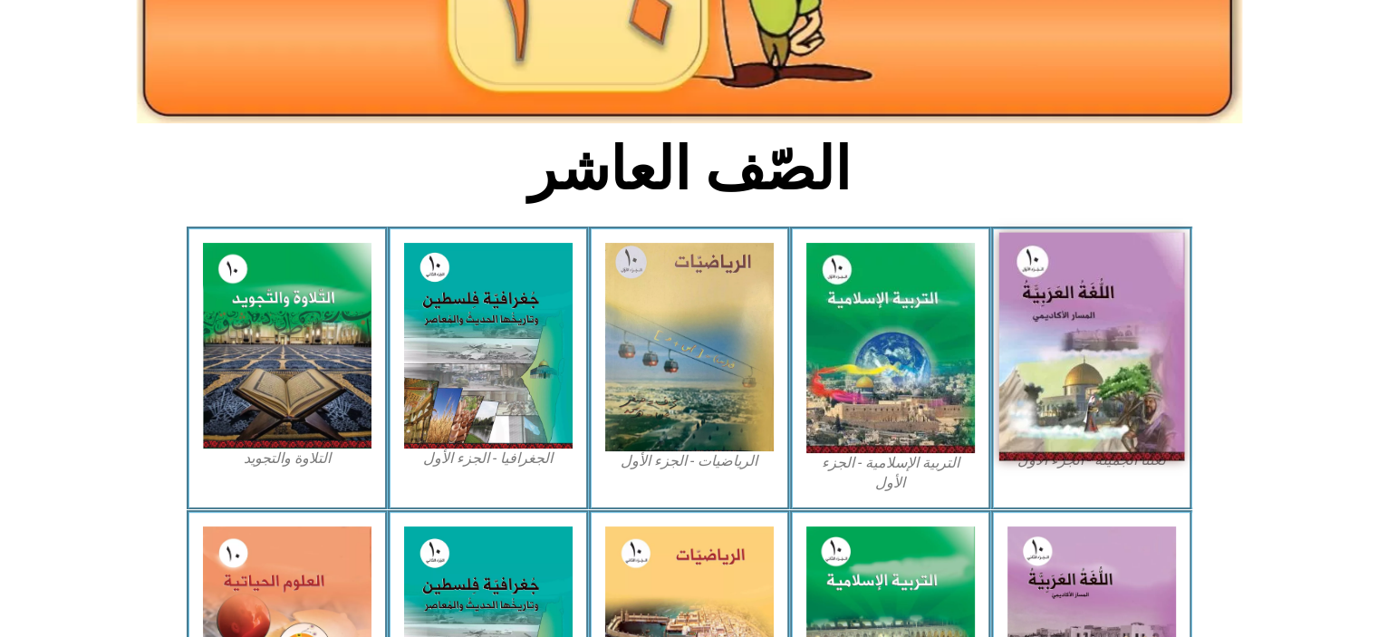
click at [1153, 295] on img at bounding box center [1092, 347] width 186 height 228
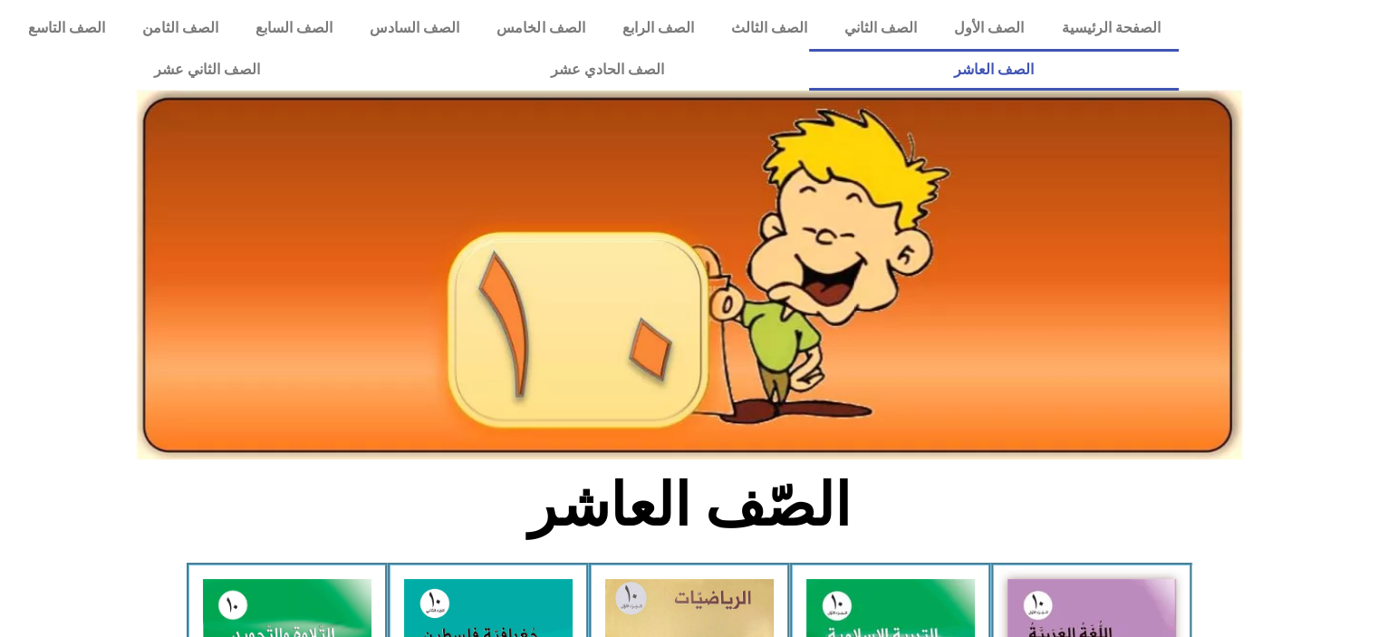
scroll to position [0, 0]
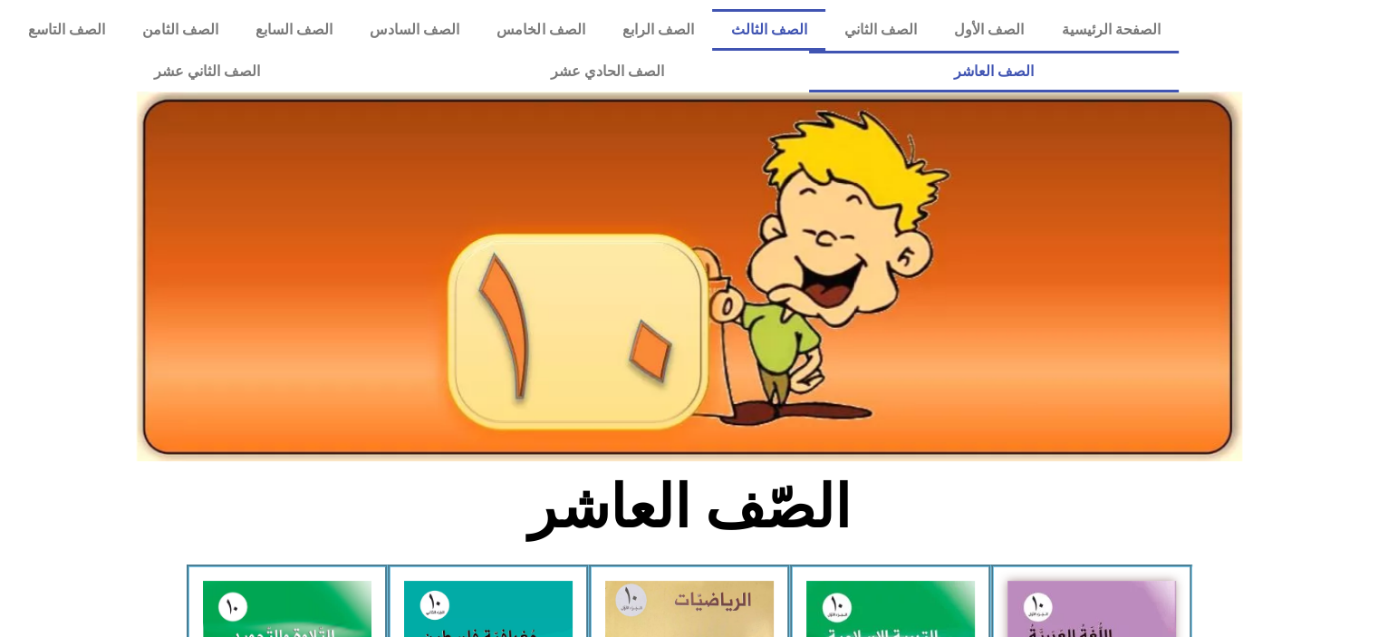
click at [806, 28] on link "الصف الثالث" at bounding box center [768, 30] width 113 height 42
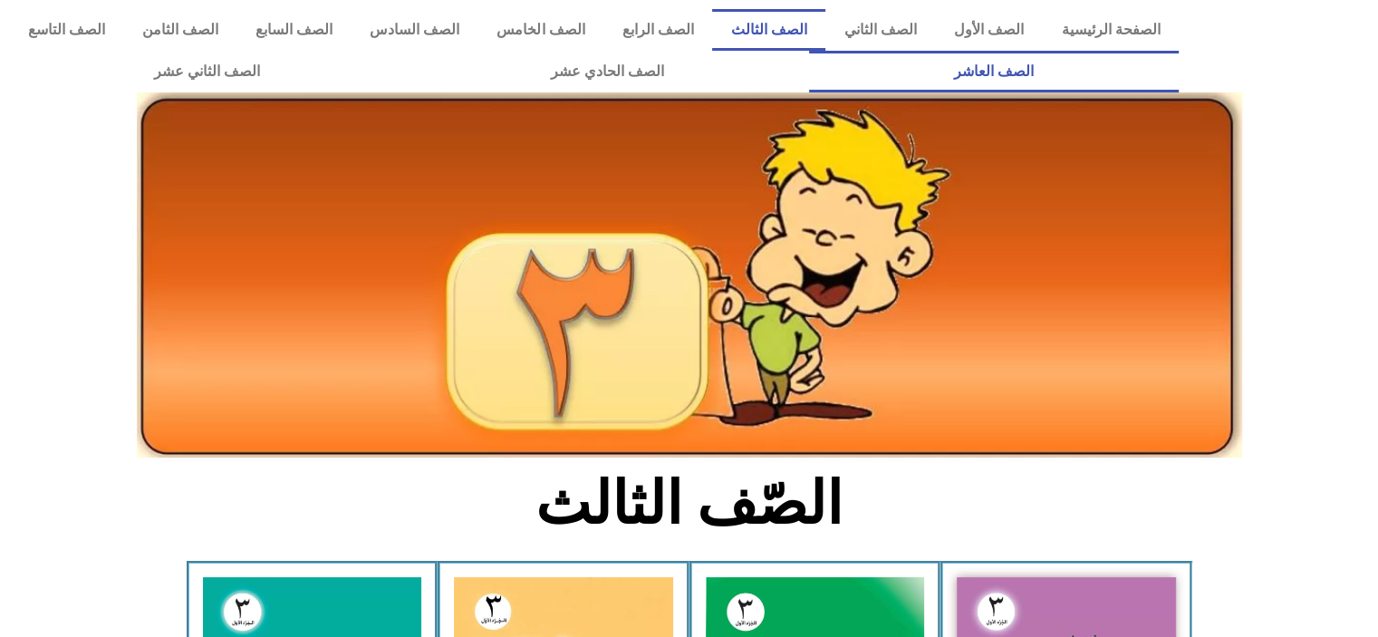
click at [809, 51] on link "الصف العاشر" at bounding box center [994, 72] width 370 height 42
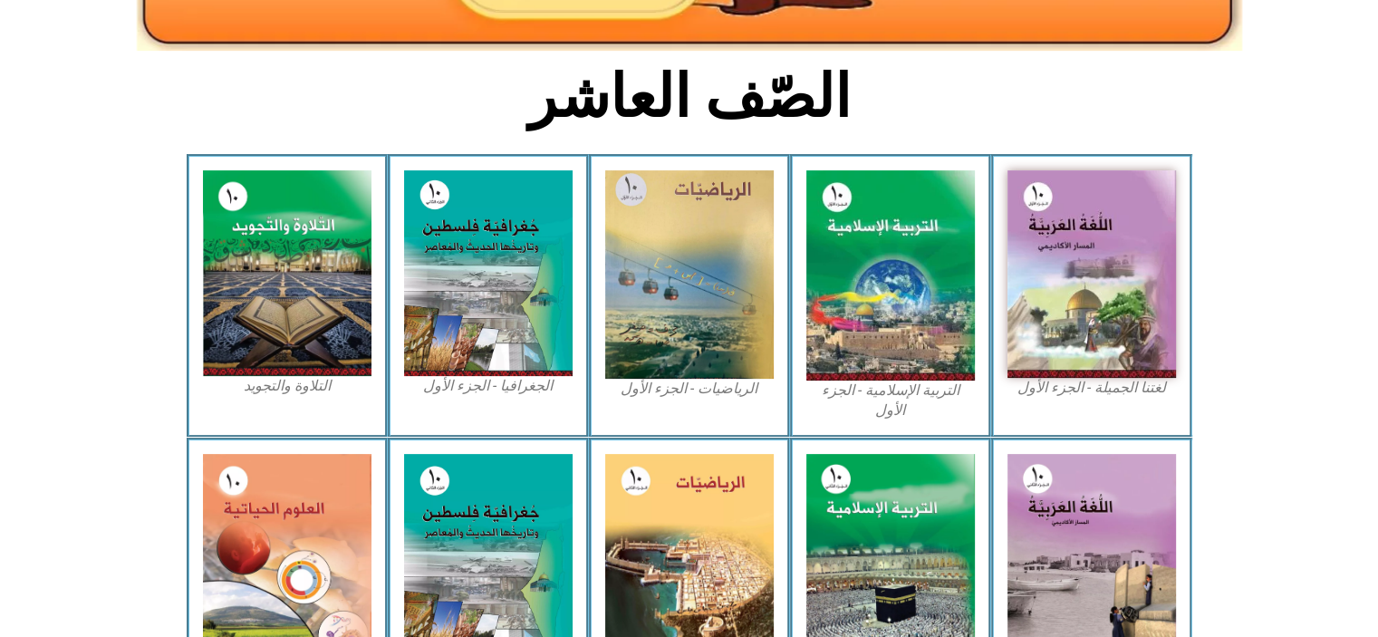
scroll to position [495, 0]
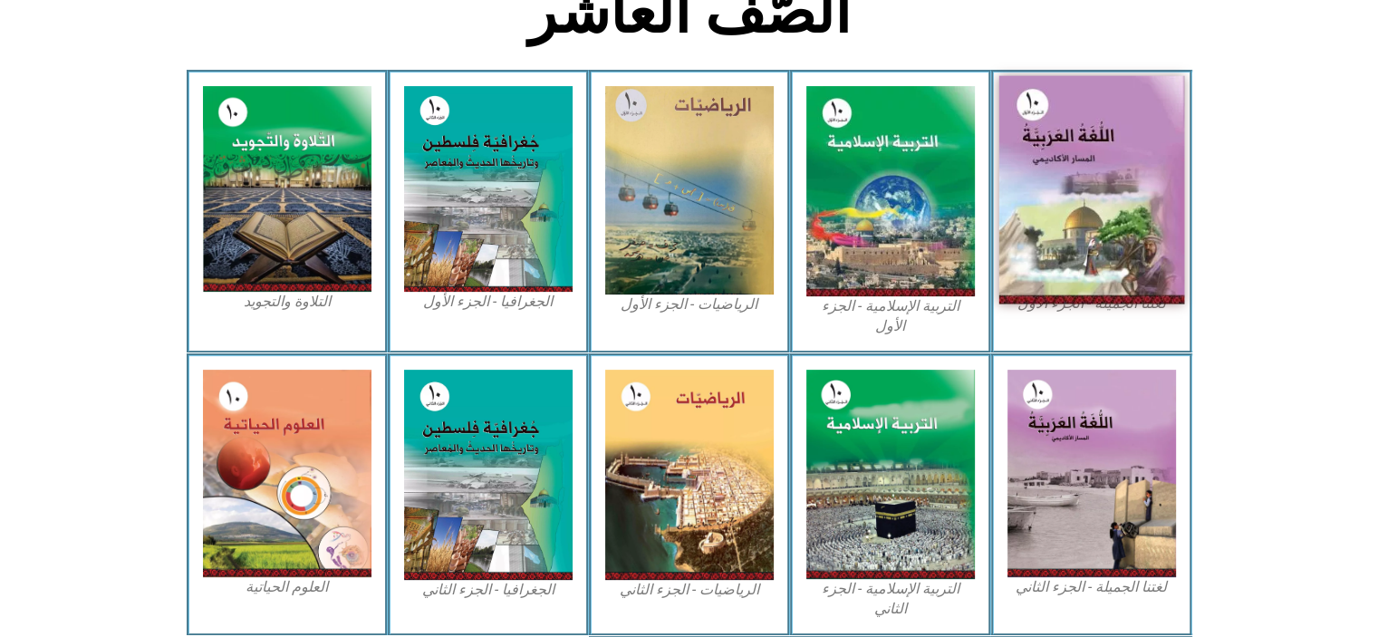
click at [1082, 209] on img at bounding box center [1092, 190] width 186 height 228
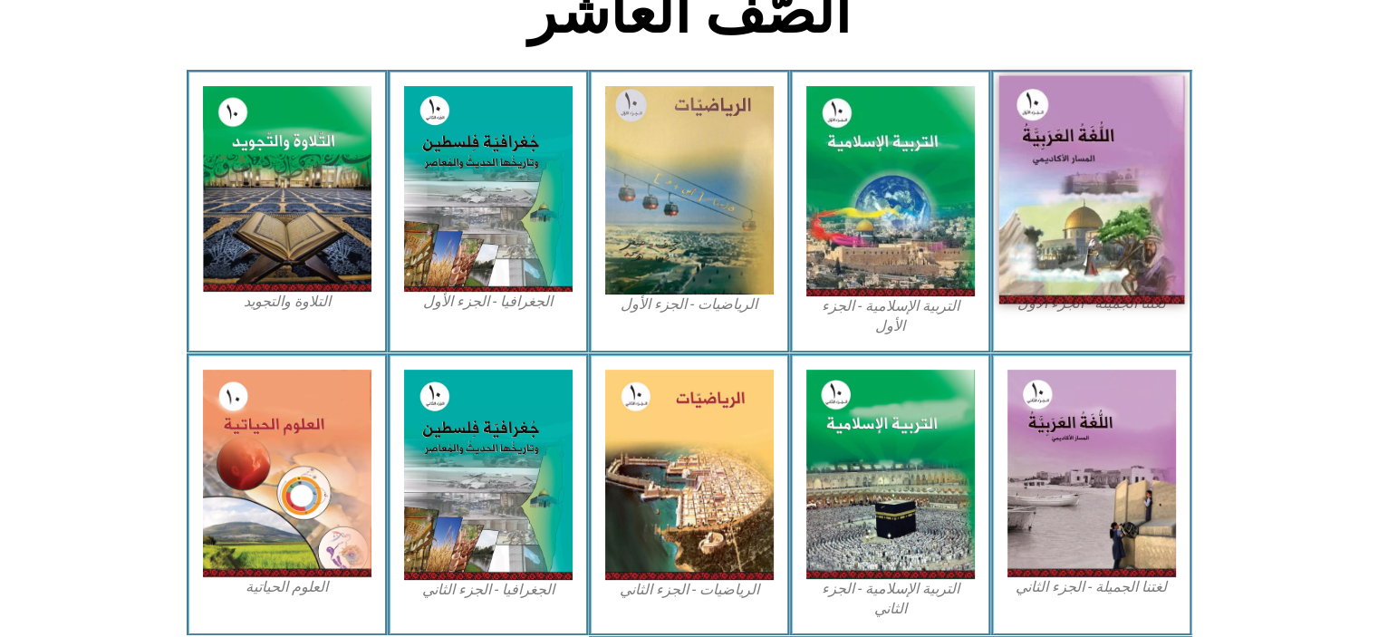
drag, startPoint x: 1082, startPoint y: 208, endPoint x: 1057, endPoint y: 93, distance: 117.8
click at [1057, 93] on img at bounding box center [1092, 190] width 186 height 228
click at [1029, 105] on img at bounding box center [1092, 190] width 186 height 228
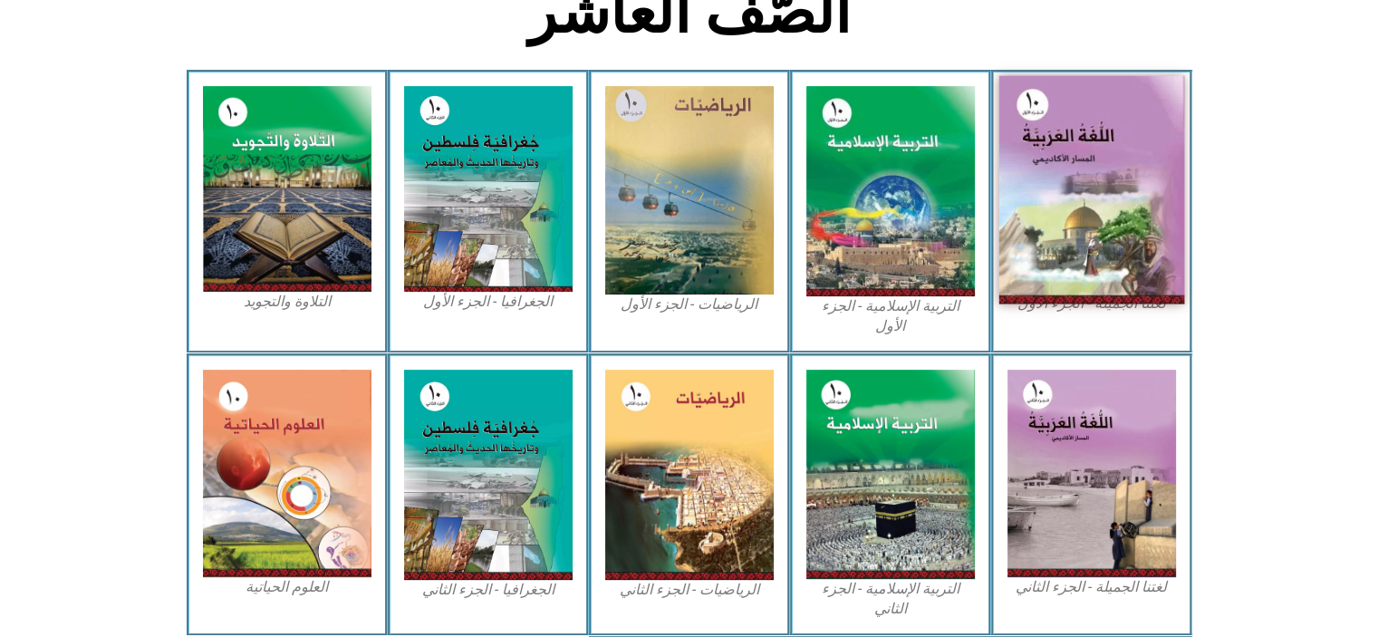
click at [1029, 105] on img at bounding box center [1092, 190] width 186 height 228
click at [1044, 153] on img at bounding box center [1092, 190] width 186 height 228
click at [1125, 239] on img at bounding box center [1092, 190] width 186 height 228
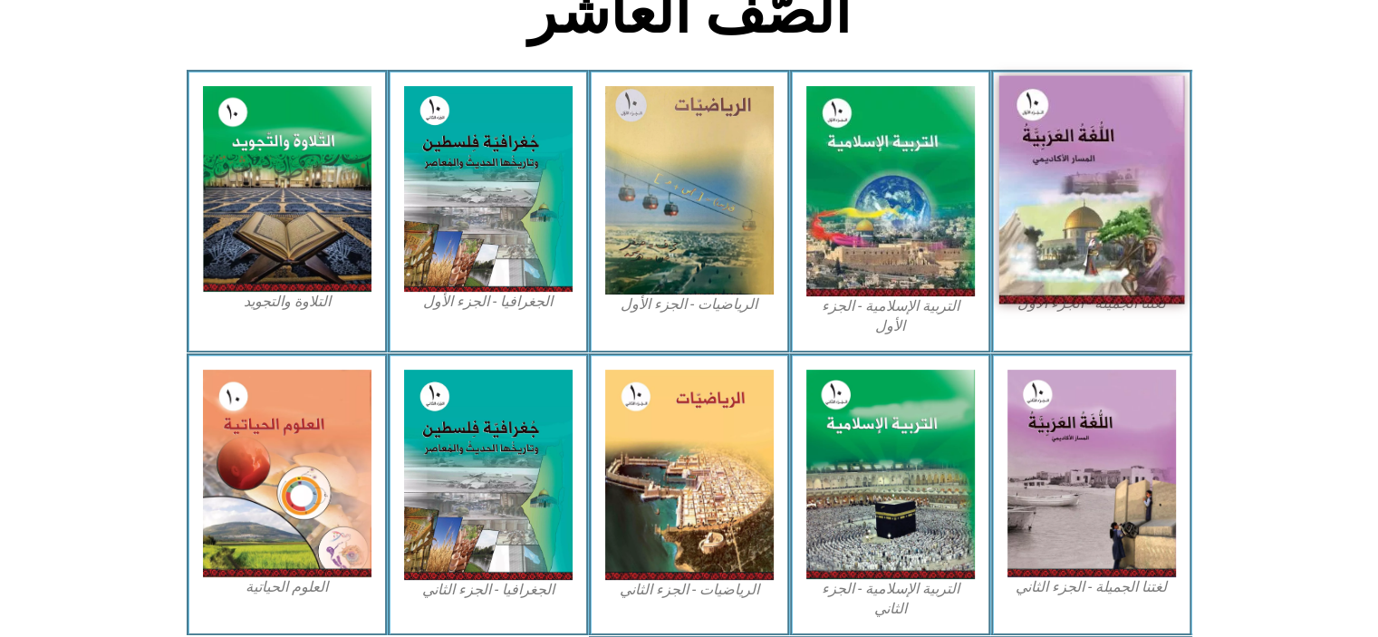
click at [1125, 239] on img at bounding box center [1092, 190] width 186 height 228
click at [1124, 162] on img at bounding box center [1092, 190] width 186 height 228
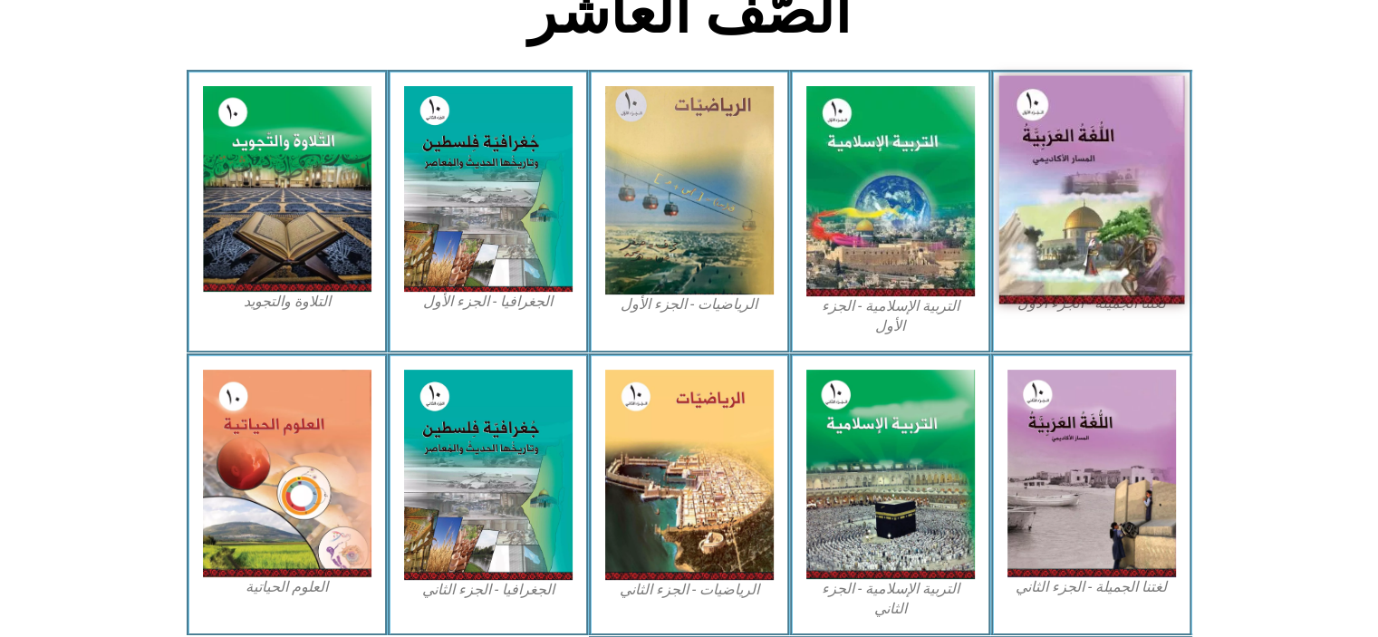
click at [1124, 162] on img at bounding box center [1092, 190] width 186 height 228
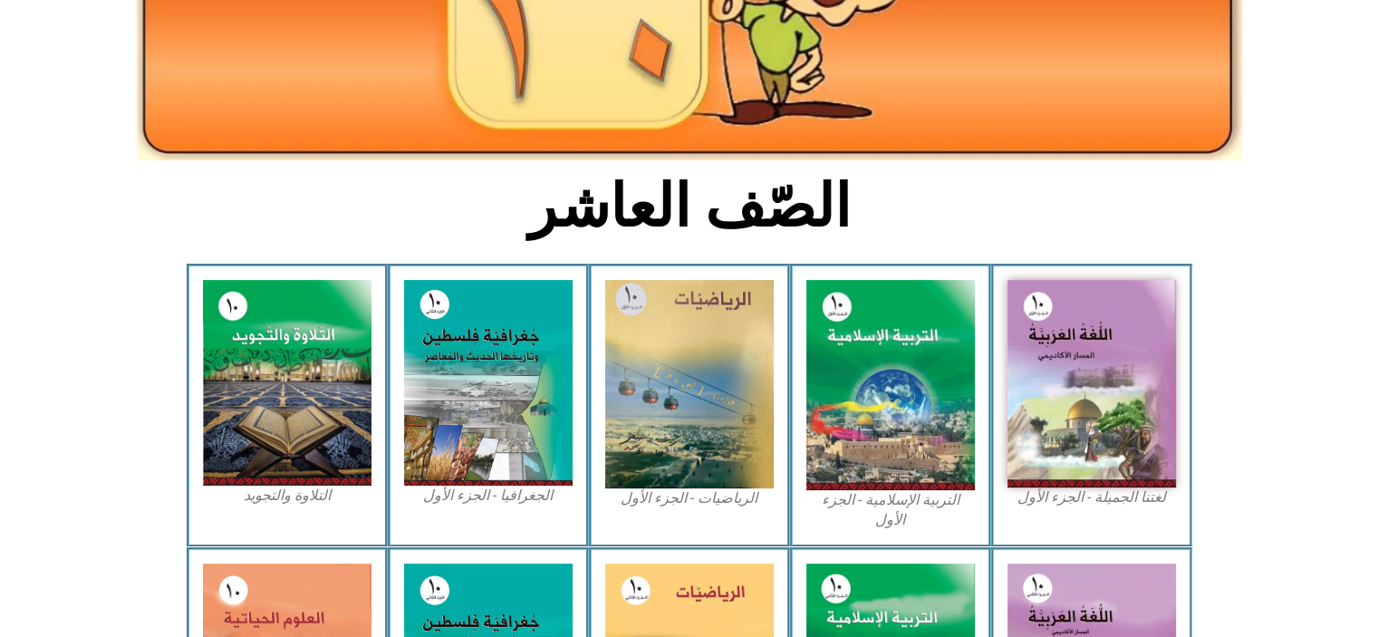
scroll to position [302, 0]
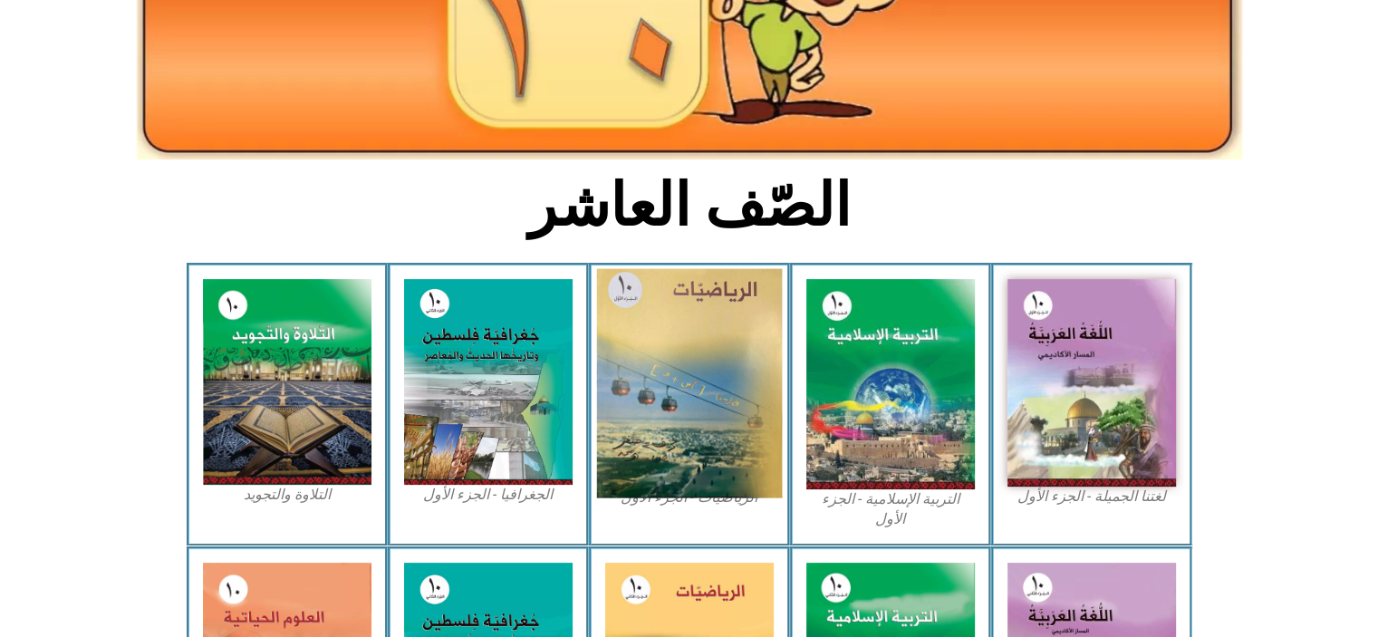
click at [671, 384] on img at bounding box center [689, 383] width 186 height 229
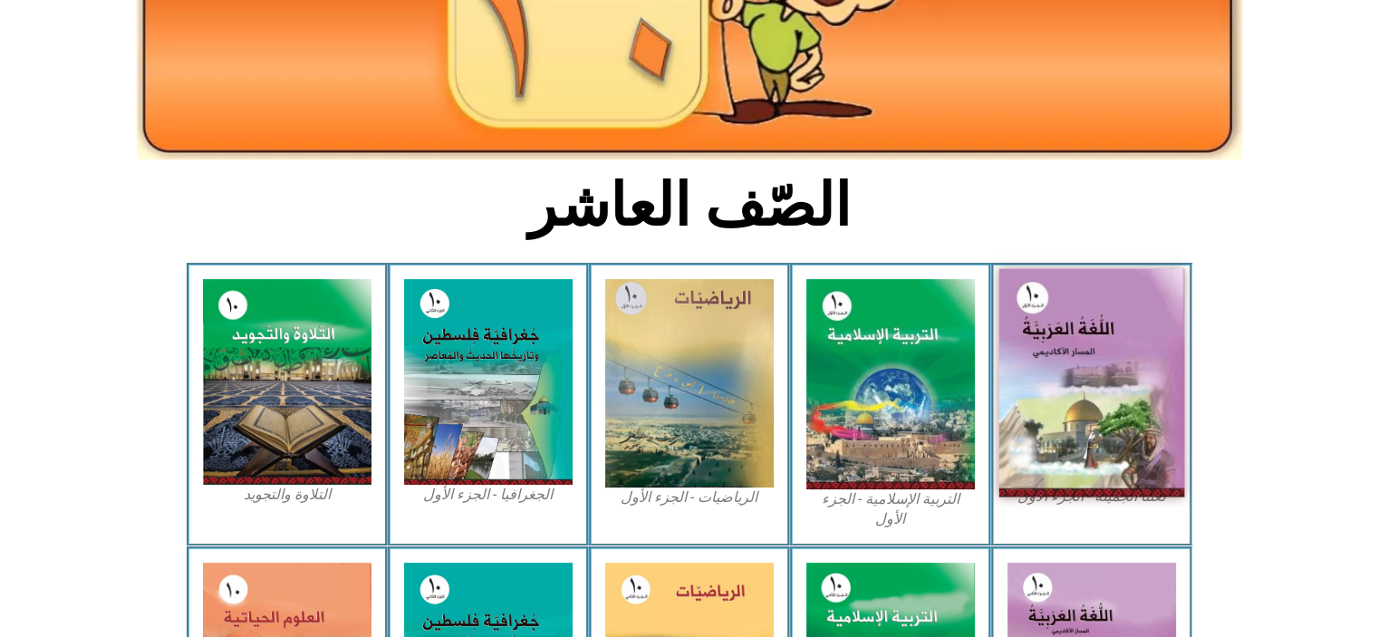
drag, startPoint x: 671, startPoint y: 384, endPoint x: 1081, endPoint y: 390, distance: 410.5
click at [1081, 390] on div "لغتنا الجميلة - الجزء الأول​ التربية [DEMOGRAPHIC_DATA] - الجزء الأول الرياضيات…" at bounding box center [690, 404] width 1006 height 283
click at [1081, 390] on img at bounding box center [1092, 383] width 186 height 228
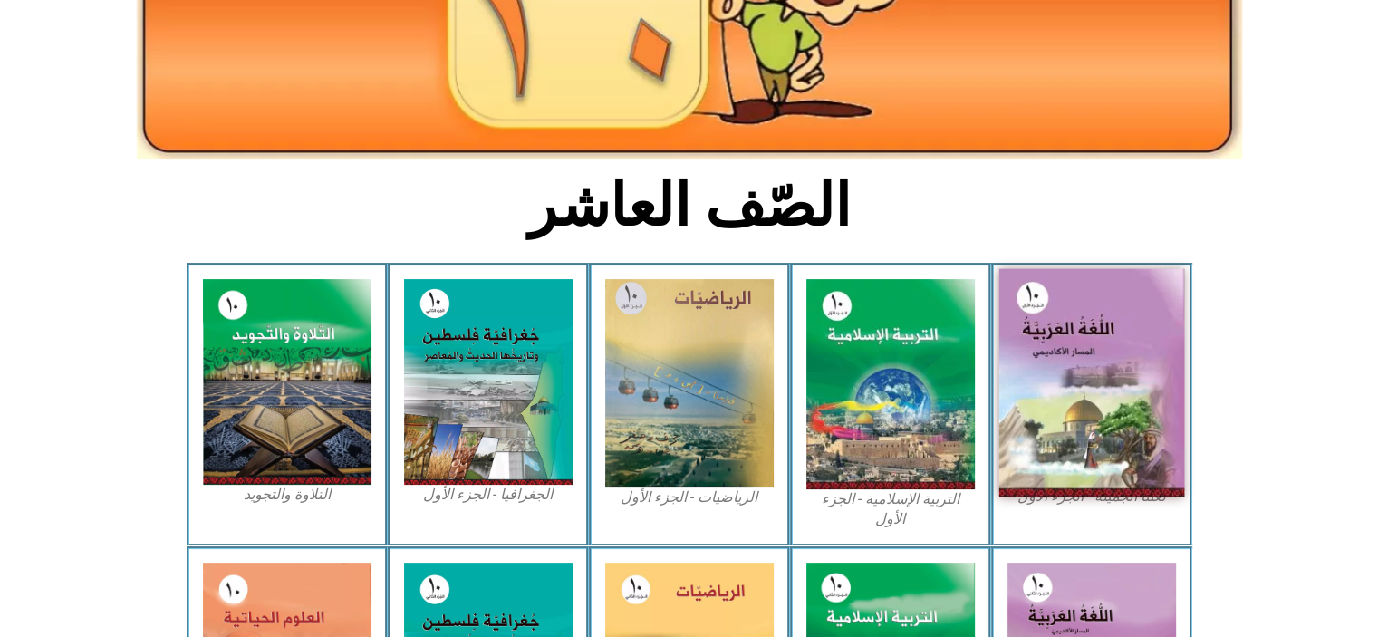
click at [1081, 390] on img at bounding box center [1092, 383] width 186 height 228
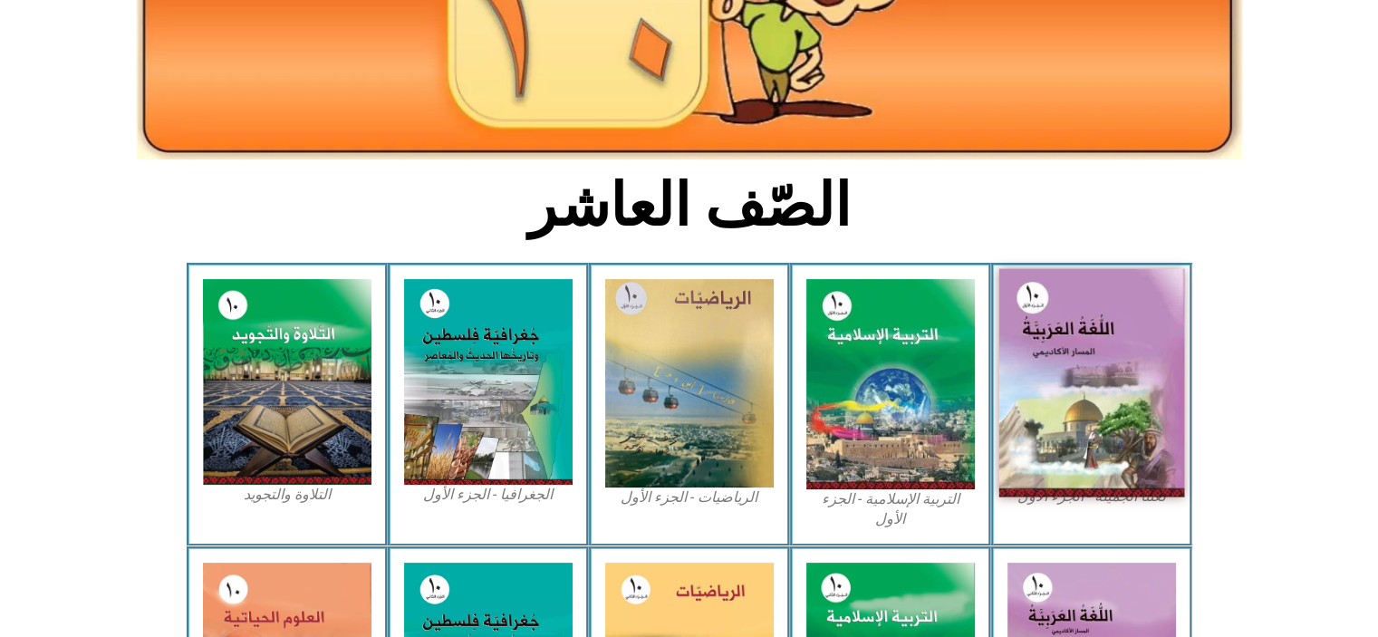
click at [1081, 390] on img at bounding box center [1092, 383] width 186 height 228
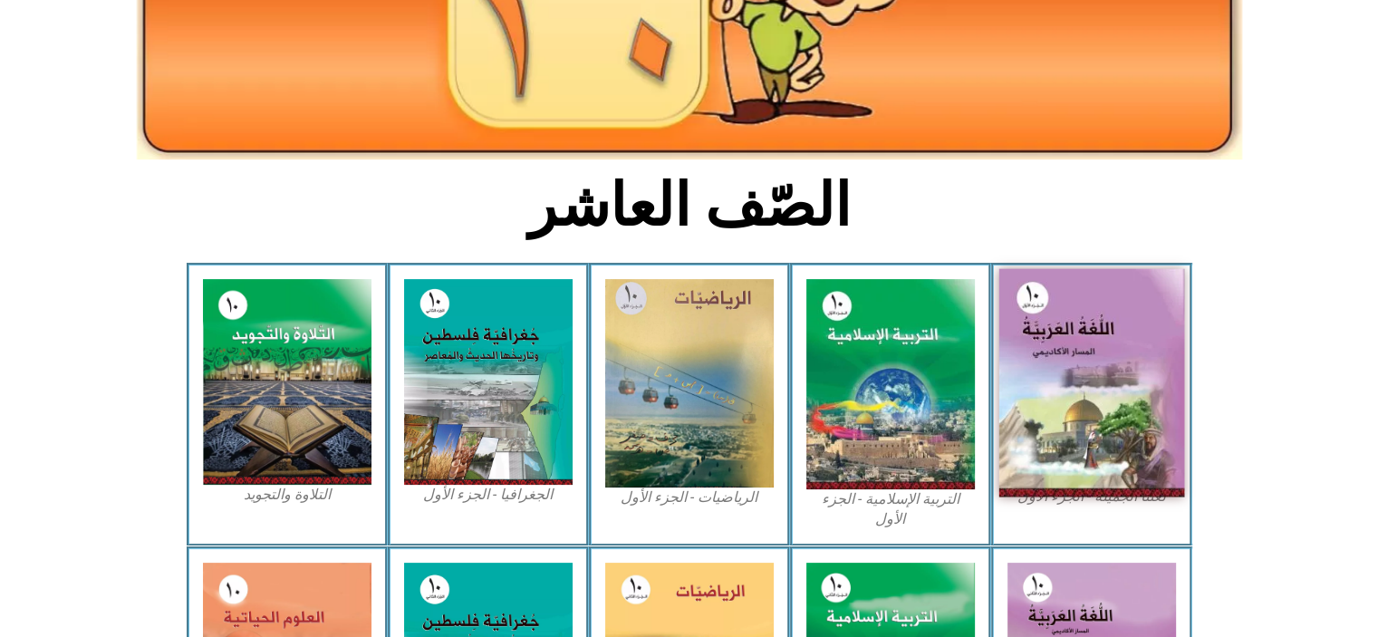
click at [1081, 390] on img at bounding box center [1092, 383] width 186 height 228
click at [1015, 347] on img at bounding box center [1092, 383] width 186 height 228
